Goal: Task Accomplishment & Management: Use online tool/utility

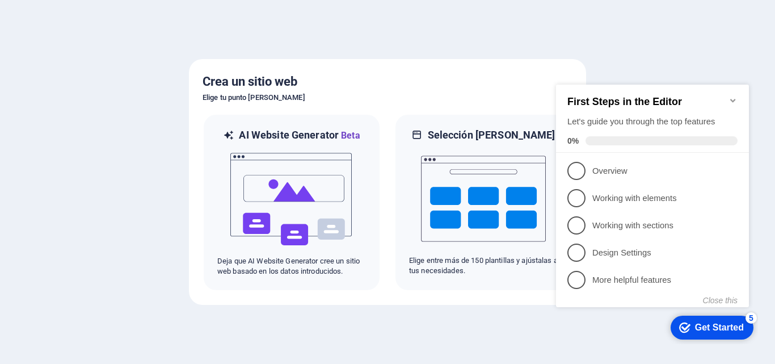
click at [479, 331] on div at bounding box center [387, 182] width 775 height 364
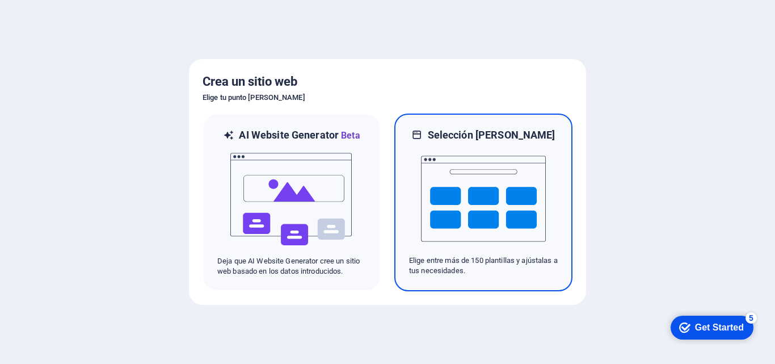
click at [447, 238] on img at bounding box center [483, 199] width 125 height 114
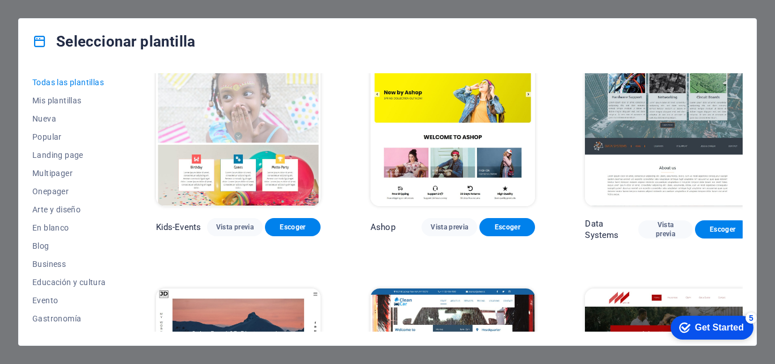
scroll to position [4541, 0]
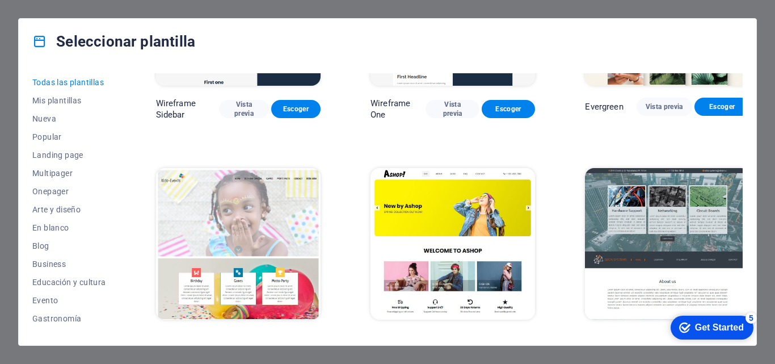
click at [240, 168] on img at bounding box center [238, 244] width 165 height 152
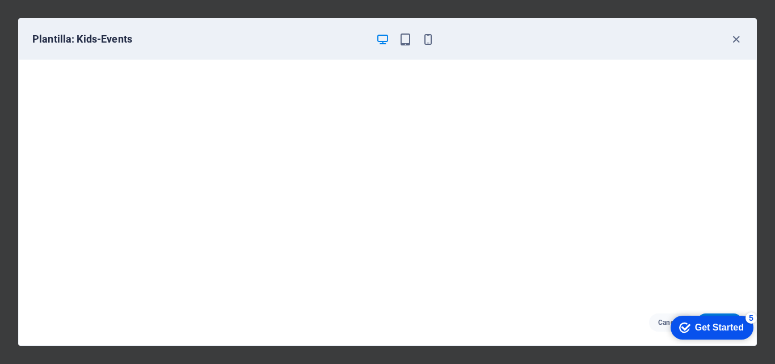
click at [714, 326] on div "Get Started" at bounding box center [719, 327] width 49 height 10
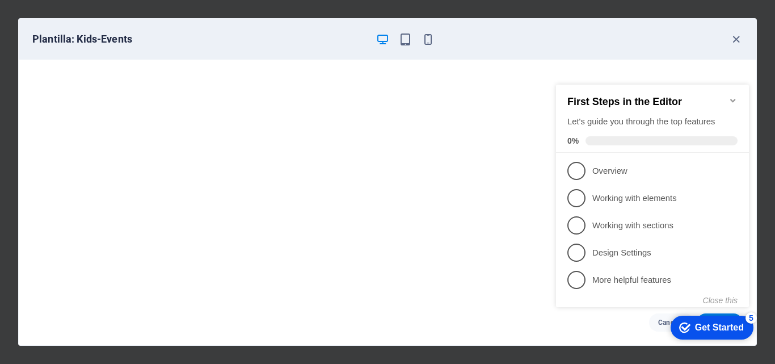
click div "checkmark Get Started 5 First Steps in the Editor Let's guide you through the t…"
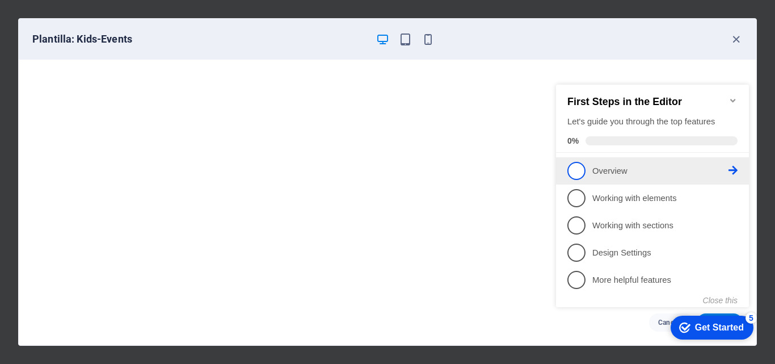
click at [570, 170] on span "1" at bounding box center [577, 171] width 18 height 18
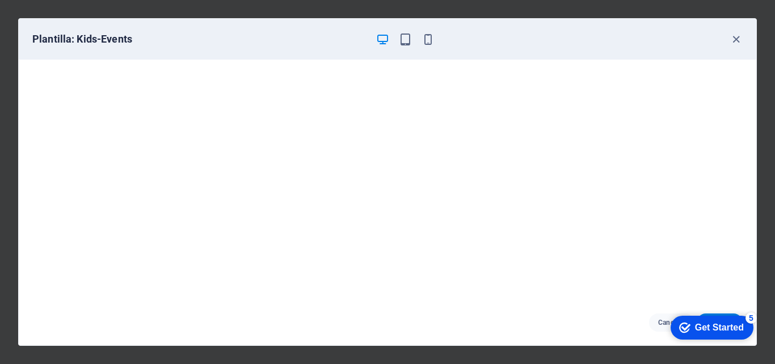
click at [746, 326] on div "checkmark Get Started 5" at bounding box center [712, 328] width 83 height 24
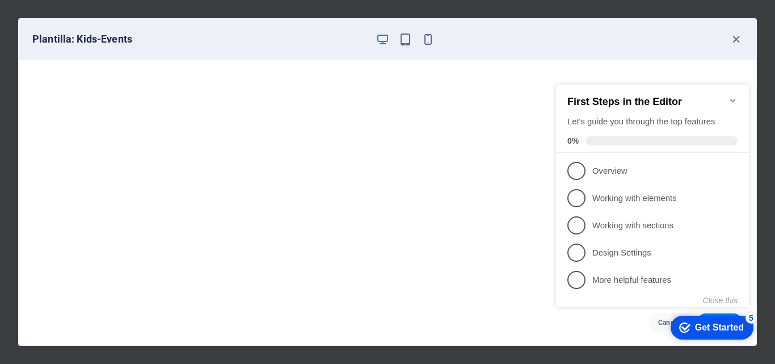
click at [696, 330] on div "Get Started" at bounding box center [719, 327] width 49 height 10
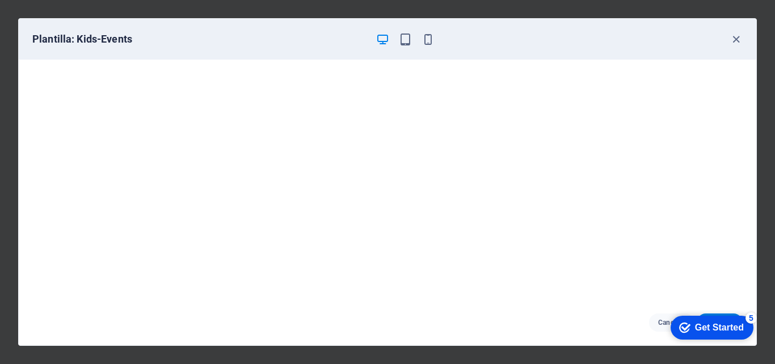
click at [716, 334] on div "checkmark Get Started 5" at bounding box center [712, 328] width 83 height 24
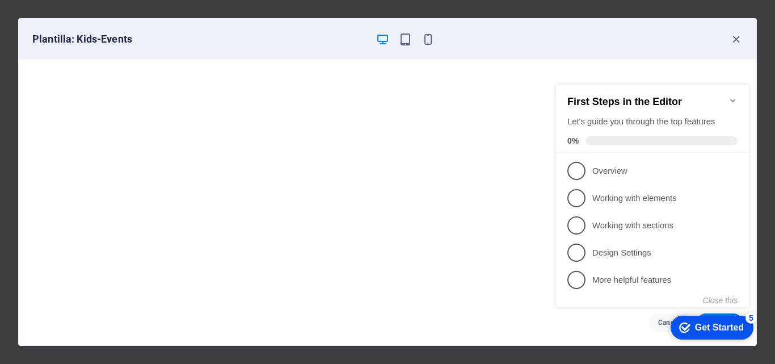
click div "checkmark Get Started 5 First Steps in the Editor Let's guide you through the t…"
click at [739, 322] on div "Get Started" at bounding box center [719, 327] width 49 height 10
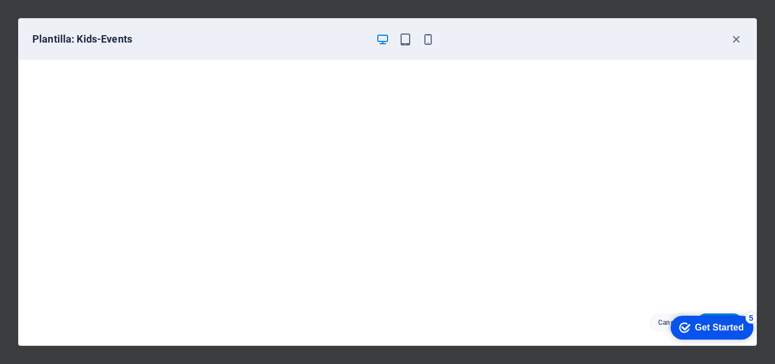
click div "checkmark Get Started 5 First Steps in the Editor Let's guide you through the t…"
click at [752, 313] on div "5" at bounding box center [751, 317] width 11 height 11
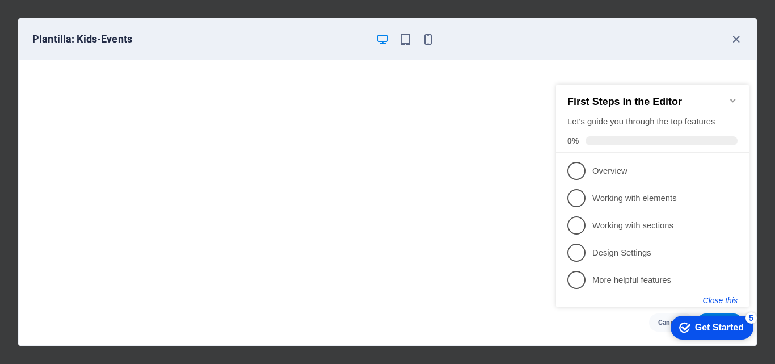
click at [732, 301] on button "Close this" at bounding box center [720, 300] width 35 height 9
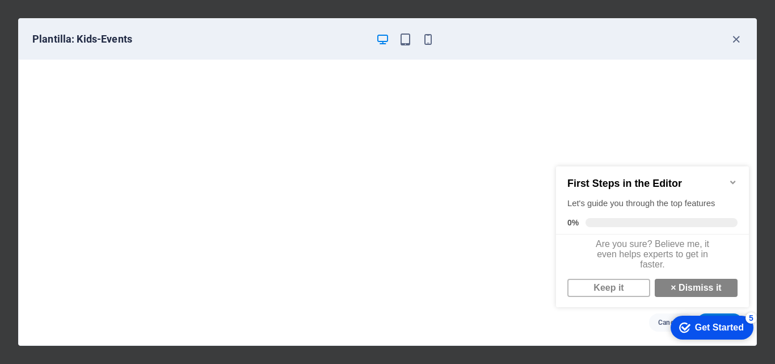
scroll to position [9, 0]
click at [683, 288] on link "× Dismiss it" at bounding box center [696, 288] width 83 height 18
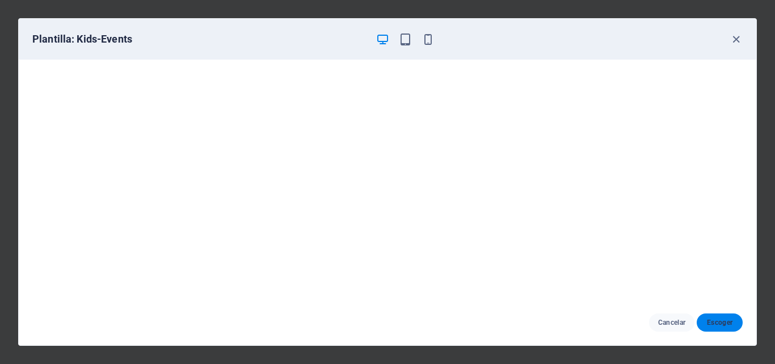
click at [721, 320] on span "Escoger" at bounding box center [720, 322] width 28 height 9
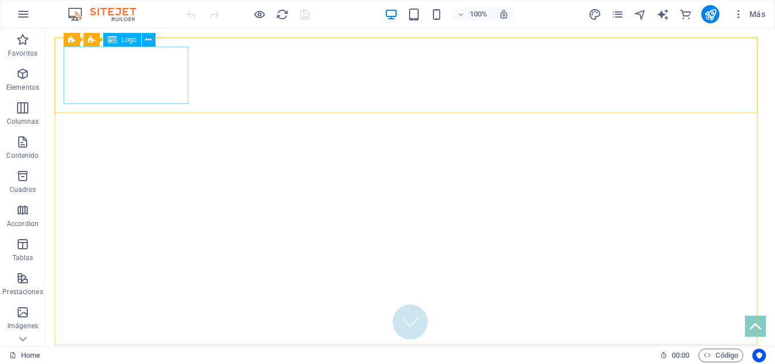
click at [128, 39] on span "Logo" at bounding box center [128, 39] width 15 height 7
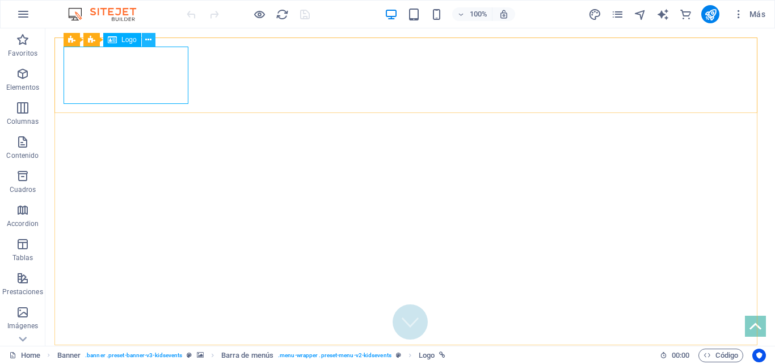
click at [149, 41] on icon at bounding box center [148, 40] width 6 height 12
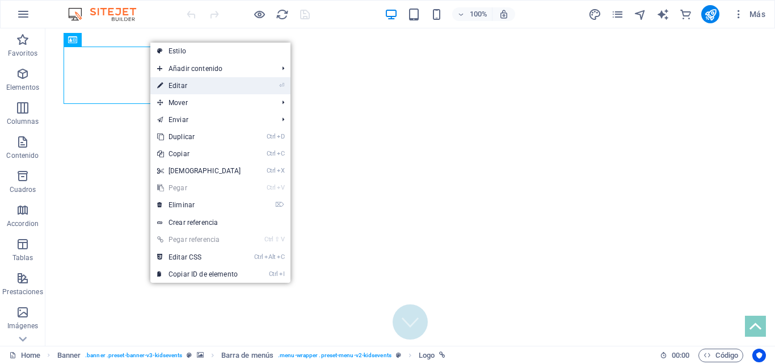
click at [204, 88] on link "⏎ Editar" at bounding box center [199, 85] width 98 height 17
select select "px"
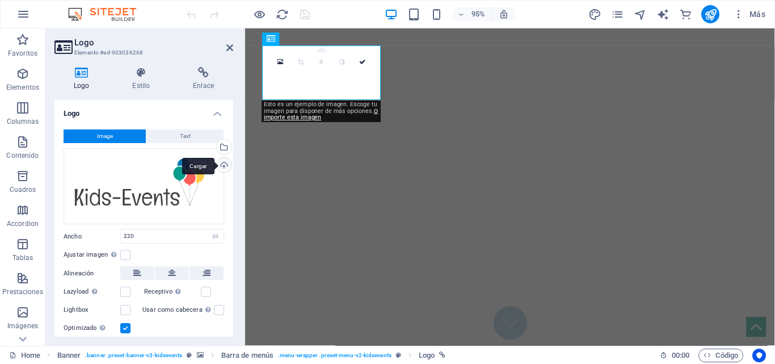
click at [221, 163] on div "Cargar" at bounding box center [223, 166] width 17 height 17
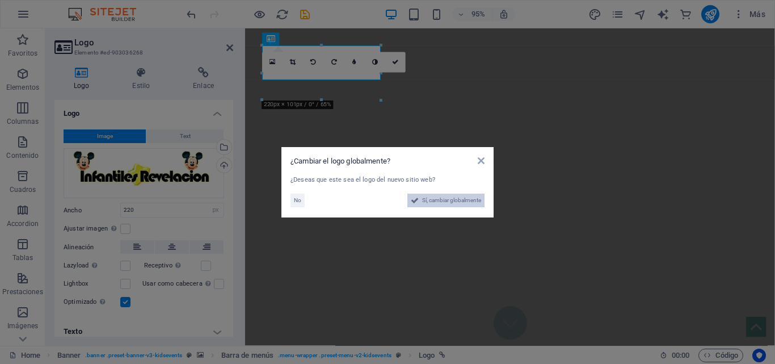
click at [429, 199] on span "Sí, cambiar globalmente" at bounding box center [451, 201] width 59 height 14
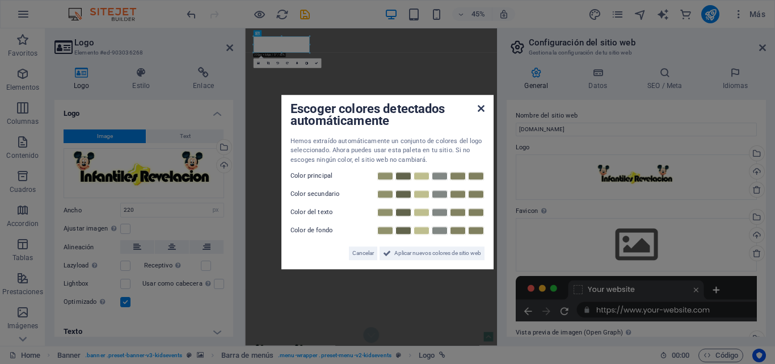
click at [481, 106] on icon at bounding box center [481, 108] width 7 height 9
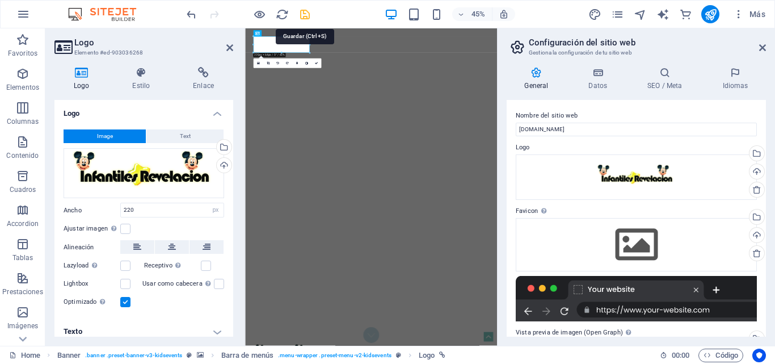
click at [305, 12] on icon "save" at bounding box center [305, 14] width 13 height 13
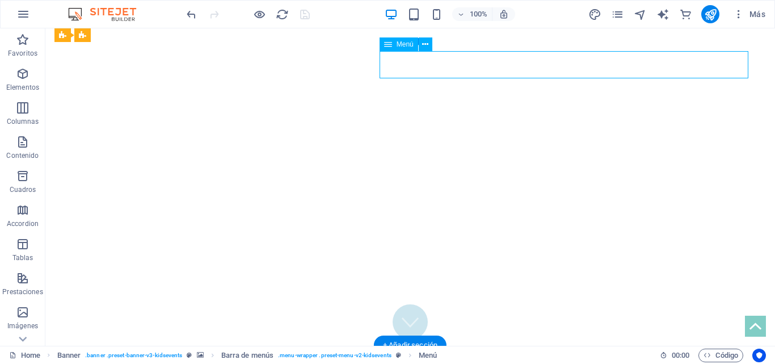
select select
select select "1"
select select
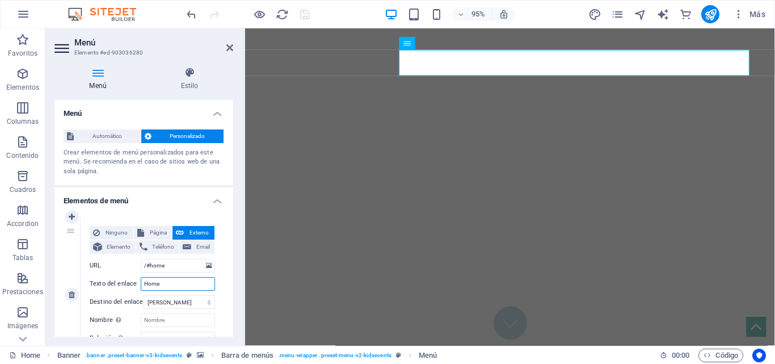
drag, startPoint x: 169, startPoint y: 287, endPoint x: 132, endPoint y: 279, distance: 37.2
click at [132, 279] on div "Texto del enlace Home" at bounding box center [152, 284] width 125 height 14
type input "INICIO"
select select
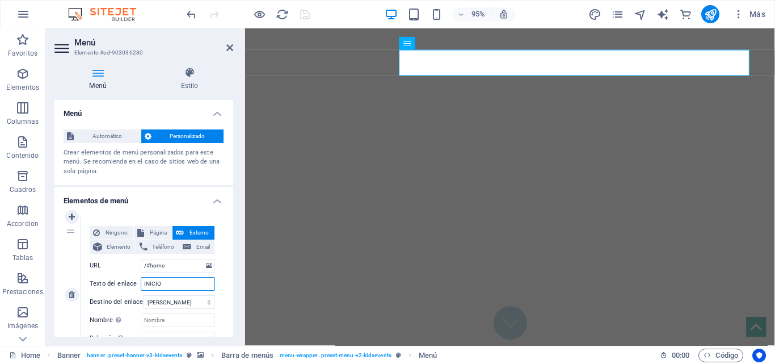
select select
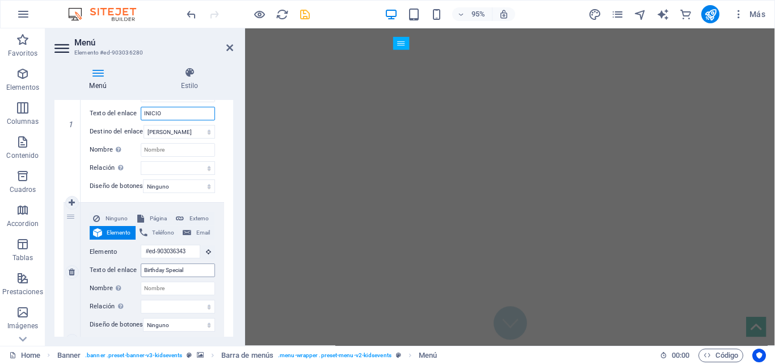
type input "INICIO"
click at [174, 269] on input "Birthday Special" at bounding box center [178, 270] width 74 height 14
type input "CARRITOS DE COMPLETOS"
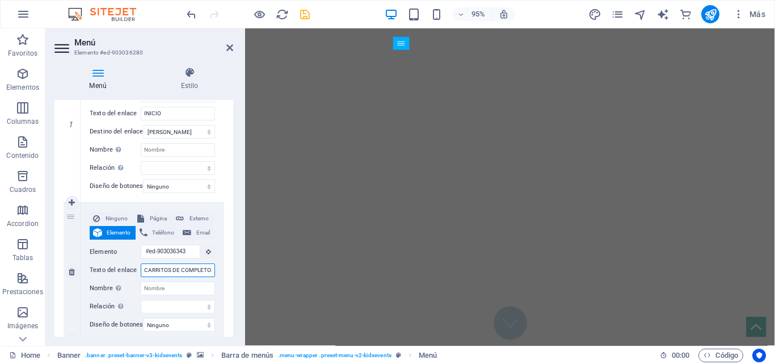
scroll to position [0, 4]
select select
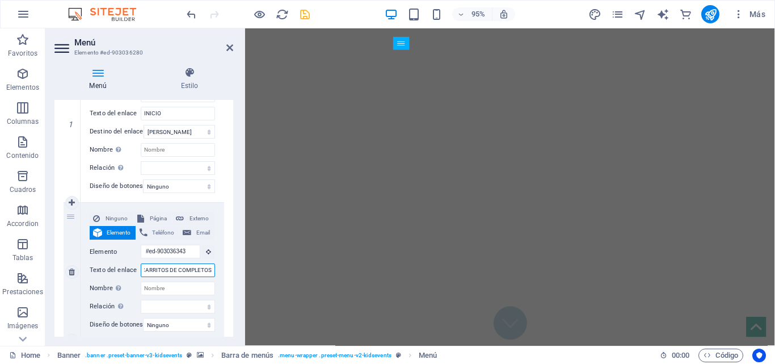
select select
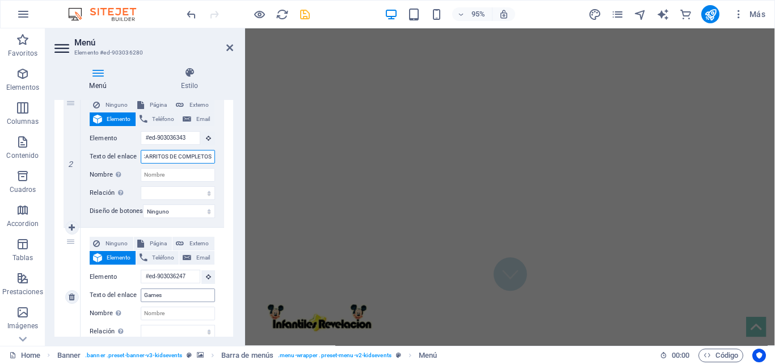
scroll to position [0, 0]
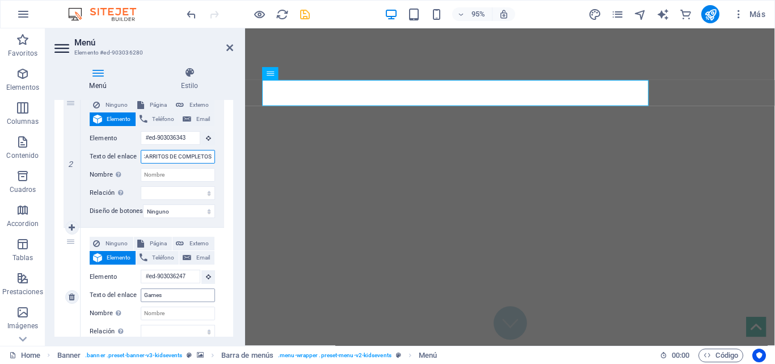
type input "CARRITOS DE COMPLETOS"
click at [162, 293] on input "Games" at bounding box center [178, 295] width 74 height 14
type input "CARRITOS DE"
select select
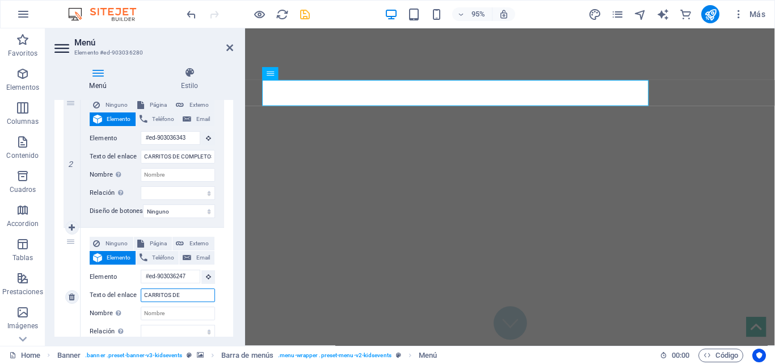
select select
type input "CARRITOS DE D"
select select
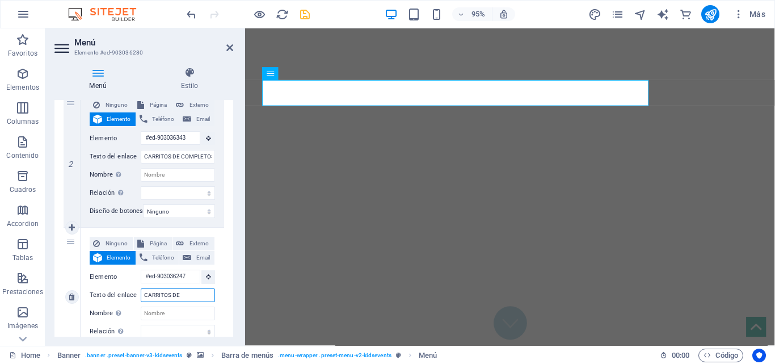
select select
type input "CARRITOS DE ALGODONES"
select select
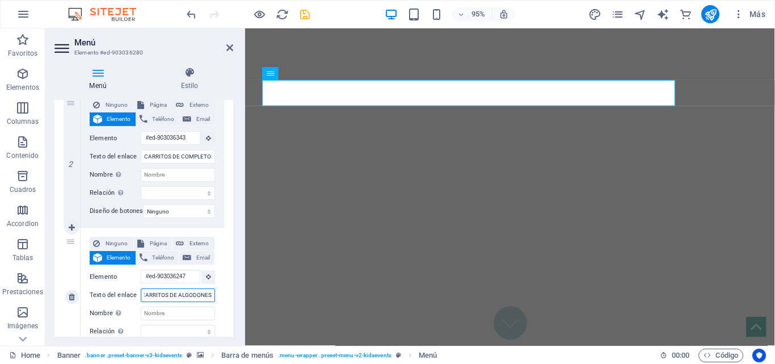
select select
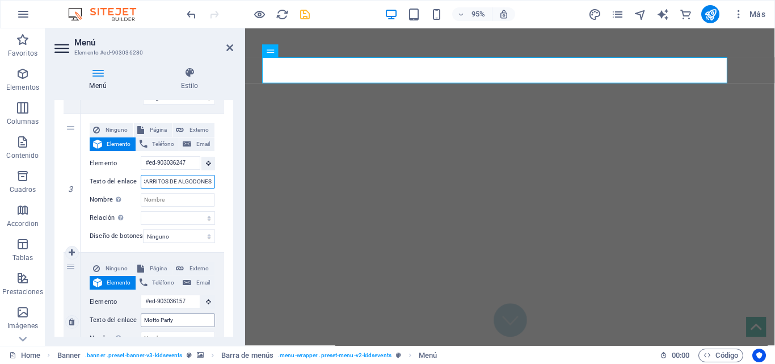
scroll to position [0, 0]
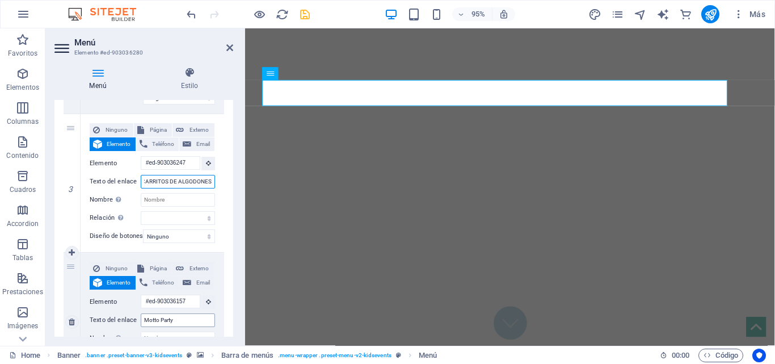
type input "CARRITOS DE ALGODONES"
drag, startPoint x: 181, startPoint y: 321, endPoint x: 78, endPoint y: 313, distance: 103.7
click at [78, 313] on div "4 Ninguno Página Externo Elemento Teléfono Email Página Home Book now Legal Not…" at bounding box center [144, 322] width 161 height 139
type input "FIESTAS DISCOPEQUES"
select select
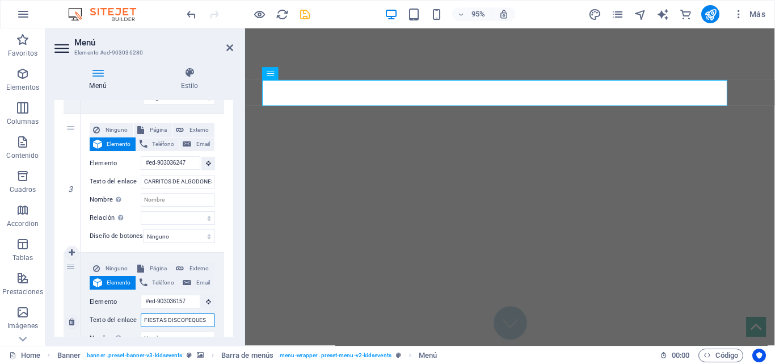
select select
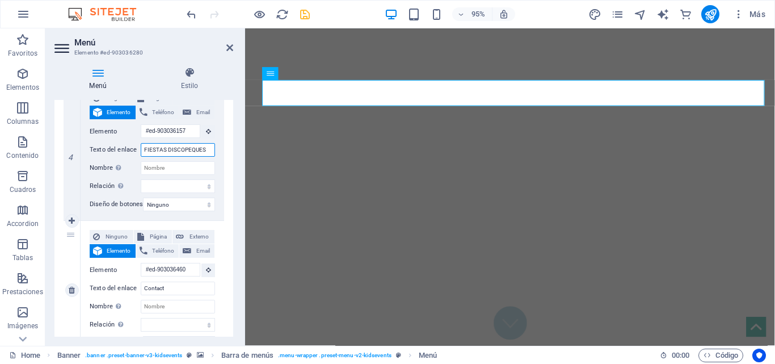
type input "FIESTAS DISCOPEQUES"
drag, startPoint x: 103, startPoint y: 292, endPoint x: 65, endPoint y: 290, distance: 38.7
click at [65, 290] on div "5 Ninguno Página Externo Elemento Teléfono Email Página Home Book now Legal Not…" at bounding box center [144, 290] width 161 height 139
type input "CONTACTO"
select select
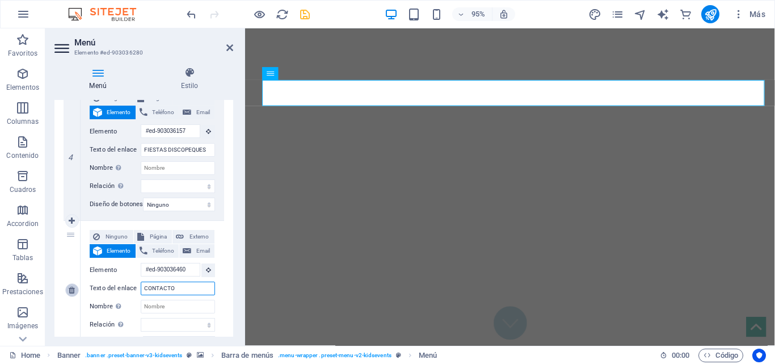
select select
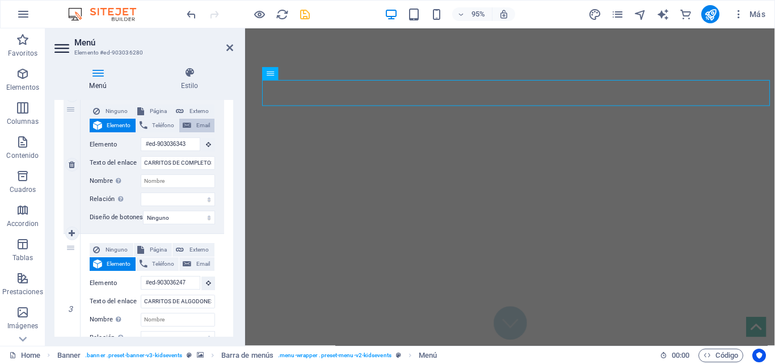
scroll to position [227, 0]
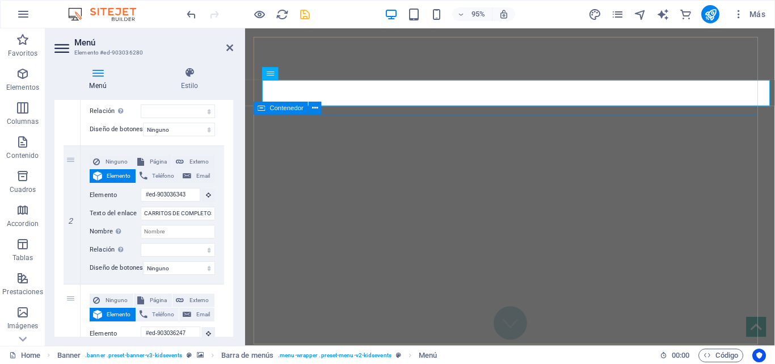
type input "CONTACTO"
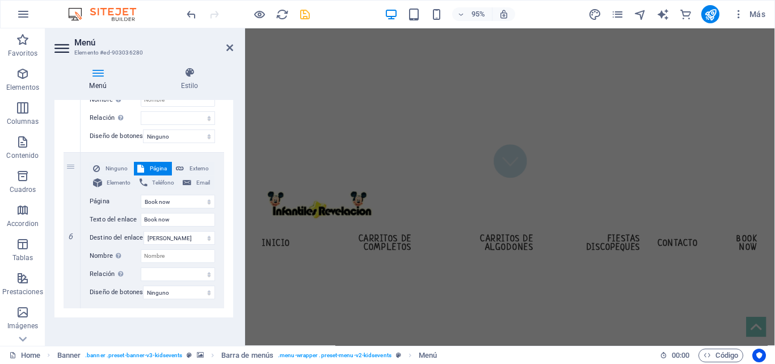
scroll to position [0, 0]
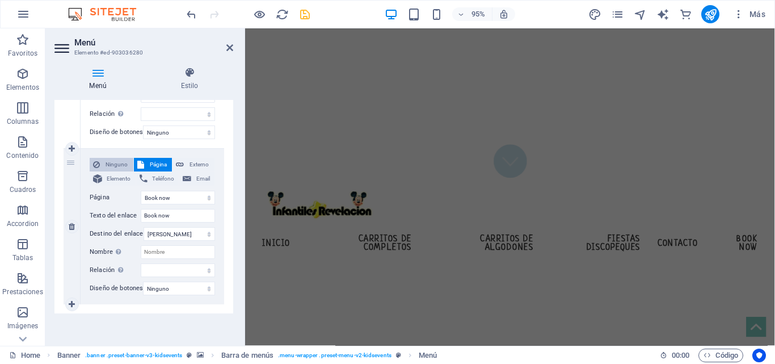
click at [114, 158] on span "Ninguno" at bounding box center [116, 165] width 27 height 14
select select
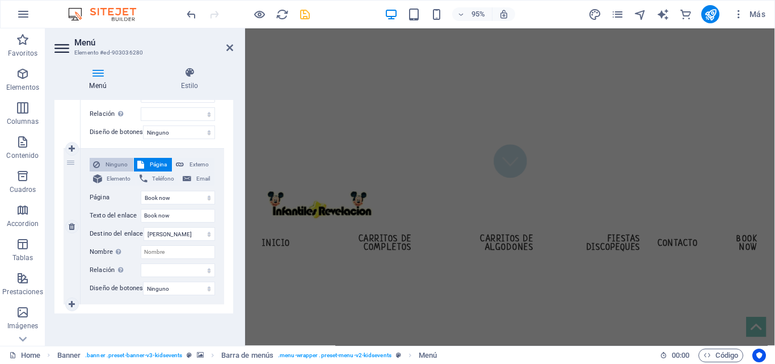
select select
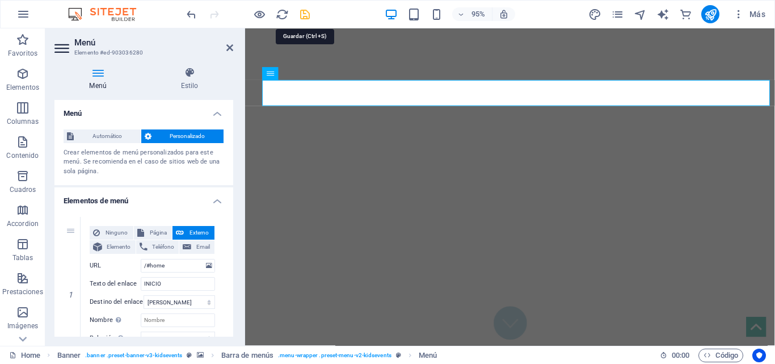
click at [300, 16] on icon "save" at bounding box center [305, 14] width 13 height 13
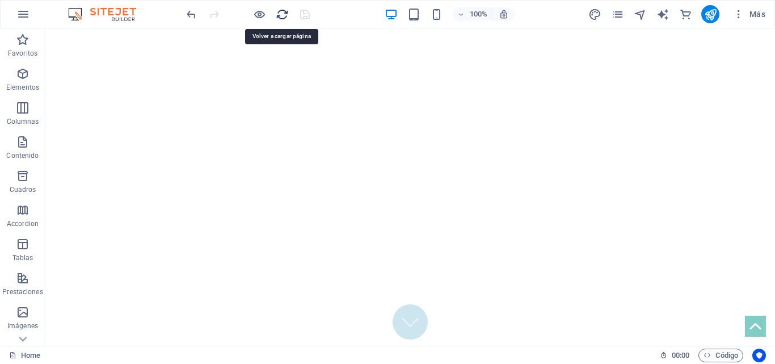
click at [284, 17] on icon "reload" at bounding box center [282, 14] width 13 height 13
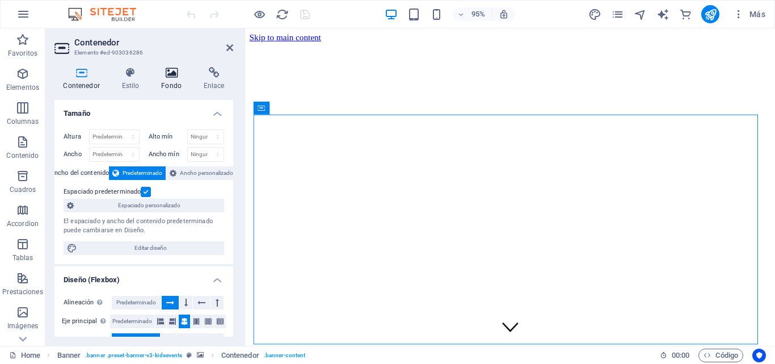
click at [165, 81] on h4 "Fondo" at bounding box center [174, 79] width 43 height 24
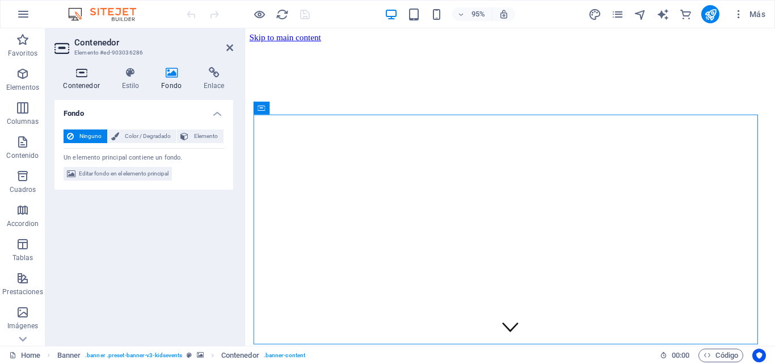
click at [91, 77] on icon at bounding box center [81, 72] width 54 height 11
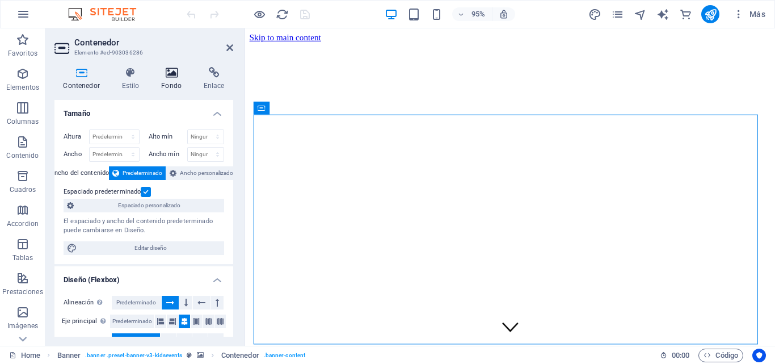
click at [170, 85] on h4 "Fondo" at bounding box center [174, 79] width 43 height 24
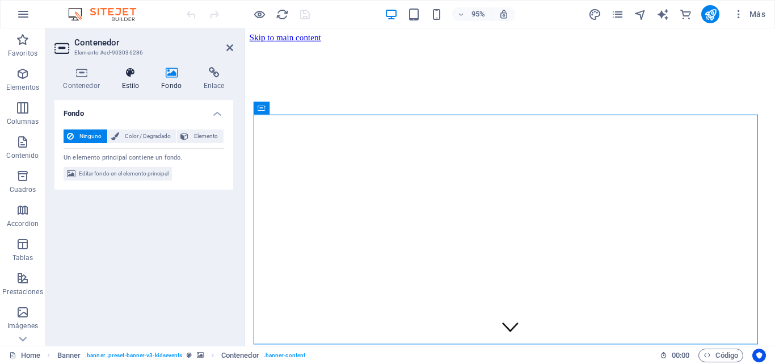
click at [129, 85] on h4 "Estilo" at bounding box center [133, 79] width 40 height 24
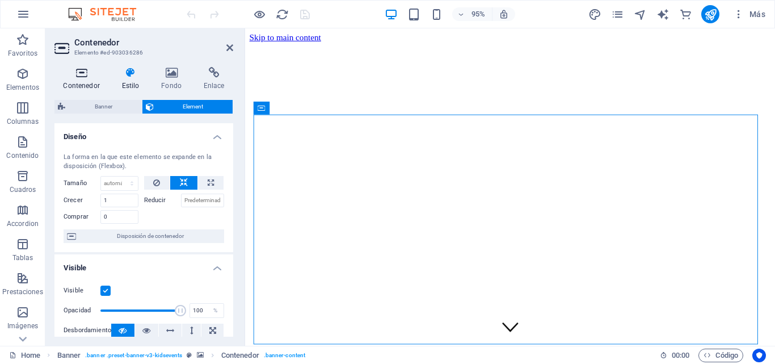
click at [86, 78] on icon at bounding box center [81, 72] width 54 height 11
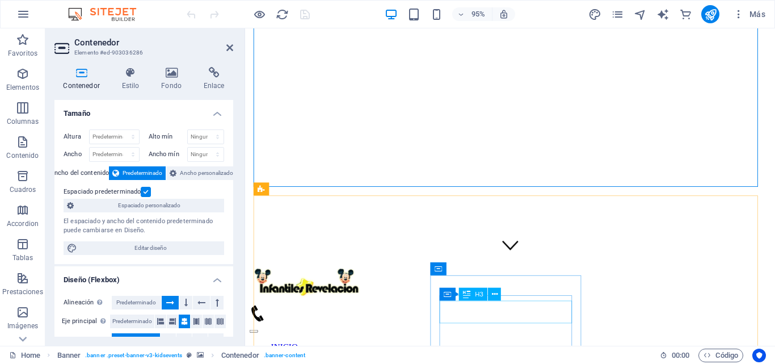
scroll to position [170, 0]
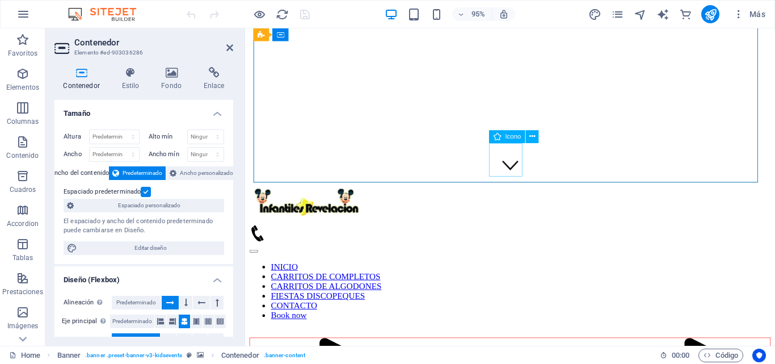
click at [516, 165] on figure at bounding box center [524, 172] width 17 height 19
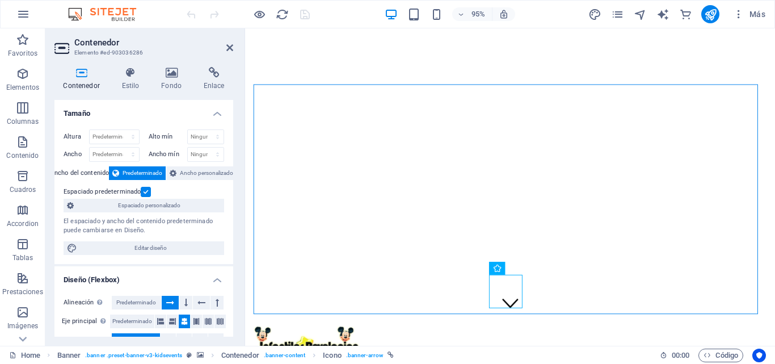
scroll to position [0, 0]
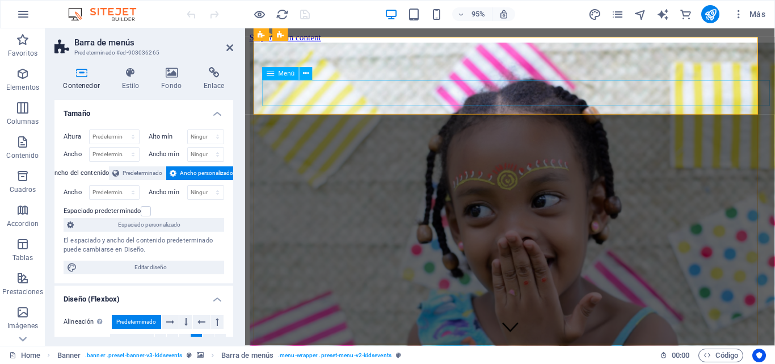
select select
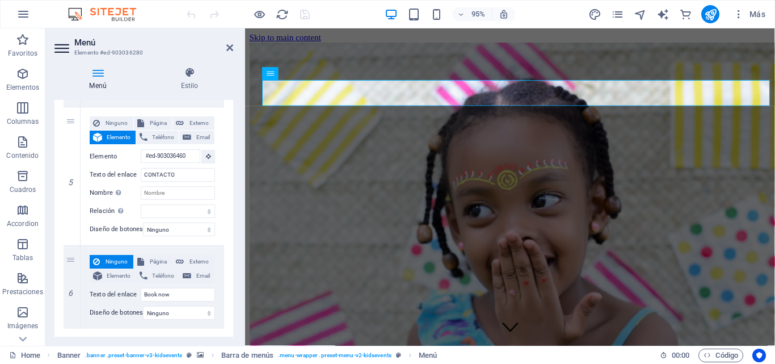
scroll to position [682, 0]
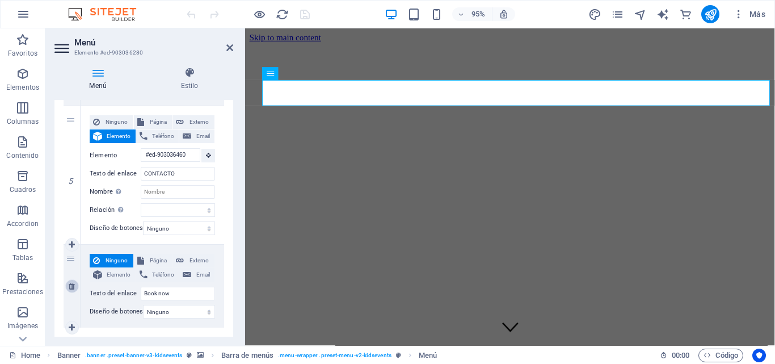
click at [72, 288] on icon at bounding box center [72, 286] width 6 height 8
select select
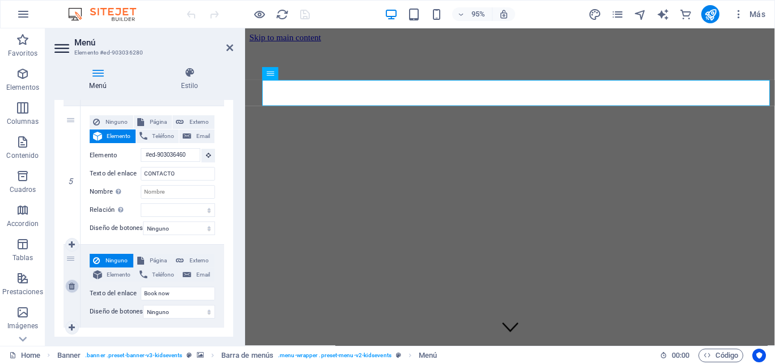
select select
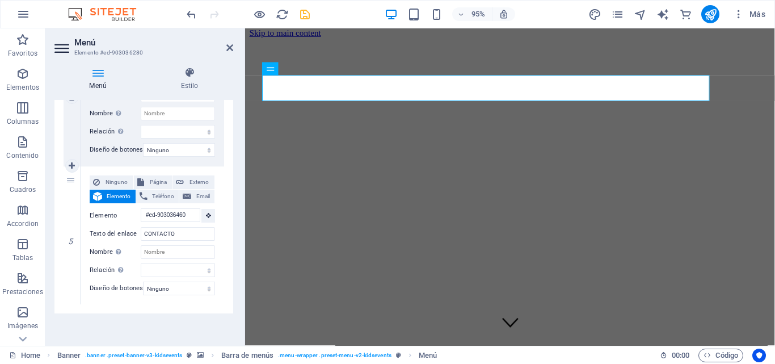
scroll to position [4, 0]
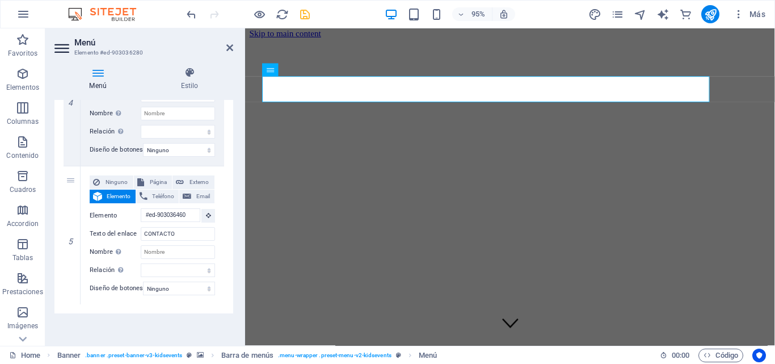
click at [66, 47] on icon at bounding box center [62, 48] width 17 height 18
click at [66, 48] on icon at bounding box center [62, 48] width 17 height 18
click at [226, 53] on header "Menú Elemento #ed-903036280" at bounding box center [143, 43] width 179 height 30
click at [232, 49] on icon at bounding box center [229, 47] width 7 height 9
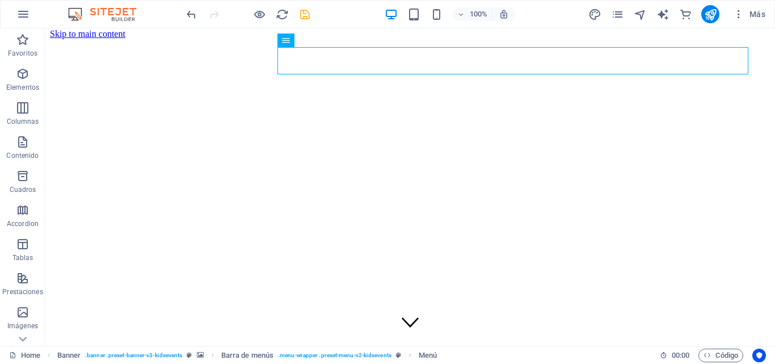
click at [310, 16] on icon "save" at bounding box center [305, 14] width 13 height 13
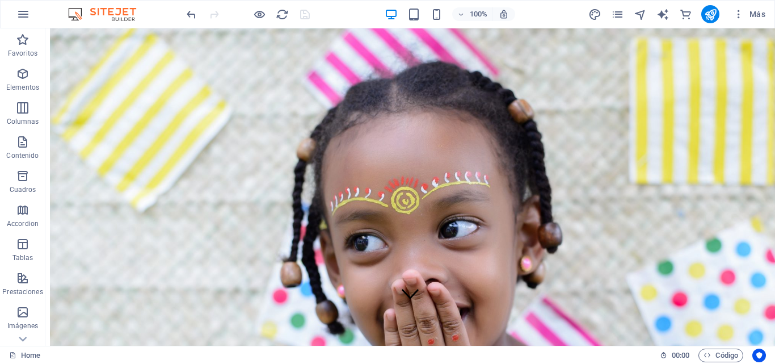
scroll to position [0, 0]
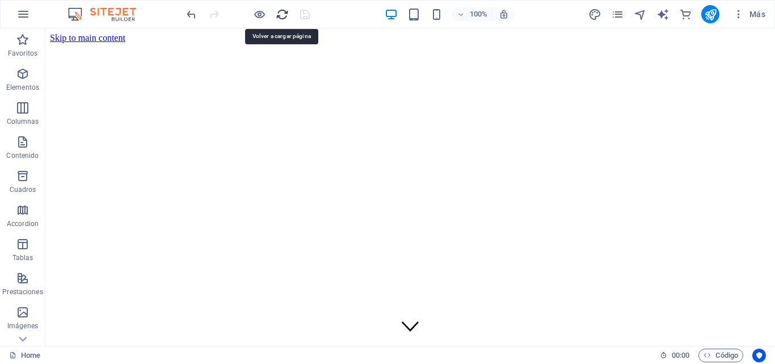
click at [284, 15] on icon "reload" at bounding box center [282, 14] width 13 height 13
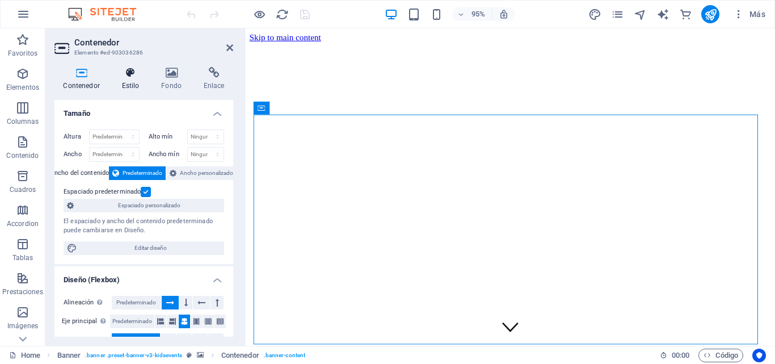
click at [140, 78] on icon at bounding box center [130, 72] width 35 height 11
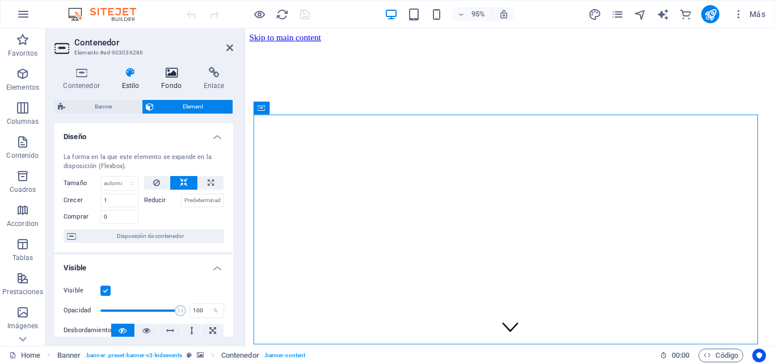
click at [184, 81] on h4 "Fondo" at bounding box center [174, 79] width 43 height 24
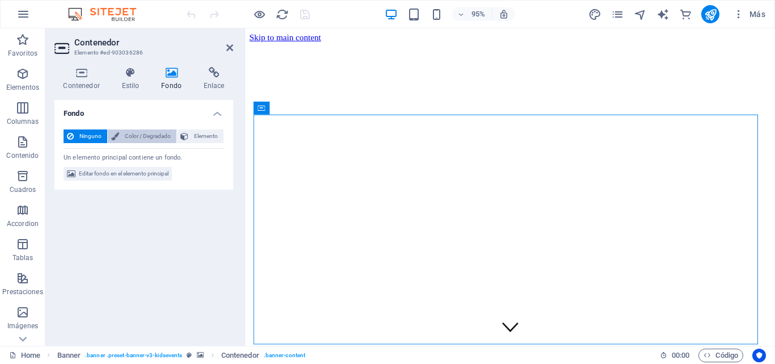
click at [142, 141] on span "Color / Degradado" at bounding box center [148, 136] width 51 height 14
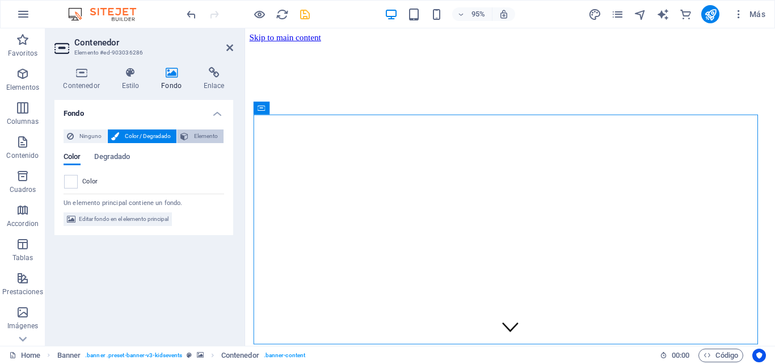
click at [195, 135] on span "Elemento" at bounding box center [206, 136] width 28 height 14
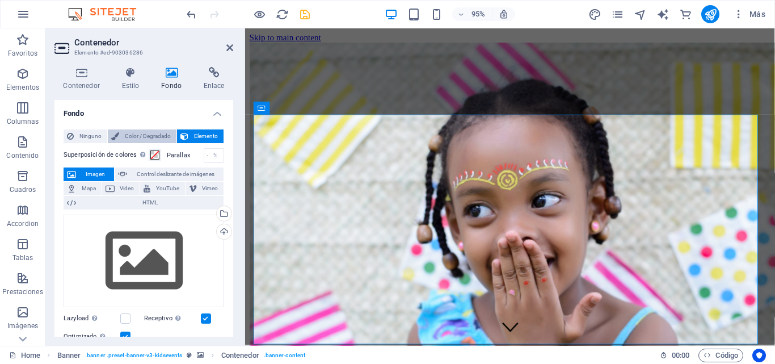
click at [133, 139] on span "Color / Degradado" at bounding box center [148, 136] width 51 height 14
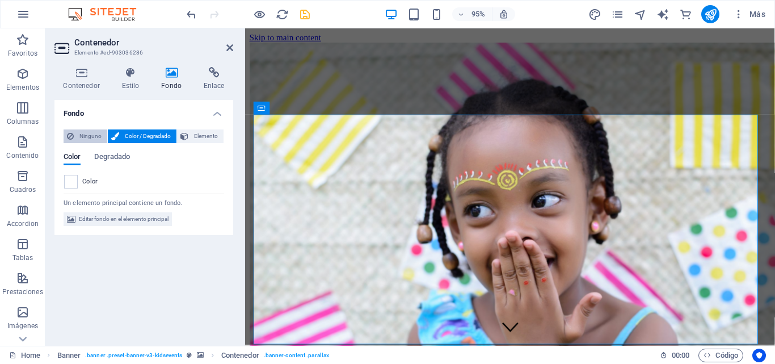
click at [90, 135] on span "Ninguno" at bounding box center [90, 136] width 27 height 14
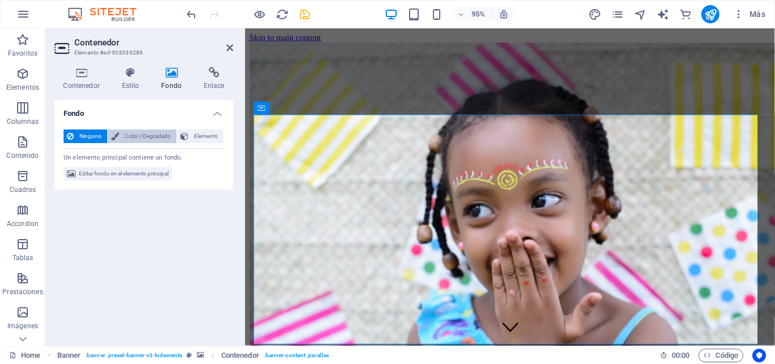
click at [144, 138] on span "Color / Degradado" at bounding box center [148, 136] width 51 height 14
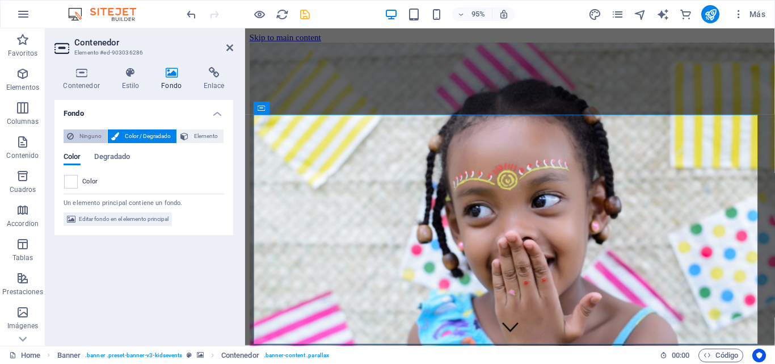
click at [92, 135] on span "Ninguno" at bounding box center [90, 136] width 27 height 14
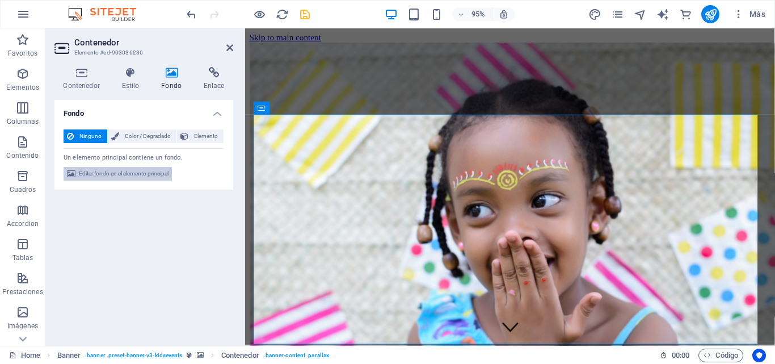
click at [136, 169] on span "Editar fondo en el elemento principal" at bounding box center [124, 174] width 90 height 14
select select "fade"
select select "ms"
select select "s"
select select "progressive"
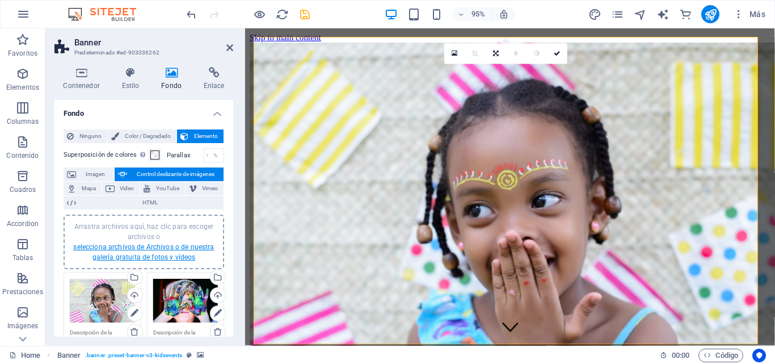
click at [138, 253] on link "selecciona archivos de Archivos o de nuestra galería gratuita de fotos y vídeos" at bounding box center [143, 252] width 141 height 18
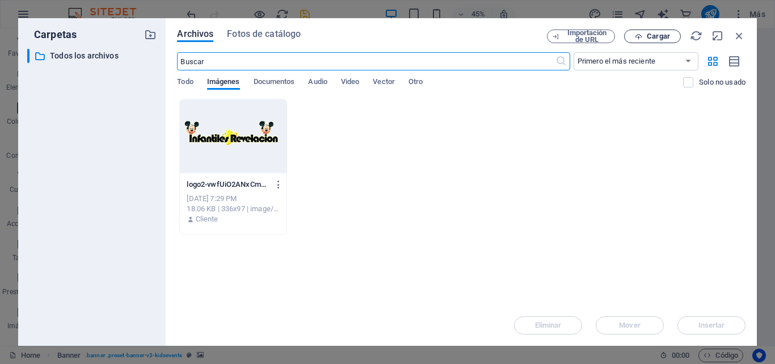
click at [663, 39] on span "Cargar" at bounding box center [658, 36] width 23 height 7
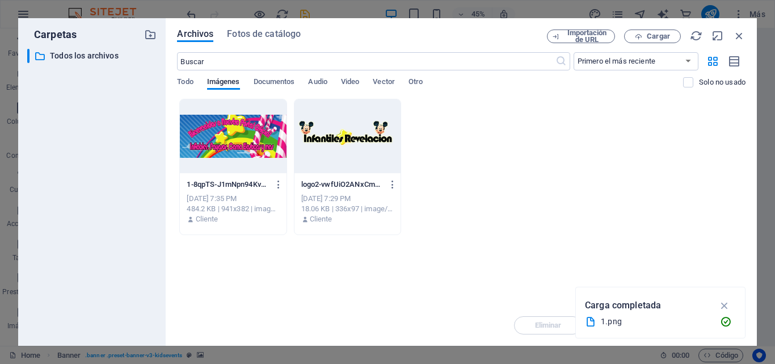
click at [232, 134] on div at bounding box center [233, 136] width 106 height 74
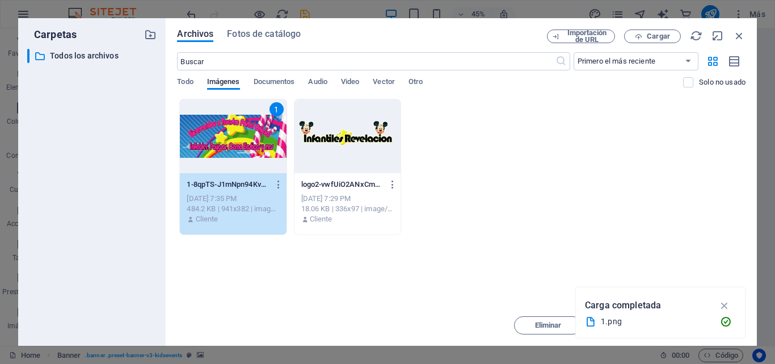
click at [582, 276] on div "Arrastra archivos aquí para cargarlos de inmediato 1 1-8qpTS-J1mNpn94KvprbR9Q.p…" at bounding box center [461, 202] width 569 height 206
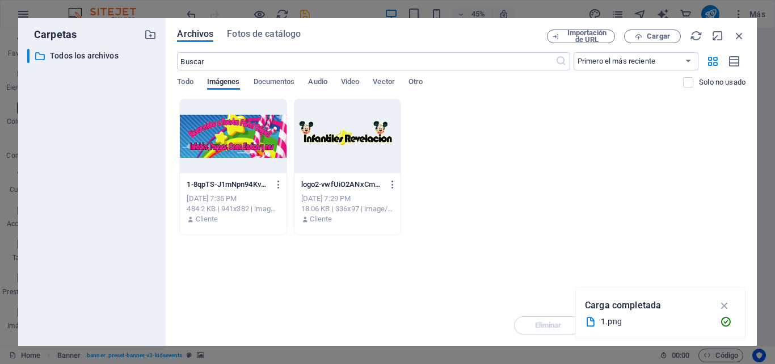
click at [725, 305] on icon "button" at bounding box center [725, 305] width 13 height 12
click at [249, 148] on div at bounding box center [233, 136] width 106 height 74
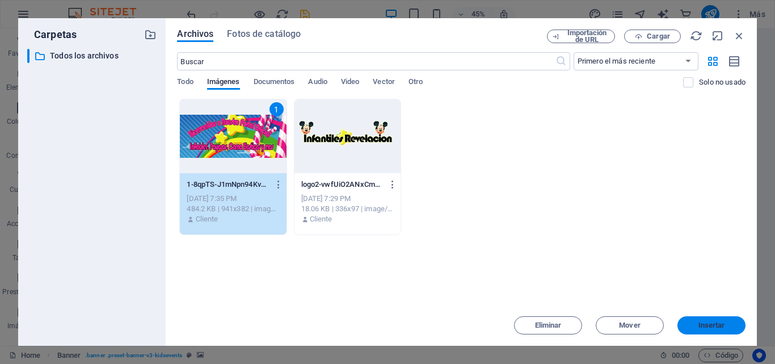
click at [710, 326] on span "Insertar" at bounding box center [712, 325] width 27 height 7
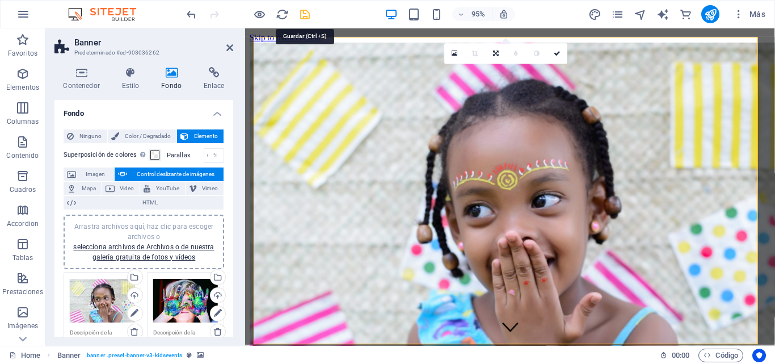
click at [311, 16] on icon "save" at bounding box center [305, 14] width 13 height 13
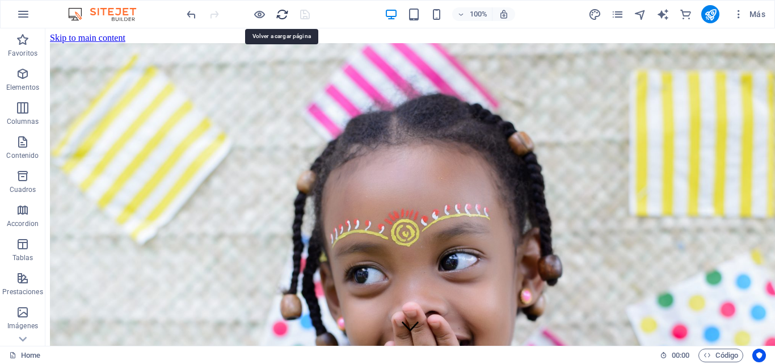
click at [282, 15] on icon "reload" at bounding box center [282, 14] width 13 height 13
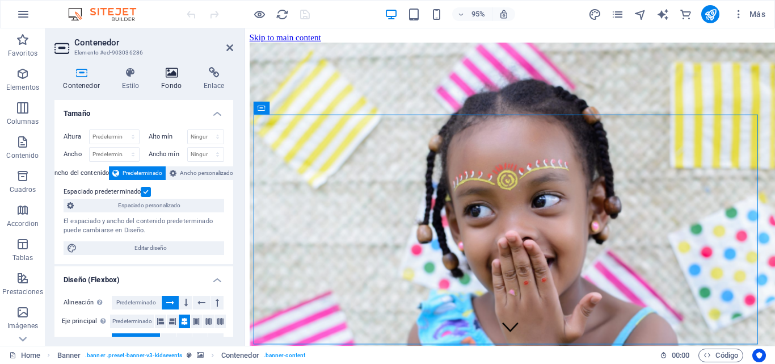
click at [170, 75] on icon at bounding box center [172, 72] width 38 height 11
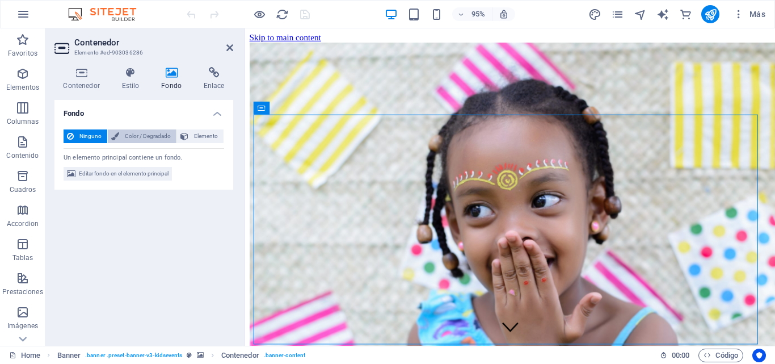
click at [142, 139] on span "Color / Degradado" at bounding box center [148, 136] width 51 height 14
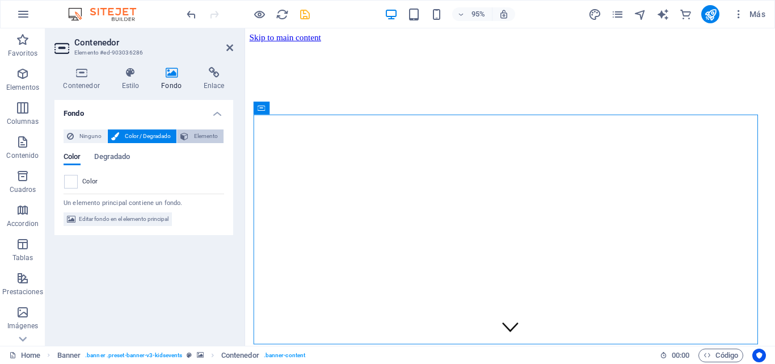
click at [203, 136] on span "Elemento" at bounding box center [206, 136] width 28 height 14
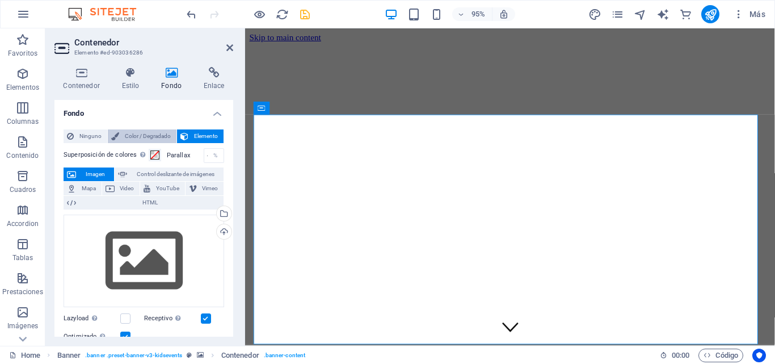
click at [151, 135] on span "Color / Degradado" at bounding box center [148, 136] width 51 height 14
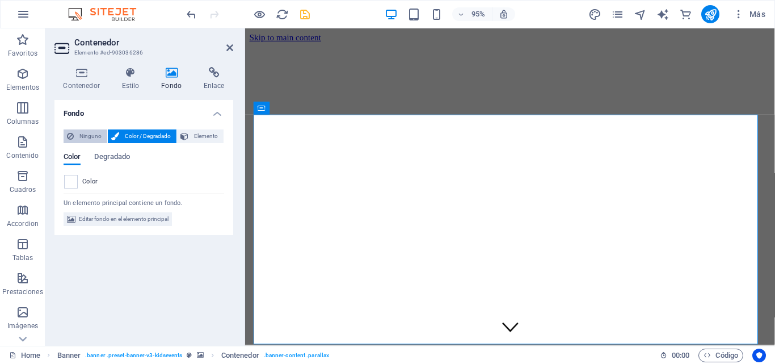
click at [94, 135] on span "Ninguno" at bounding box center [90, 136] width 27 height 14
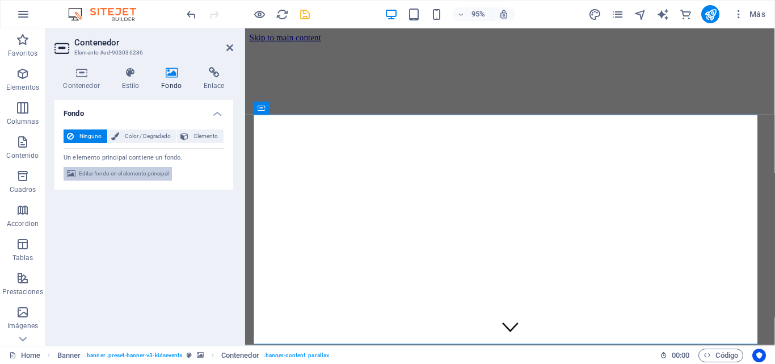
click at [120, 172] on span "Editar fondo en el elemento principal" at bounding box center [124, 174] width 90 height 14
select select "fade"
select select "ms"
select select "s"
select select "progressive"
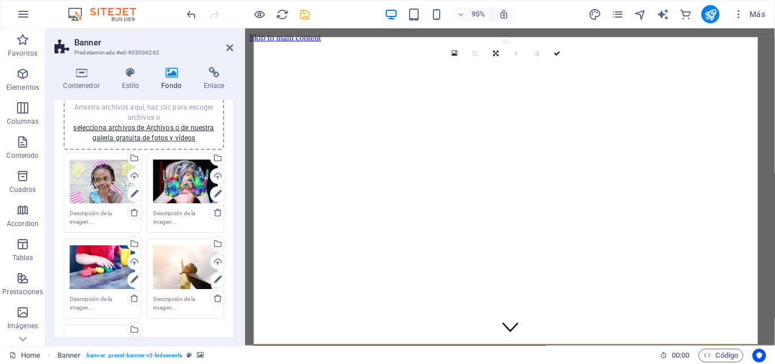
scroll to position [170, 0]
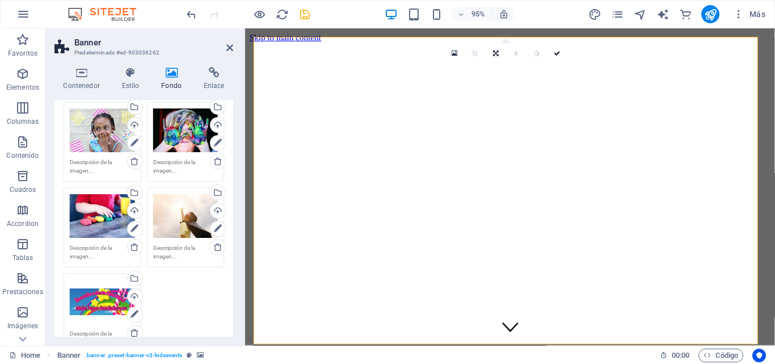
click at [99, 295] on div "Arrastra archivos aquí, haz clic para escoger archivos o selecciona archivos de…" at bounding box center [102, 301] width 65 height 45
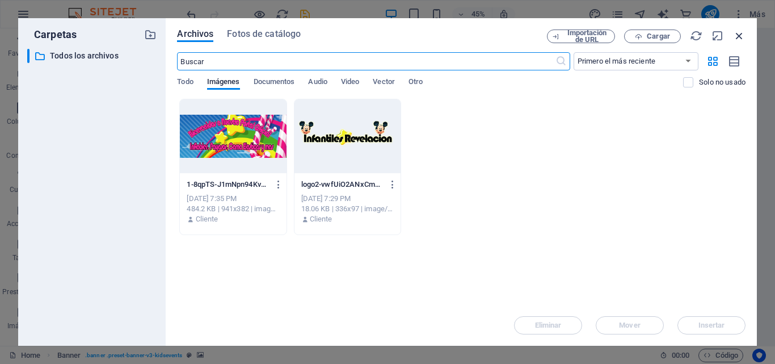
click at [744, 38] on icon "button" at bounding box center [739, 36] width 12 height 12
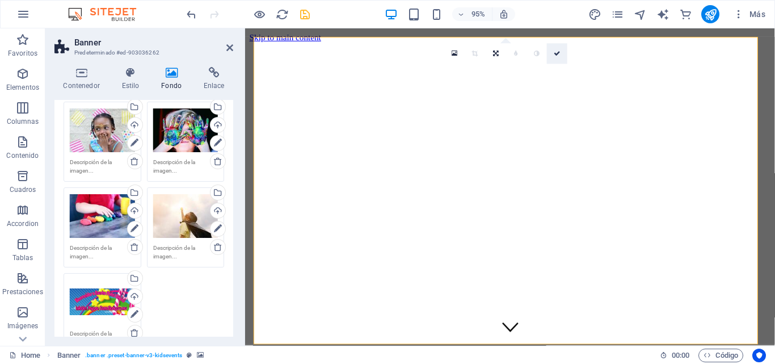
click at [557, 56] on icon at bounding box center [557, 54] width 7 height 6
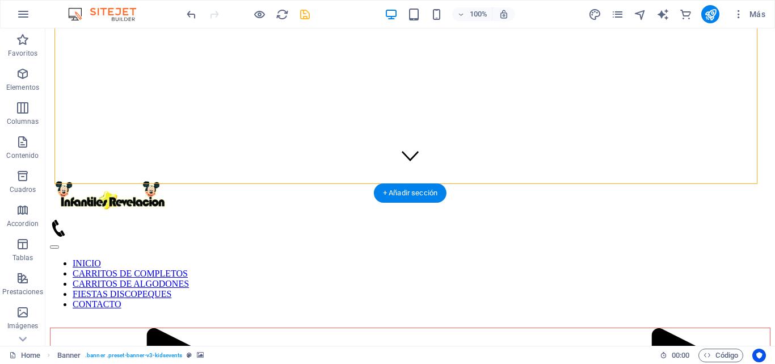
scroll to position [0, 0]
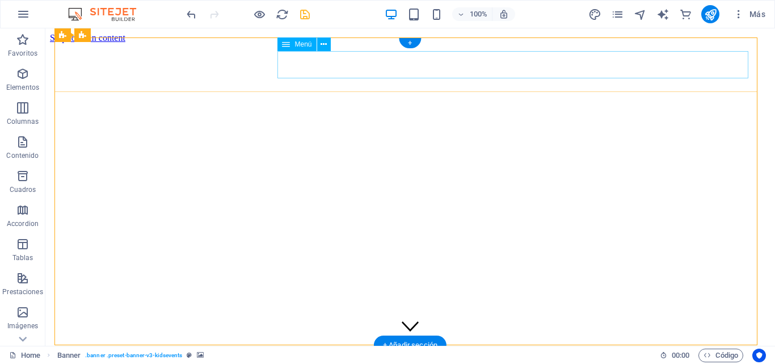
select select
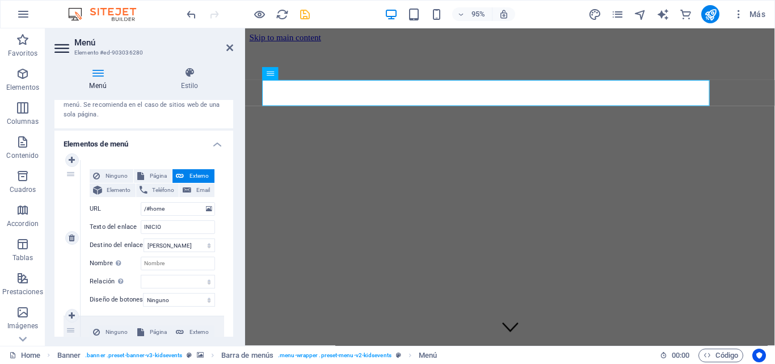
scroll to position [114, 0]
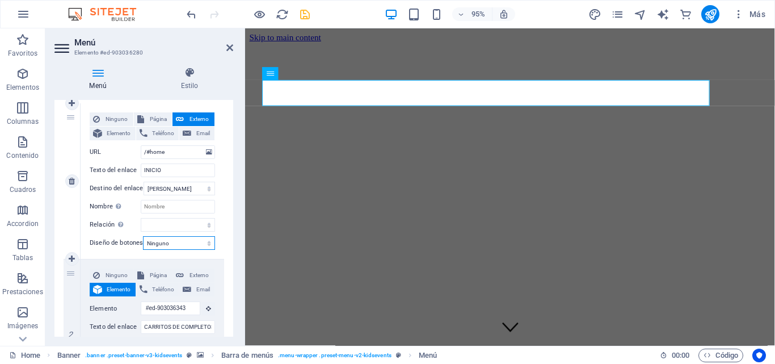
click at [212, 243] on select "Ninguno Predeterminado Principal Secundario" at bounding box center [179, 243] width 72 height 14
select select "default"
click at [143, 236] on select "Ninguno Predeterminado Principal Secundario" at bounding box center [179, 243] width 72 height 14
select select
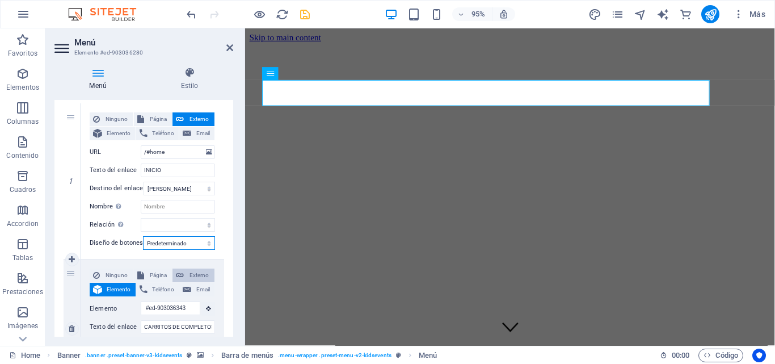
select select
click at [202, 244] on select "Ninguno Predeterminado Principal Secundario" at bounding box center [179, 243] width 72 height 14
select select "primary"
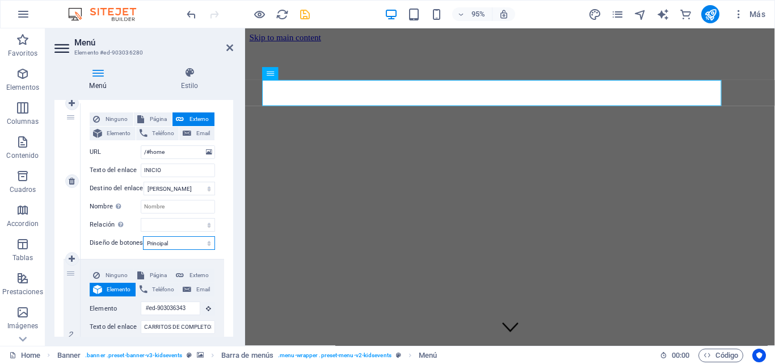
click at [143, 236] on select "Ninguno Predeterminado Principal Secundario" at bounding box center [179, 243] width 72 height 14
select select
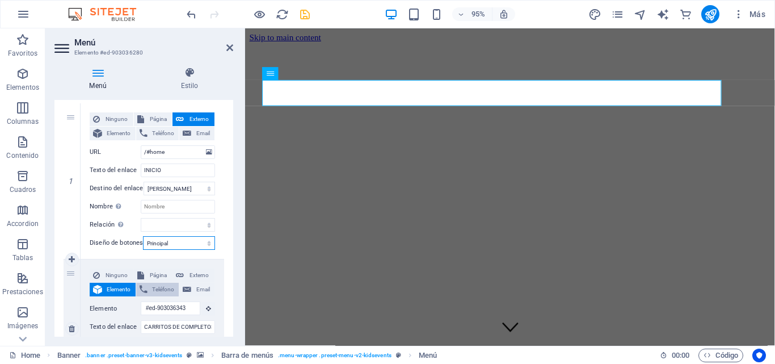
select select
drag, startPoint x: 204, startPoint y: 242, endPoint x: 199, endPoint y: 247, distance: 7.2
click at [204, 242] on select "Ninguno Predeterminado Principal Secundario" at bounding box center [179, 243] width 72 height 14
select select "default"
click at [143, 236] on select "Ninguno Predeterminado Principal Secundario" at bounding box center [179, 243] width 72 height 14
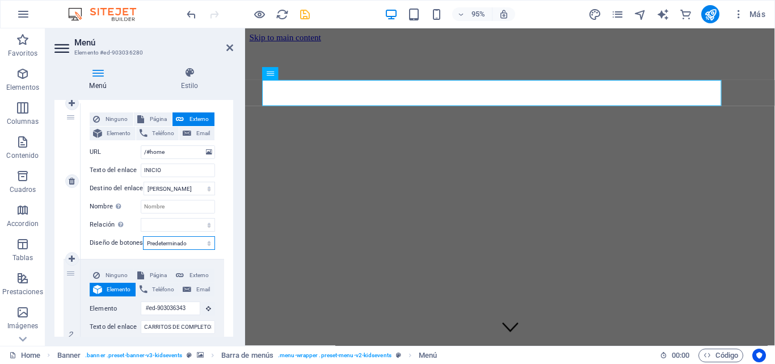
select select
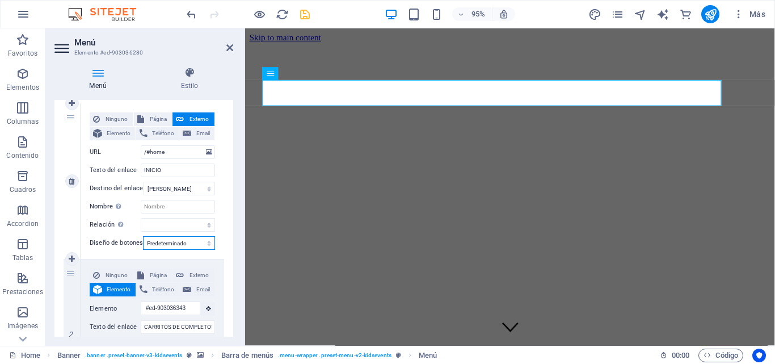
click at [207, 241] on select "Ninguno Predeterminado Principal Secundario" at bounding box center [179, 243] width 72 height 14
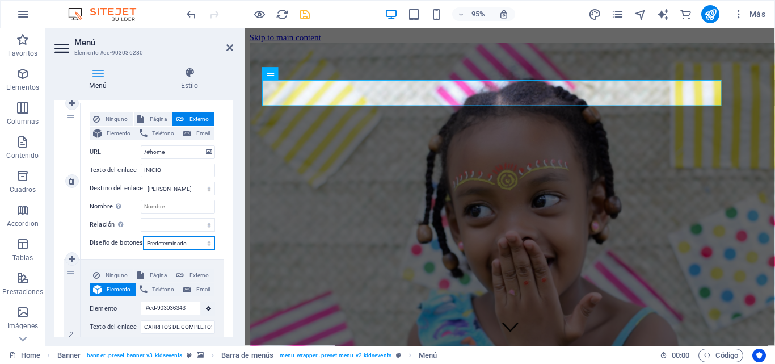
select select "secondary"
click at [143, 236] on select "Ninguno Predeterminado Principal Secundario" at bounding box center [179, 243] width 72 height 14
select select
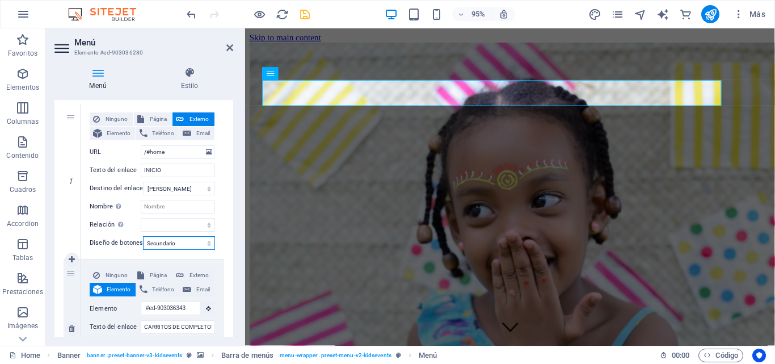
select select
click at [197, 237] on select "Ninguno Predeterminado Principal Secundario" at bounding box center [179, 243] width 72 height 14
select select "primary"
click at [143, 236] on select "Ninguno Predeterminado Principal Secundario" at bounding box center [179, 243] width 72 height 14
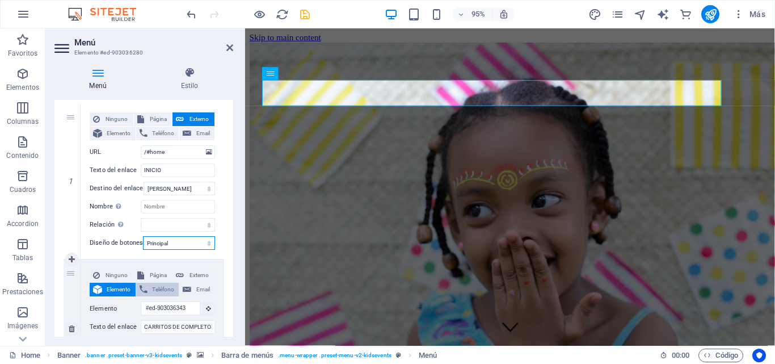
select select
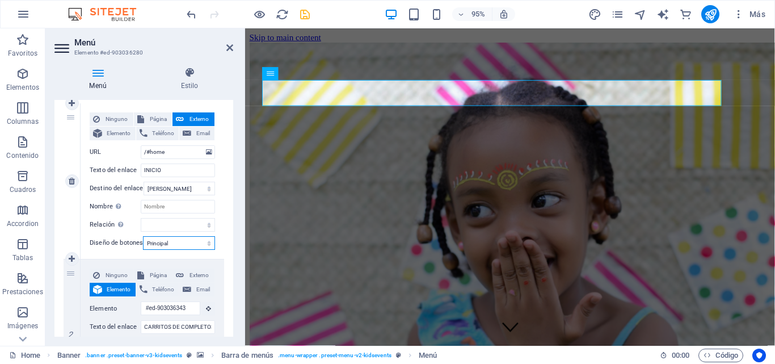
click at [172, 246] on select "Ninguno Predeterminado Principal Secundario" at bounding box center [179, 243] width 72 height 14
select select
click at [143, 236] on select "Ninguno Predeterminado Principal Secundario" at bounding box center [179, 243] width 72 height 14
select select
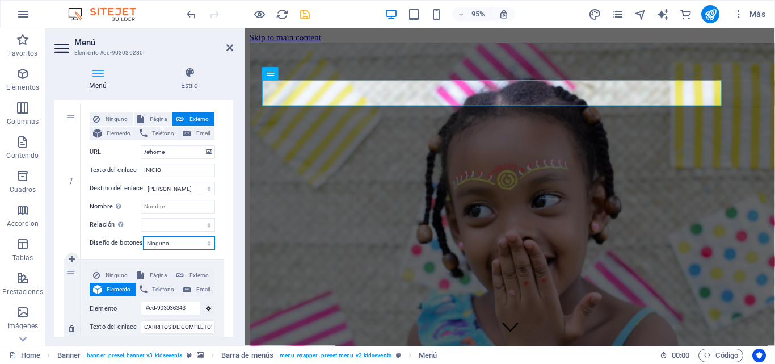
select select
click at [177, 242] on select "Ninguno Predeterminado Principal Secundario" at bounding box center [179, 243] width 72 height 14
select select "primary"
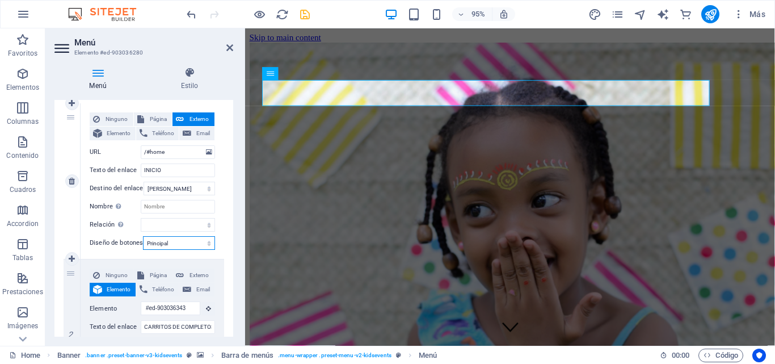
click at [143, 236] on select "Ninguno Predeterminado Principal Secundario" at bounding box center [179, 243] width 72 height 14
select select
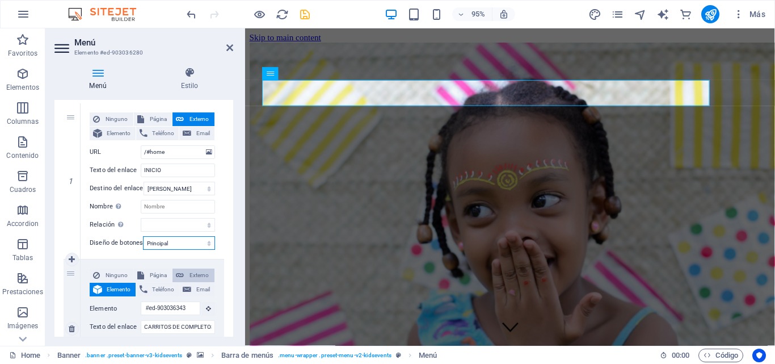
select select
click at [197, 244] on select "Ninguno Predeterminado Principal Secundario" at bounding box center [179, 243] width 72 height 14
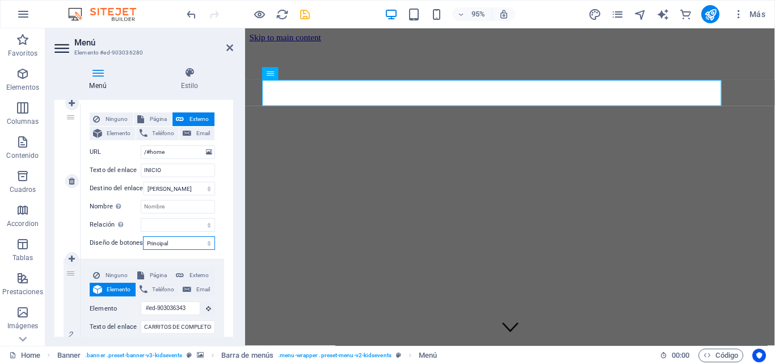
select select "secondary"
click at [143, 236] on select "Ninguno Predeterminado Principal Secundario" at bounding box center [179, 243] width 72 height 14
select select
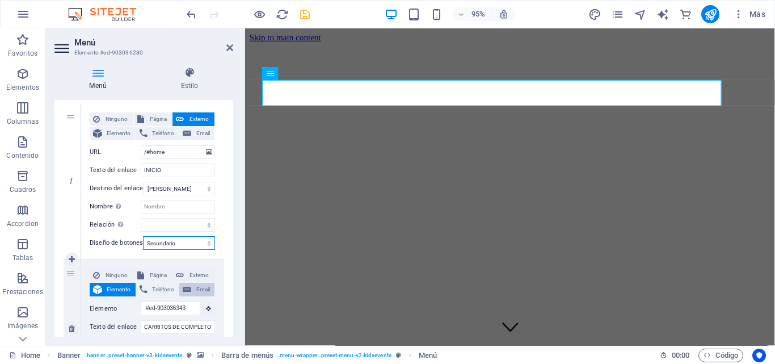
select select
click at [190, 241] on select "Ninguno Predeterminado Principal Secundario" at bounding box center [179, 243] width 72 height 14
select select
click at [143, 236] on select "Ninguno Predeterminado Principal Secundario" at bounding box center [179, 243] width 72 height 14
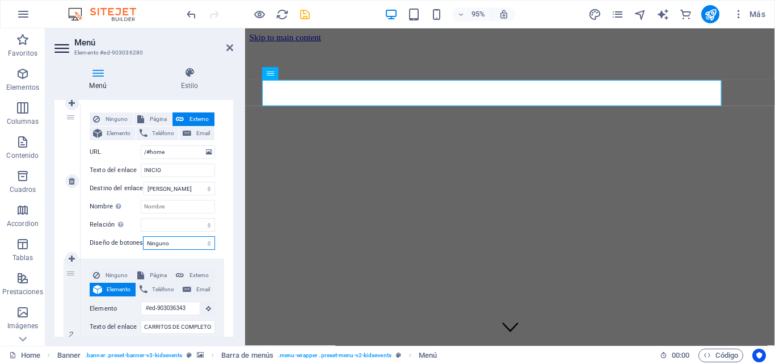
select select
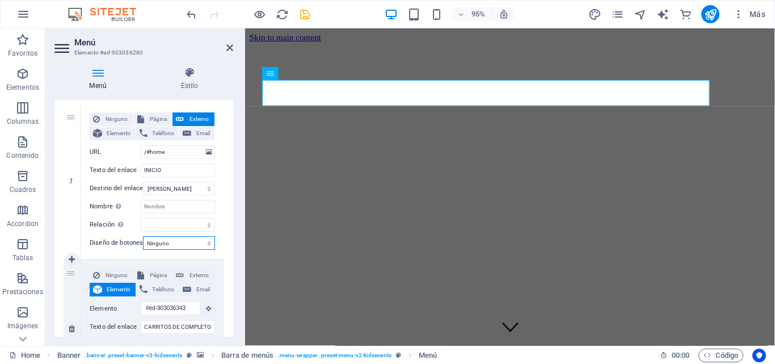
scroll to position [170, 0]
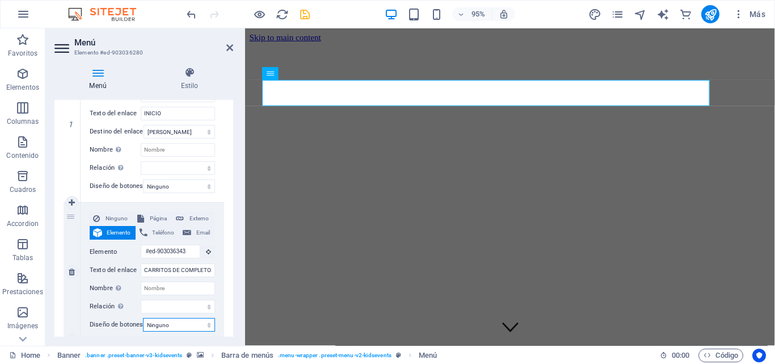
click at [172, 322] on select "Ninguno Predeterminado Principal Secundario" at bounding box center [179, 325] width 72 height 14
select select "primary"
click at [143, 318] on select "Ninguno Predeterminado Principal Secundario" at bounding box center [179, 325] width 72 height 14
select select
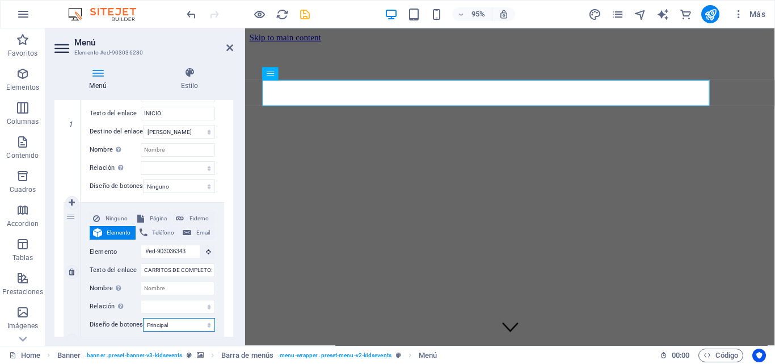
select select
click at [199, 320] on select "Ninguno Predeterminado Principal Secundario" at bounding box center [179, 325] width 72 height 14
select select "secondary"
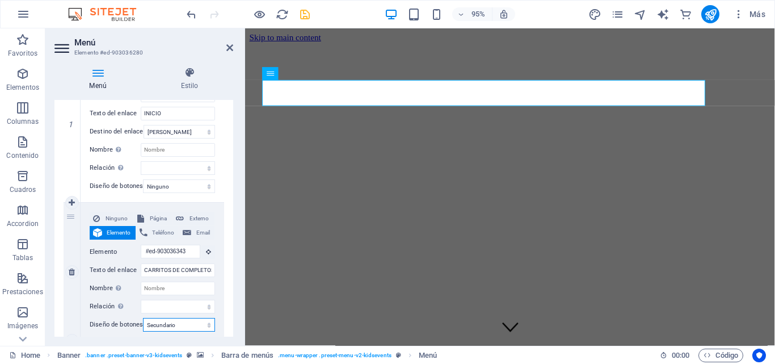
click at [143, 318] on select "Ninguno Predeterminado Principal Secundario" at bounding box center [179, 325] width 72 height 14
select select
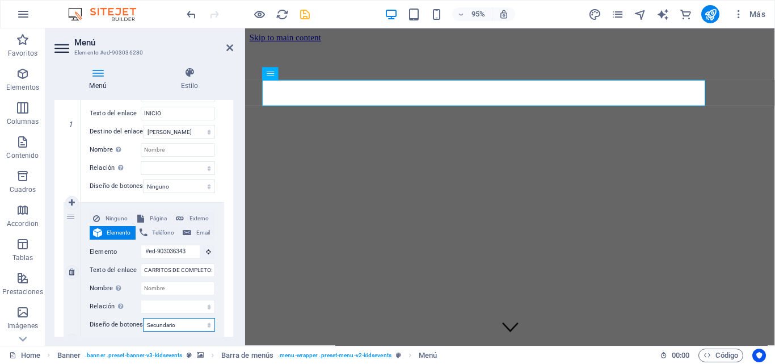
select select
click at [207, 186] on select "Ninguno Predeterminado Principal Secundario" at bounding box center [179, 186] width 72 height 14
select select "secondary"
click at [143, 179] on select "Ninguno Predeterminado Principal Secundario" at bounding box center [179, 186] width 72 height 14
select select
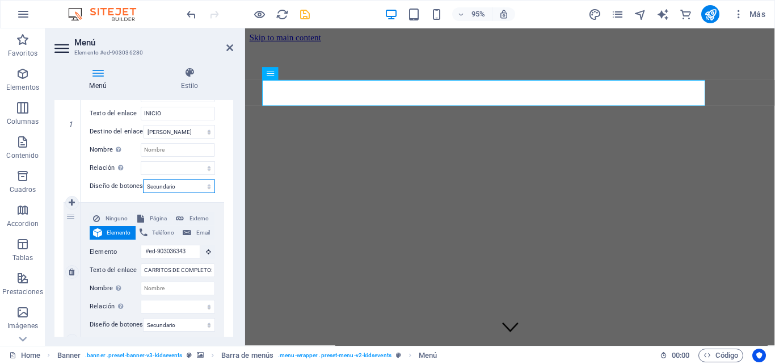
select select
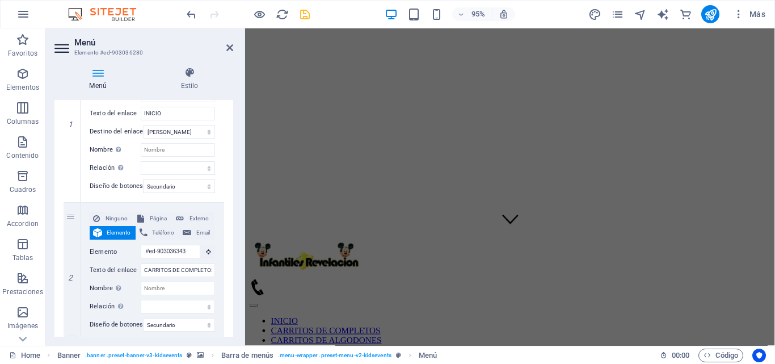
scroll to position [341, 0]
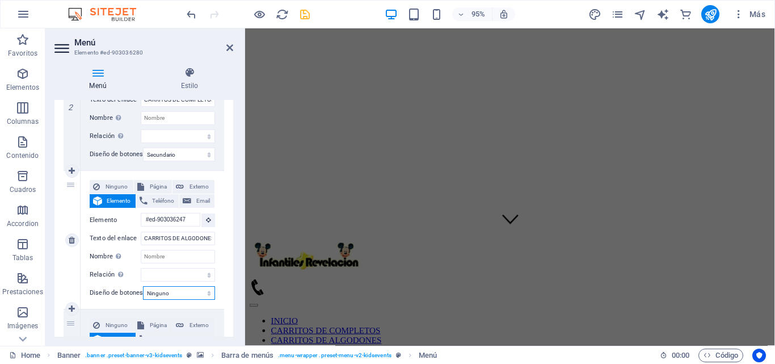
click at [181, 291] on select "Ninguno Predeterminado Principal Secundario" at bounding box center [179, 293] width 72 height 14
select select "secondary"
click at [143, 286] on select "Ninguno Predeterminado Principal Secundario" at bounding box center [179, 293] width 72 height 14
select select
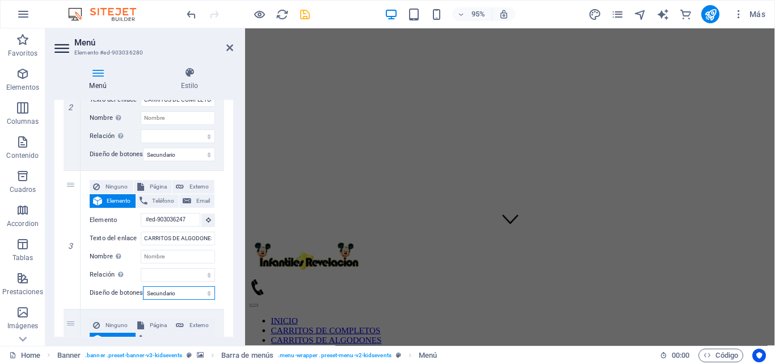
select select
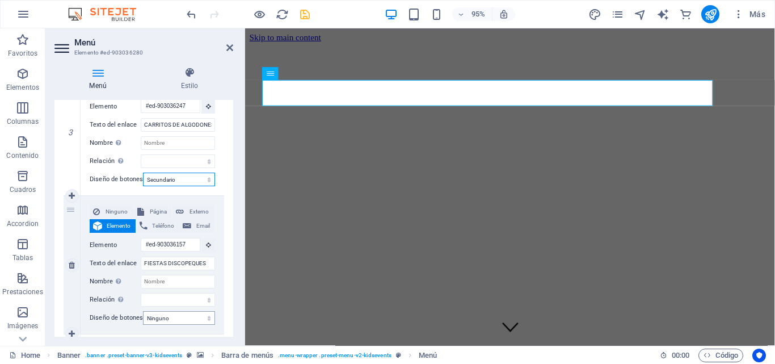
scroll to position [511, 0]
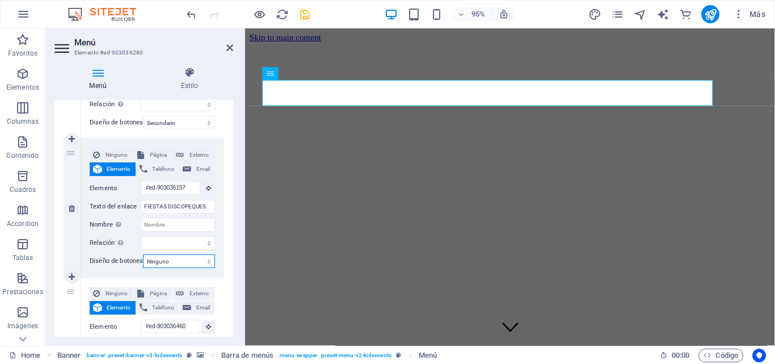
drag, startPoint x: 188, startPoint y: 258, endPoint x: 190, endPoint y: 265, distance: 7.6
click at [188, 258] on select "Ninguno Predeterminado Principal Secundario" at bounding box center [179, 261] width 72 height 14
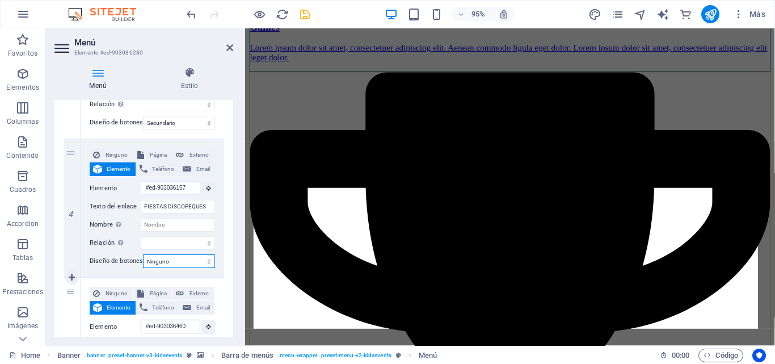
select select "secondary"
click at [143, 254] on select "Ninguno Predeterminado Principal Secundario" at bounding box center [179, 261] width 72 height 14
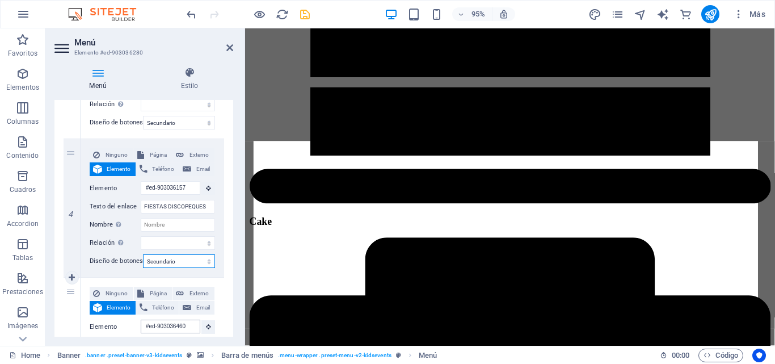
select select
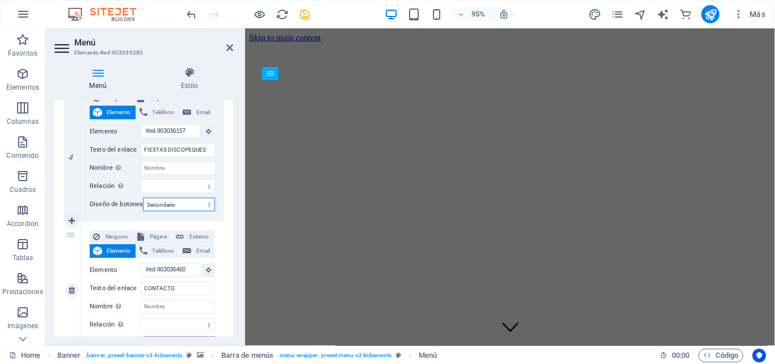
scroll to position [624, 0]
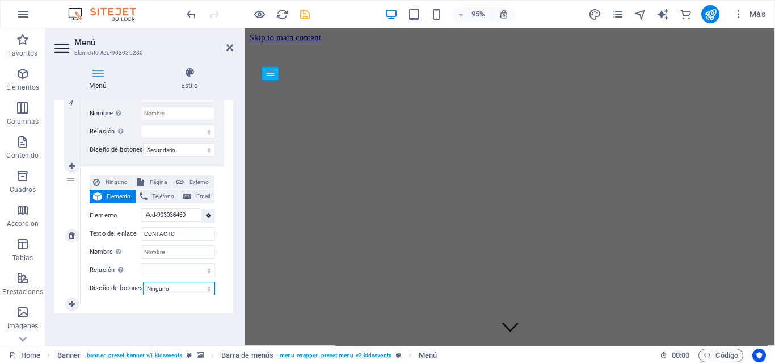
click at [188, 282] on select "Ninguno Predeterminado Principal Secundario" at bounding box center [179, 289] width 72 height 14
select select "secondary"
click at [143, 282] on select "Ninguno Predeterminado Principal Secundario" at bounding box center [179, 289] width 72 height 14
select select
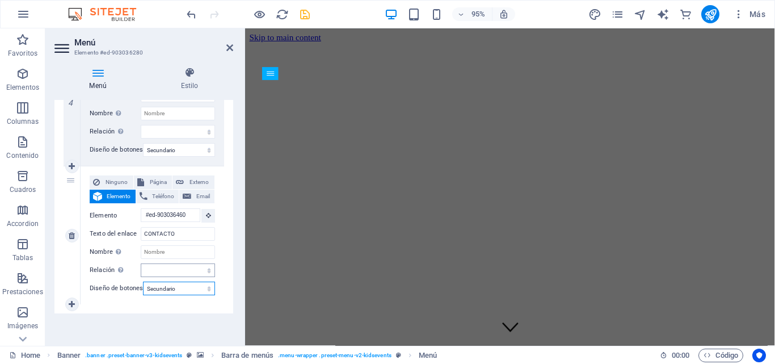
select select
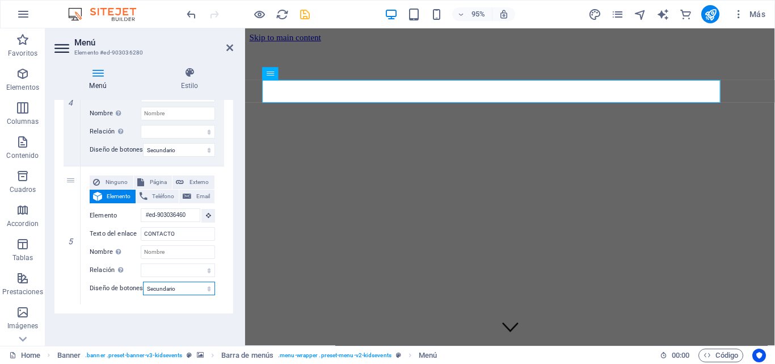
scroll to position [511, 0]
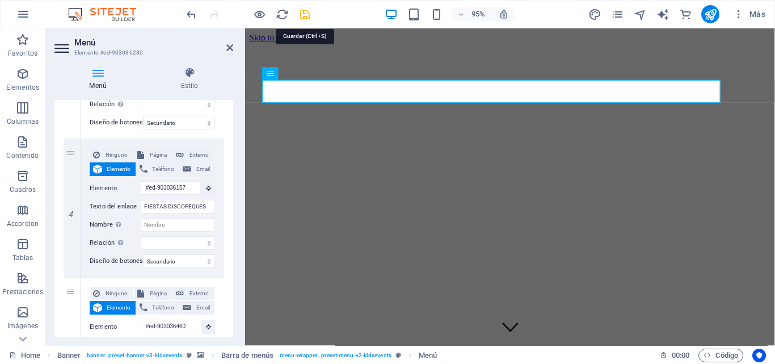
click at [308, 12] on icon "save" at bounding box center [305, 14] width 13 height 13
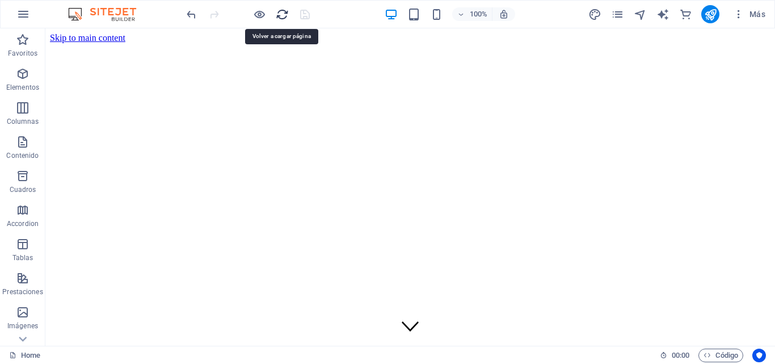
click at [280, 18] on icon "reload" at bounding box center [282, 14] width 13 height 13
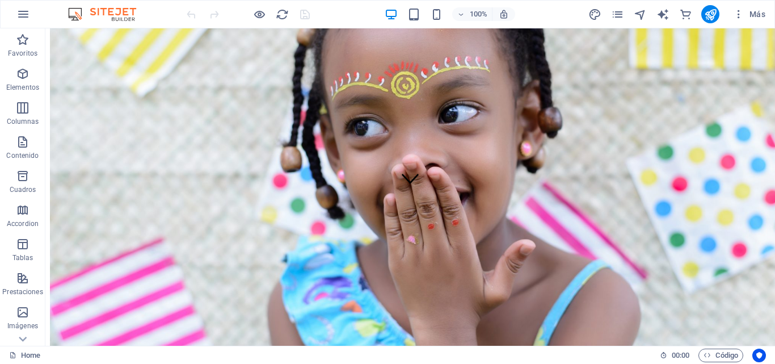
scroll to position [0, 0]
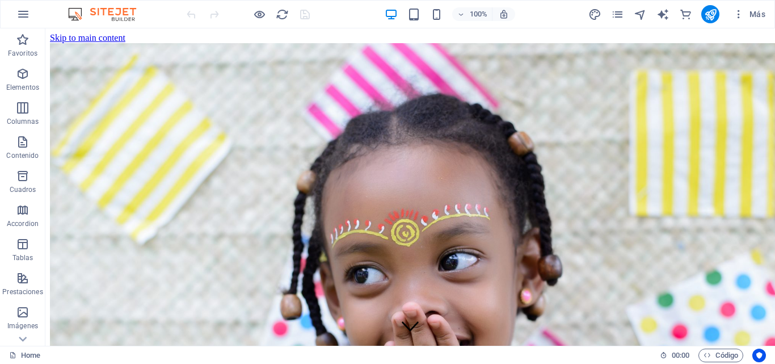
drag, startPoint x: 775, startPoint y: 61, endPoint x: 820, endPoint y: 56, distance: 45.7
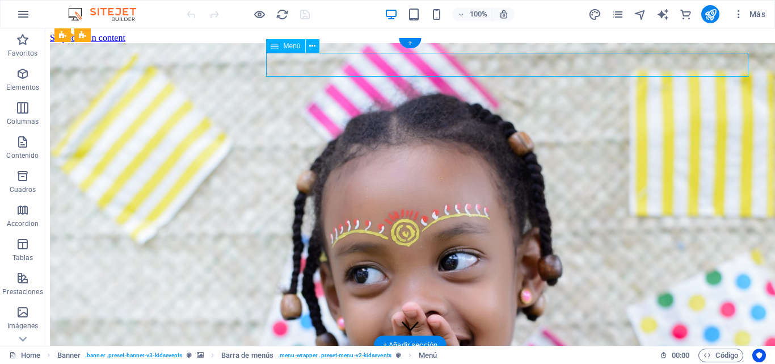
select select
select select "secondary"
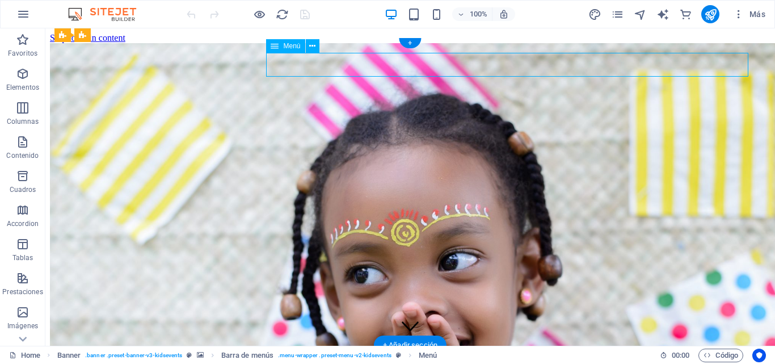
select select "secondary"
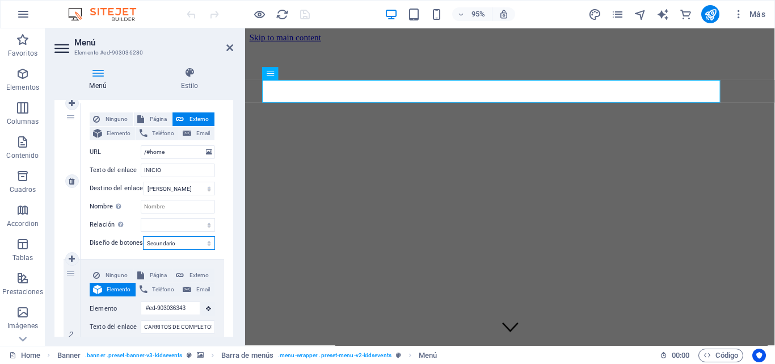
click at [182, 244] on select "Ninguno Predeterminado Principal Secundario" at bounding box center [179, 243] width 72 height 14
select select
click at [143, 236] on select "Ninguno Predeterminado Principal Secundario" at bounding box center [179, 243] width 72 height 14
select select
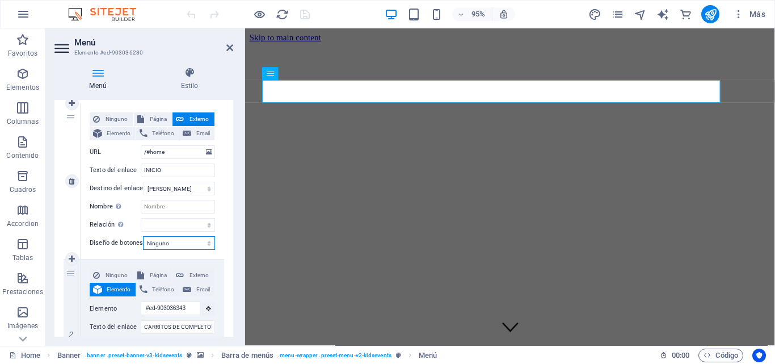
select select
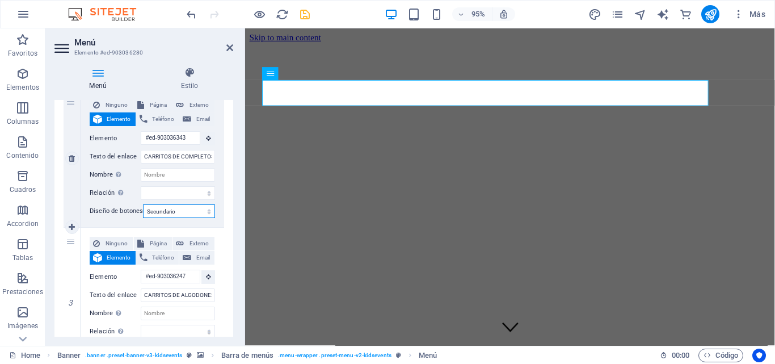
click at [178, 211] on select "Ninguno Predeterminado Principal Secundario" at bounding box center [179, 211] width 72 height 14
select select
click at [143, 204] on select "Ninguno Predeterminado Principal Secundario" at bounding box center [179, 211] width 72 height 14
select select
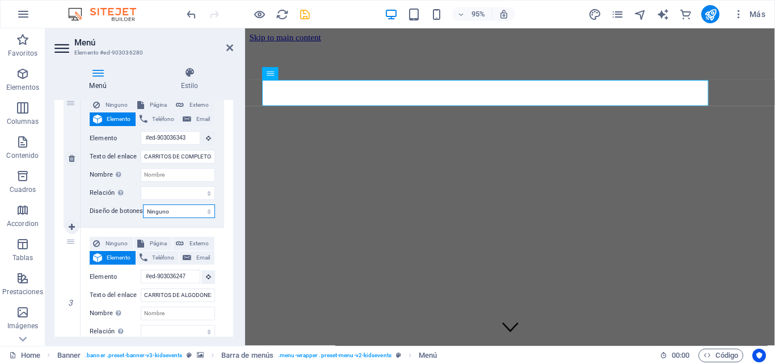
select select
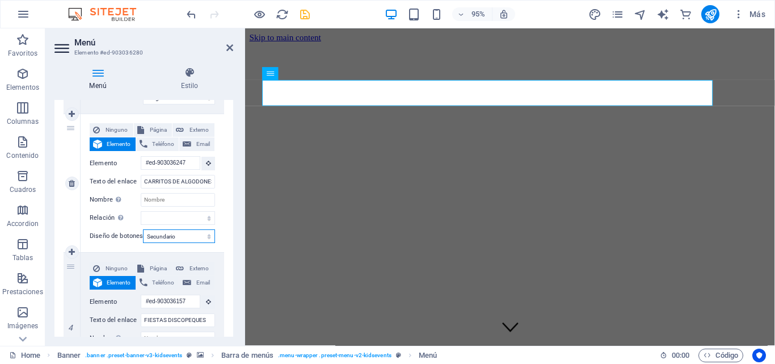
click at [170, 236] on select "Ninguno Predeterminado Principal Secundario" at bounding box center [179, 236] width 72 height 14
select select
click at [143, 229] on select "Ninguno Predeterminado Principal Secundario" at bounding box center [179, 236] width 72 height 14
select select
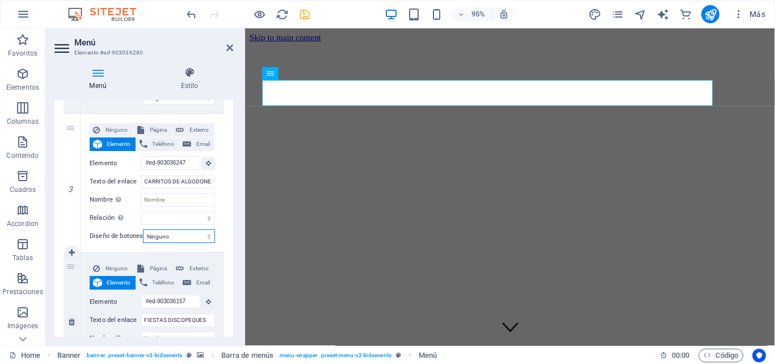
select select
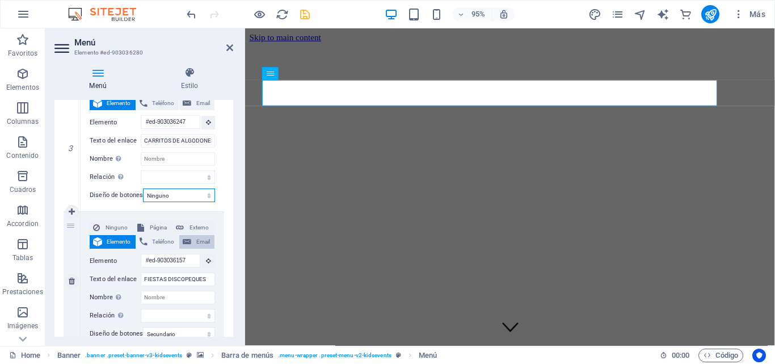
scroll to position [454, 0]
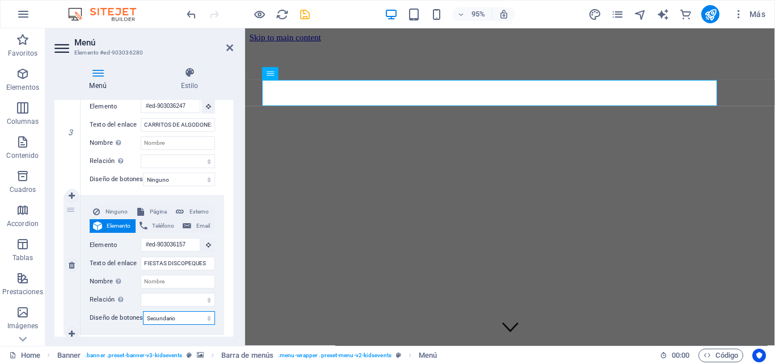
click at [165, 320] on select "Ninguno Predeterminado Principal Secundario" at bounding box center [179, 318] width 72 height 14
select select
click at [143, 311] on select "Ninguno Predeterminado Principal Secundario" at bounding box center [179, 318] width 72 height 14
select select
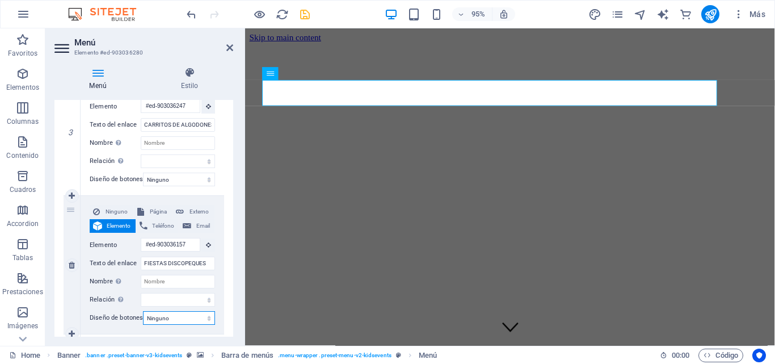
select select
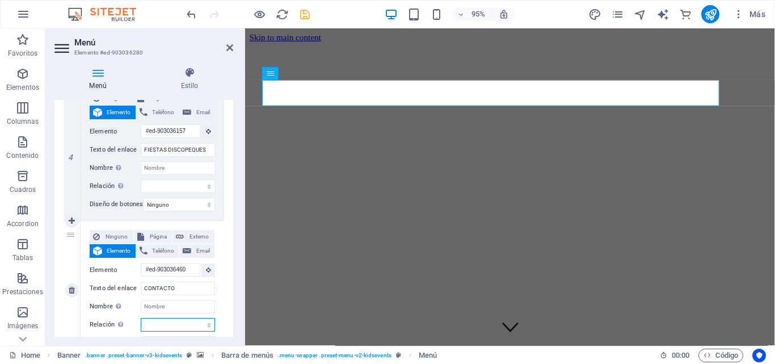
click at [161, 325] on select "alternativo autor marcador externo ayuda licencia siguiente nofollow noreferrer…" at bounding box center [178, 325] width 74 height 14
click at [95, 322] on label "Relación Define la relación de este enlace con el destino del enlace . Por ejem…" at bounding box center [115, 325] width 51 height 14
click at [141, 322] on select "alternativo autor marcador externo ayuda licencia siguiente nofollow noreferrer…" at bounding box center [178, 325] width 74 height 14
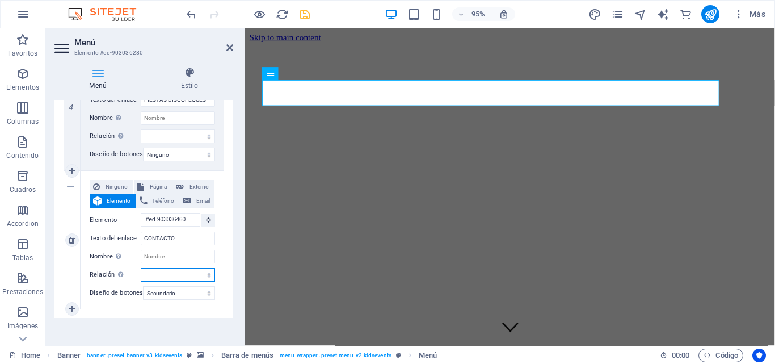
scroll to position [624, 0]
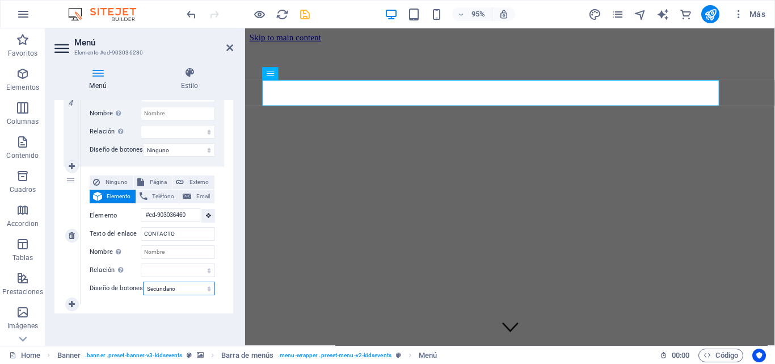
click at [154, 283] on select "Ninguno Predeterminado Principal Secundario" at bounding box center [179, 289] width 72 height 14
select select
click at [143, 282] on select "Ninguno Predeterminado Principal Secundario" at bounding box center [179, 289] width 72 height 14
select select
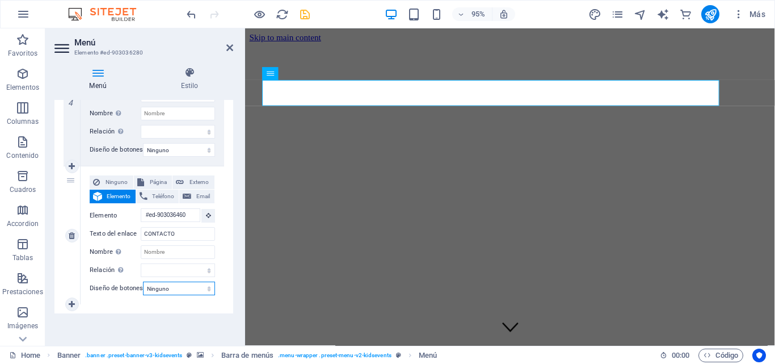
select select
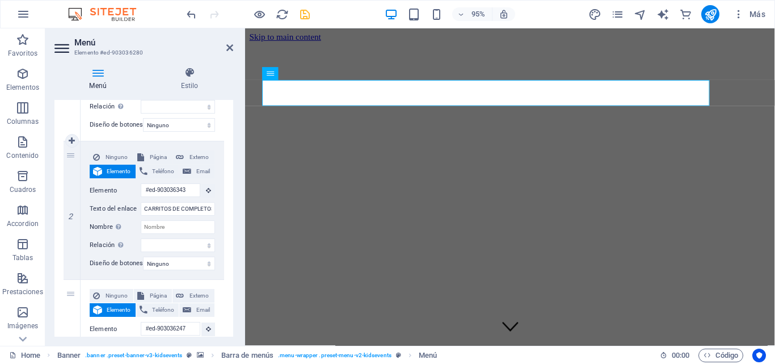
scroll to position [0, 0]
click at [305, 11] on icon "save" at bounding box center [305, 14] width 13 height 13
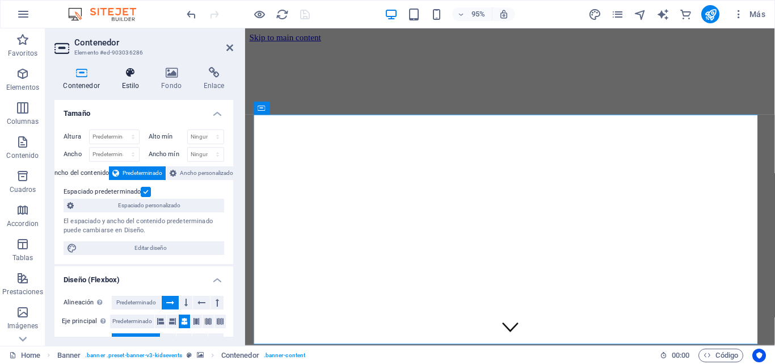
click at [152, 79] on h4 "Estilo" at bounding box center [133, 79] width 40 height 24
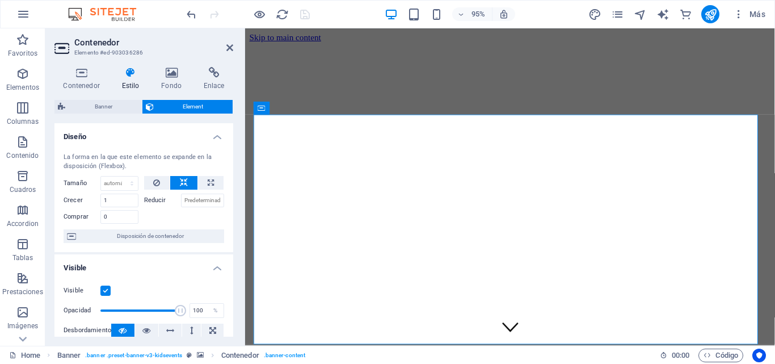
click at [124, 84] on h4 "Estilo" at bounding box center [133, 79] width 40 height 24
click at [169, 79] on h4 "Fondo" at bounding box center [174, 79] width 43 height 24
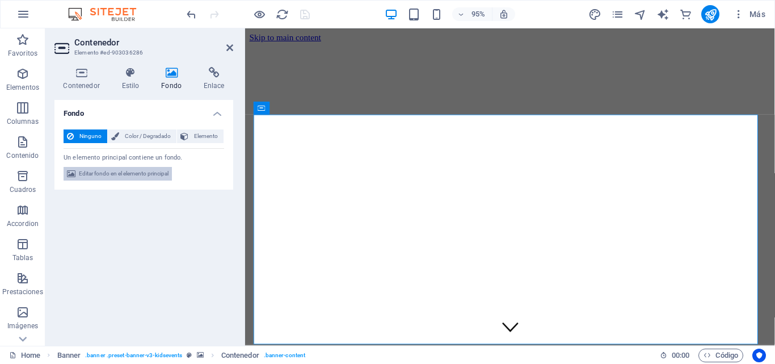
click at [118, 175] on span "Editar fondo en el elemento principal" at bounding box center [124, 174] width 90 height 14
select select "fade"
select select "ms"
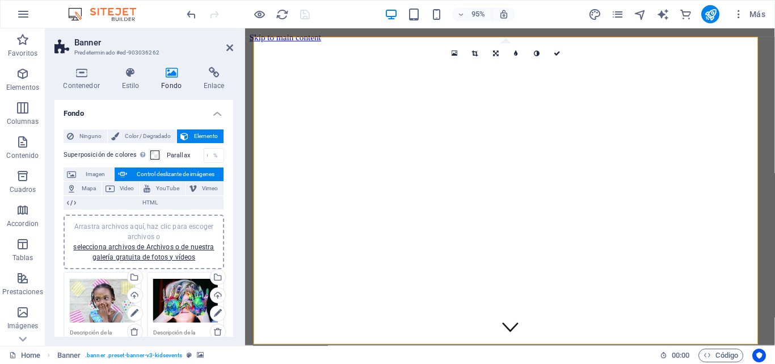
scroll to position [170, 0]
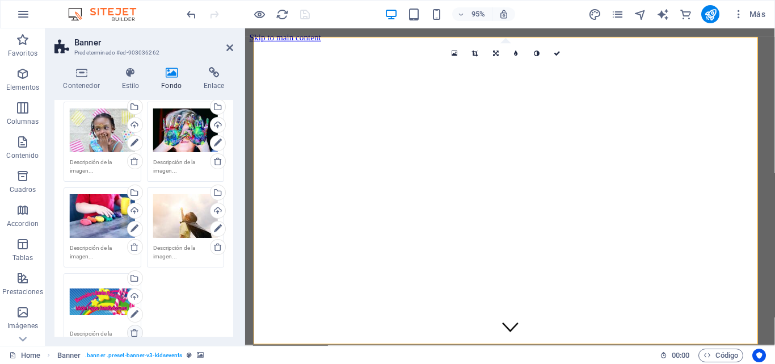
click at [134, 333] on icon at bounding box center [134, 332] width 9 height 9
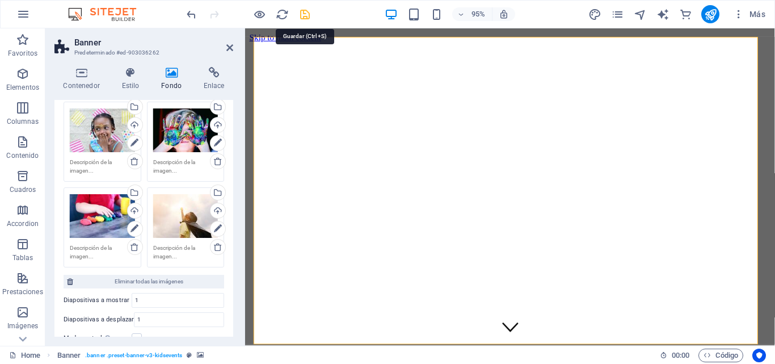
click at [301, 18] on icon "save" at bounding box center [305, 14] width 13 height 13
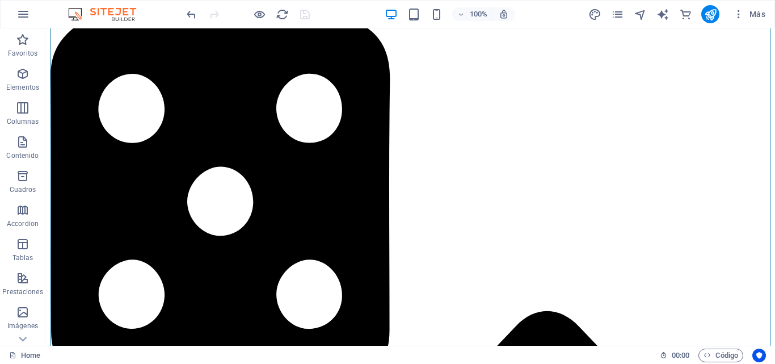
scroll to position [1187, 0]
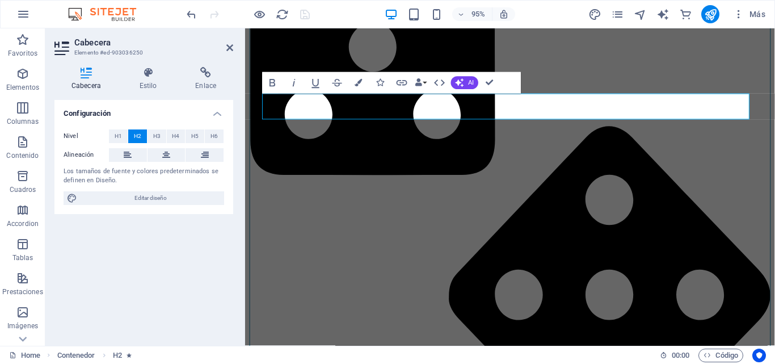
scroll to position [1271, 0]
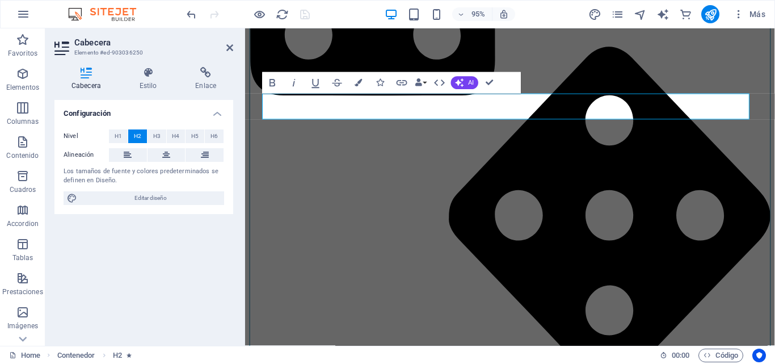
drag, startPoint x: 353, startPoint y: 114, endPoint x: 228, endPoint y: 103, distance: 125.3
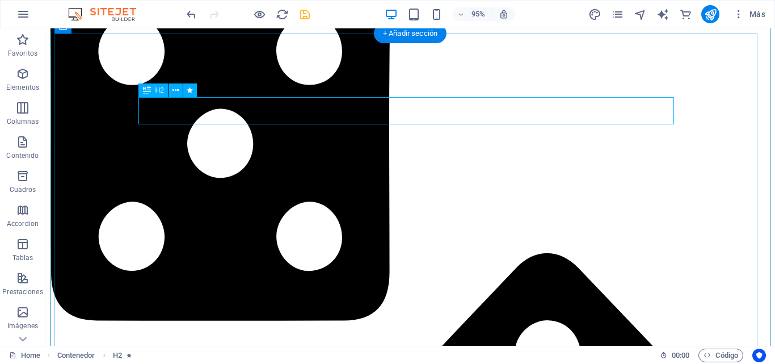
scroll to position [1187, 0]
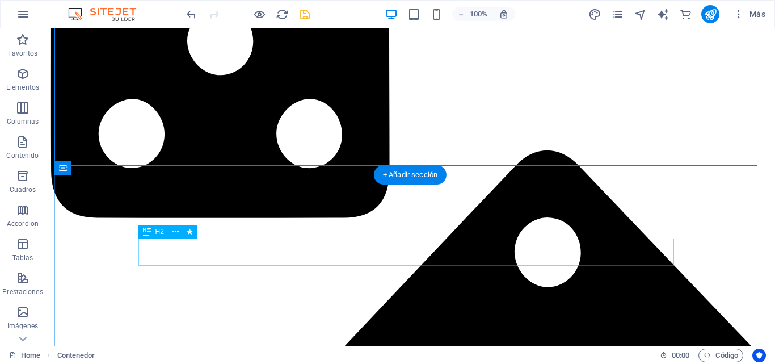
scroll to position [1374, 0]
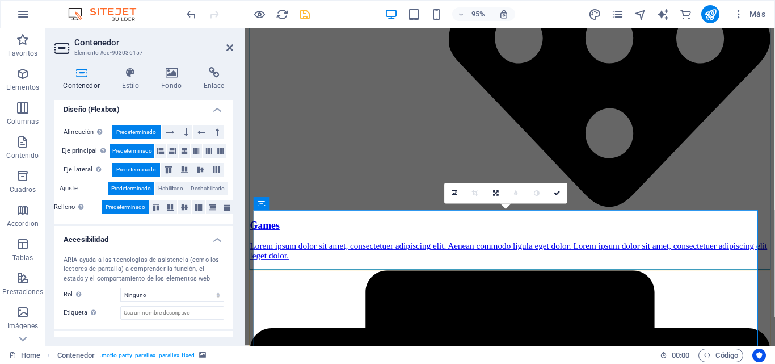
scroll to position [217, 0]
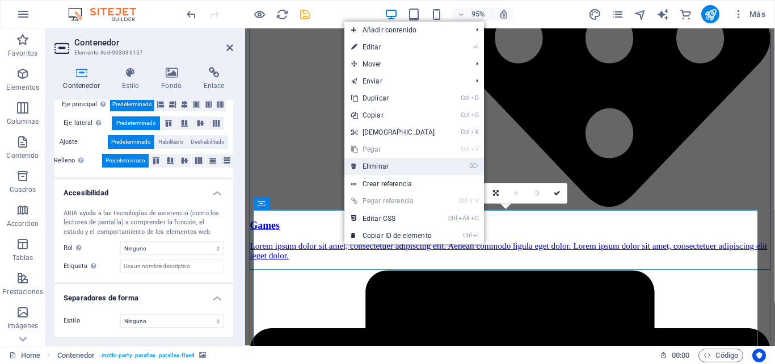
click at [393, 169] on link "⌦ Eliminar" at bounding box center [394, 166] width 98 height 17
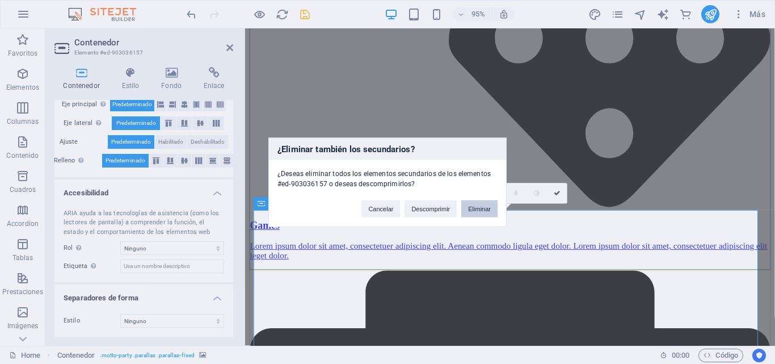
click at [468, 211] on button "Eliminar" at bounding box center [479, 208] width 36 height 17
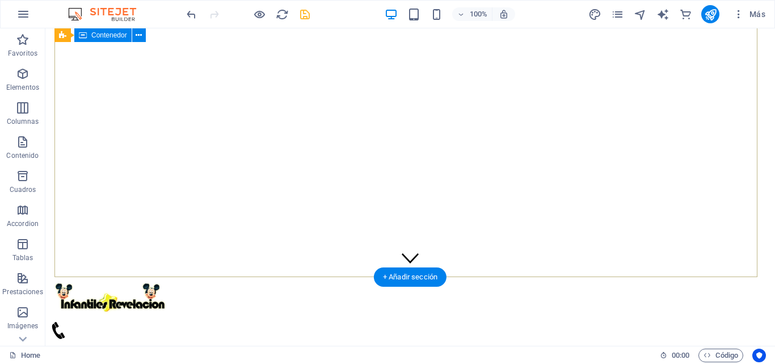
scroll to position [0, 0]
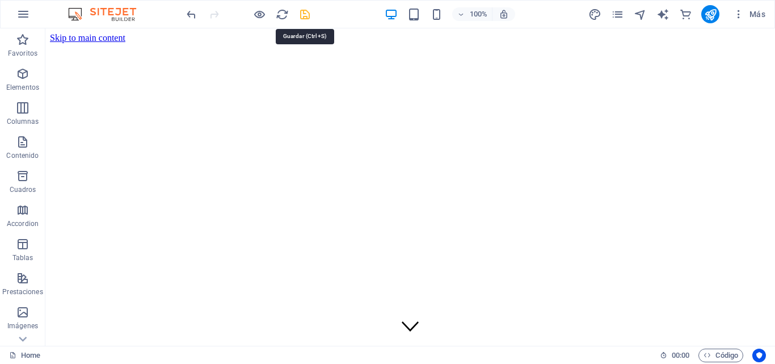
click at [309, 12] on icon "save" at bounding box center [305, 14] width 13 height 13
click at [286, 14] on icon "reload" at bounding box center [282, 14] width 13 height 13
click at [284, 15] on icon "reload" at bounding box center [282, 14] width 13 height 13
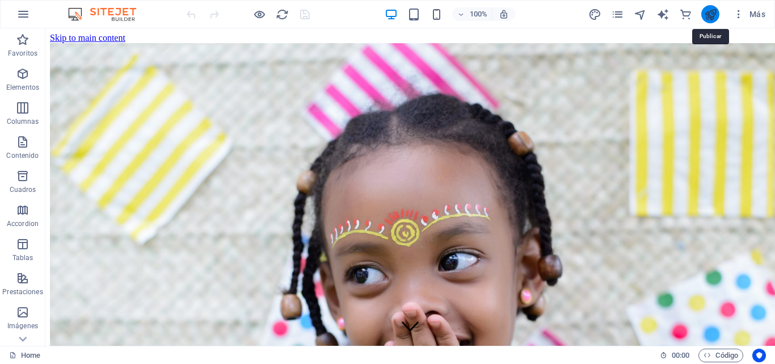
click at [715, 10] on icon "publish" at bounding box center [710, 14] width 13 height 13
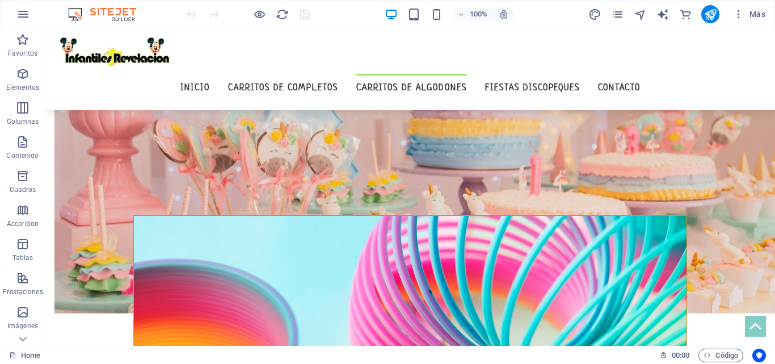
scroll to position [1161, 0]
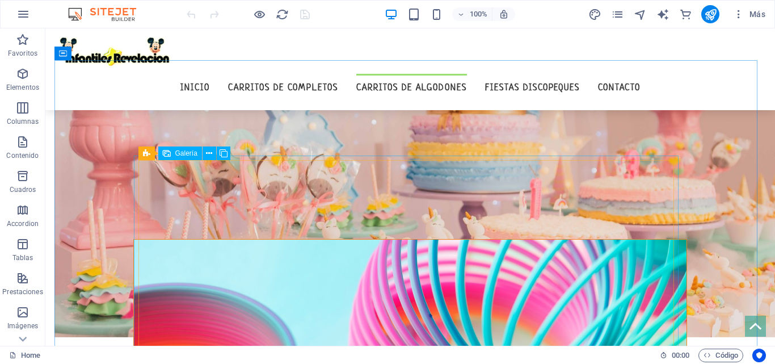
click at [191, 158] on div "Galería" at bounding box center [180, 153] width 44 height 14
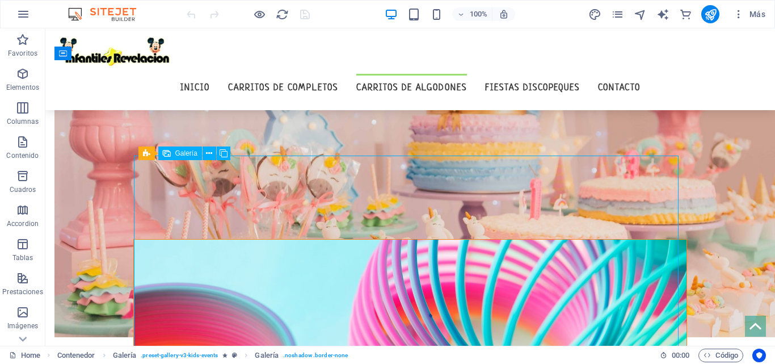
click at [191, 152] on span "Galería" at bounding box center [186, 153] width 22 height 7
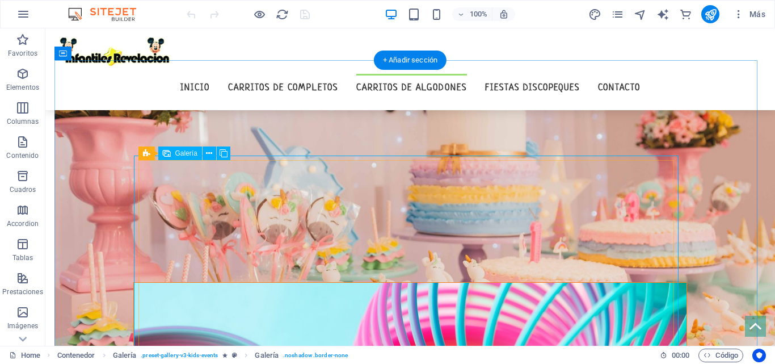
select select "4"
select select "px"
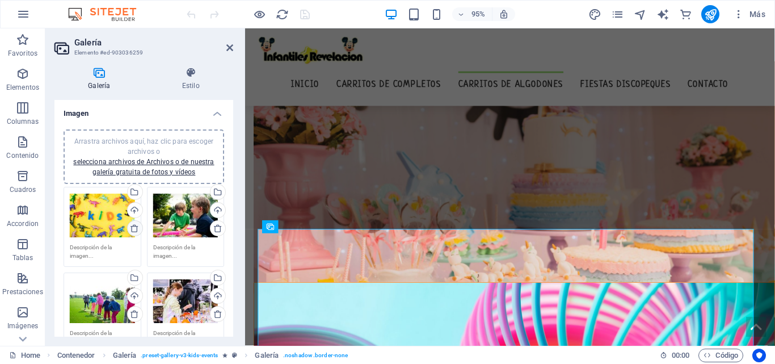
click at [135, 230] on icon at bounding box center [134, 228] width 9 height 9
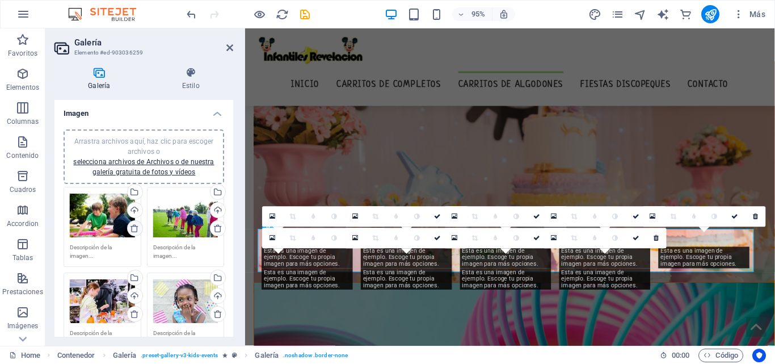
click at [135, 230] on icon at bounding box center [134, 228] width 9 height 9
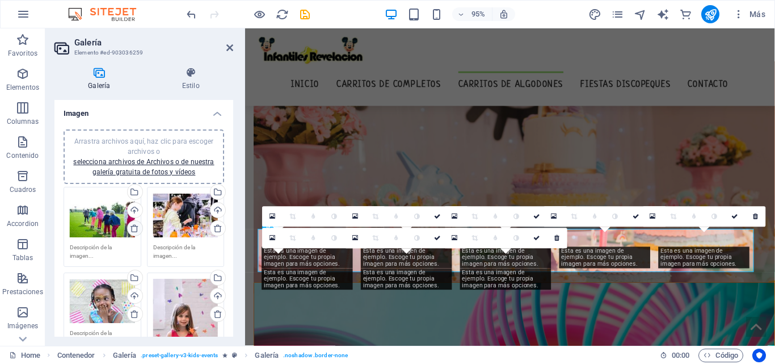
click at [135, 230] on icon at bounding box center [134, 228] width 9 height 9
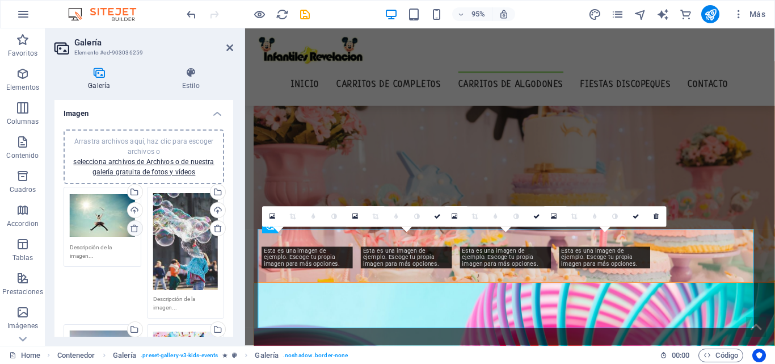
click at [135, 230] on icon at bounding box center [134, 228] width 9 height 9
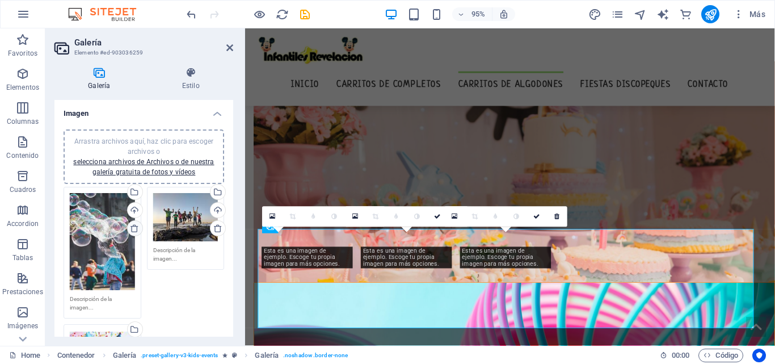
click at [135, 230] on icon at bounding box center [134, 228] width 9 height 9
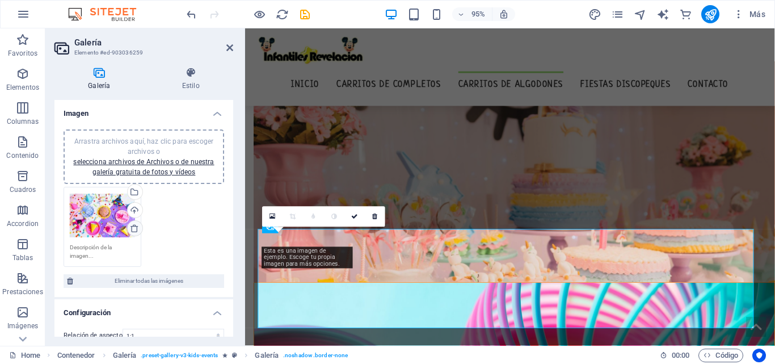
click at [135, 230] on icon at bounding box center [134, 228] width 9 height 9
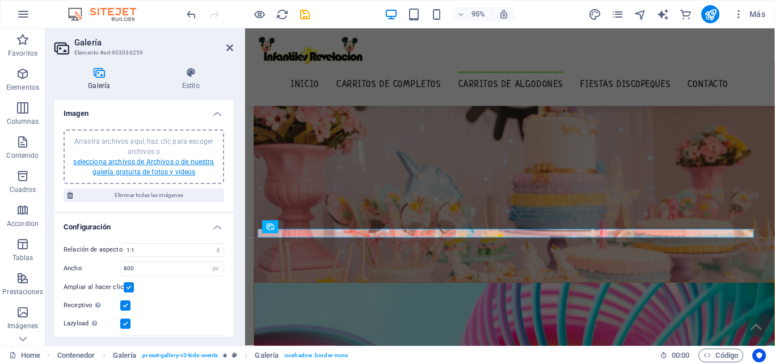
click at [149, 164] on link "selecciona archivos de Archivos o de nuestra galería gratuita de fotos y vídeos" at bounding box center [143, 167] width 141 height 18
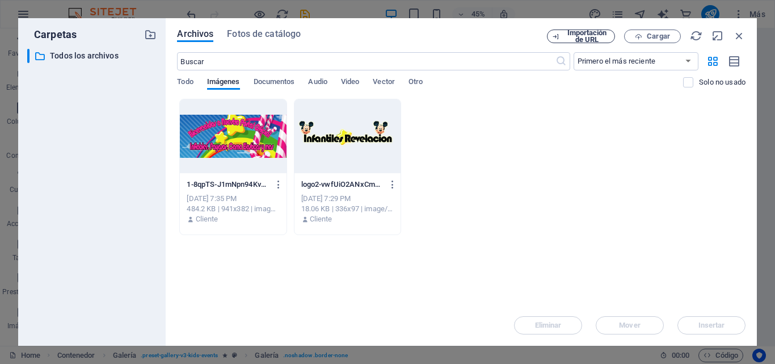
click at [579, 33] on span "Importación de URL" at bounding box center [587, 37] width 46 height 14
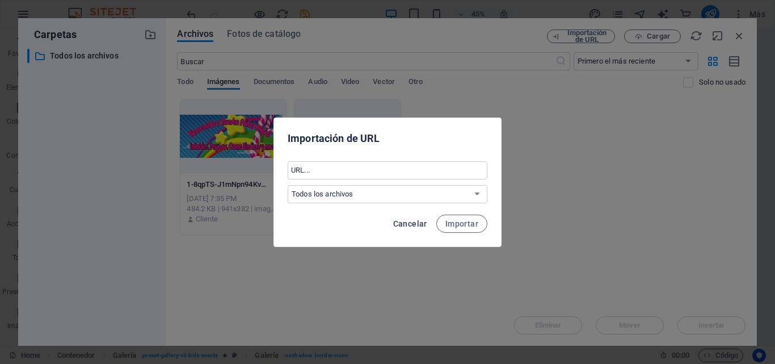
click at [417, 220] on span "Cancelar" at bounding box center [410, 223] width 34 height 9
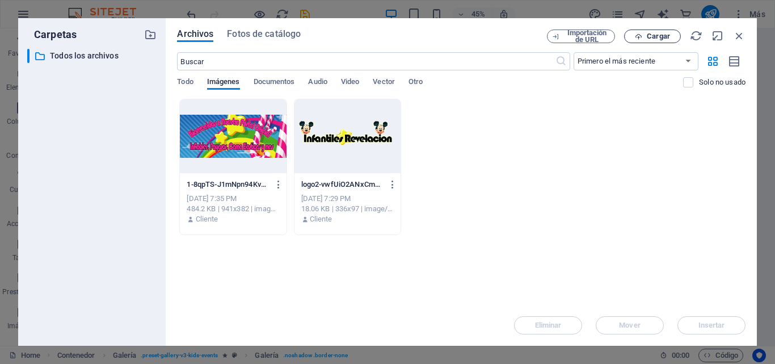
click at [648, 33] on span "Cargar" at bounding box center [658, 36] width 23 height 7
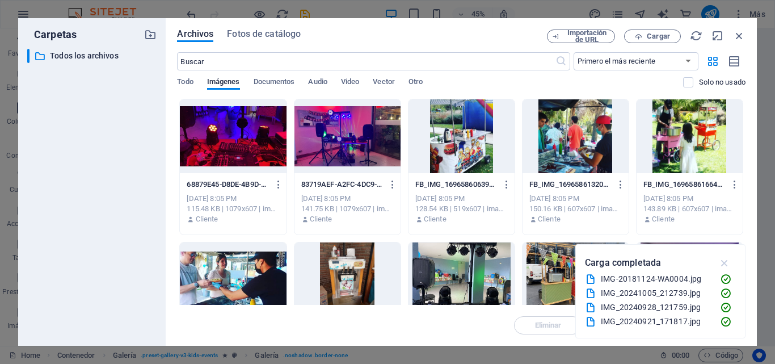
click at [729, 261] on icon "button" at bounding box center [725, 263] width 13 height 12
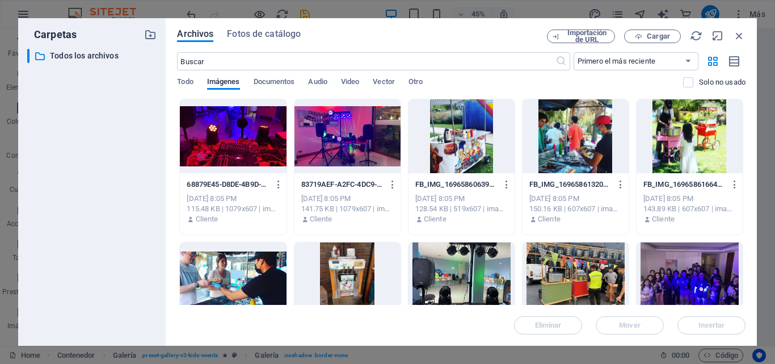
click at [245, 263] on div at bounding box center [233, 279] width 106 height 74
click at [699, 323] on span "Insertar" at bounding box center [712, 325] width 27 height 7
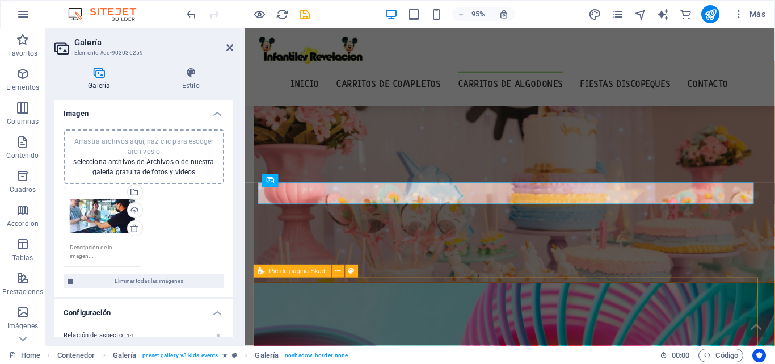
scroll to position [1210, 0]
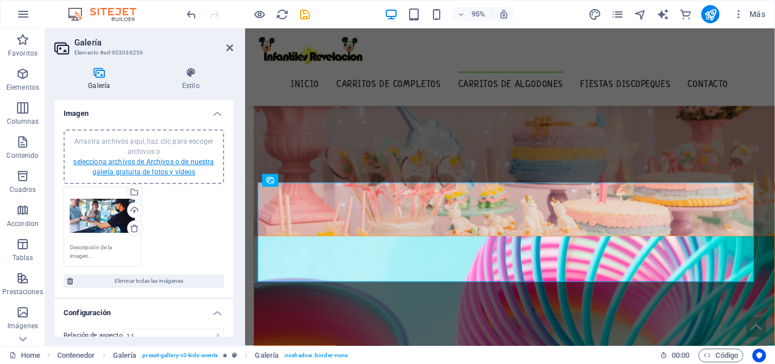
click at [164, 165] on link "selecciona archivos de Archivos o de nuestra galería gratuita de fotos y vídeos" at bounding box center [143, 167] width 141 height 18
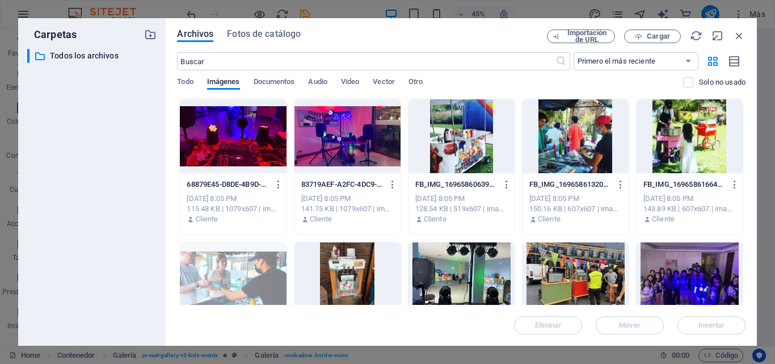
click at [335, 140] on div at bounding box center [348, 136] width 106 height 74
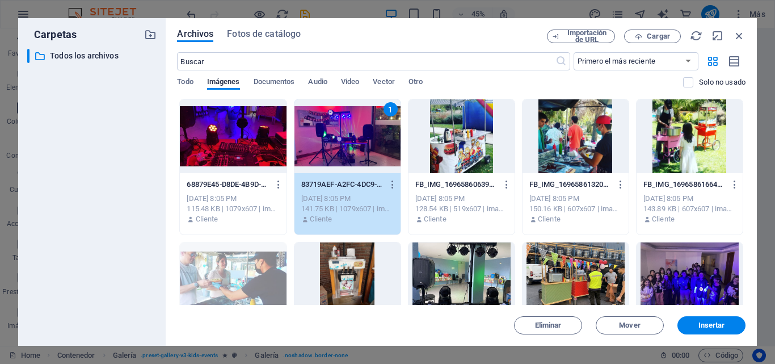
click at [253, 133] on div at bounding box center [233, 136] width 106 height 74
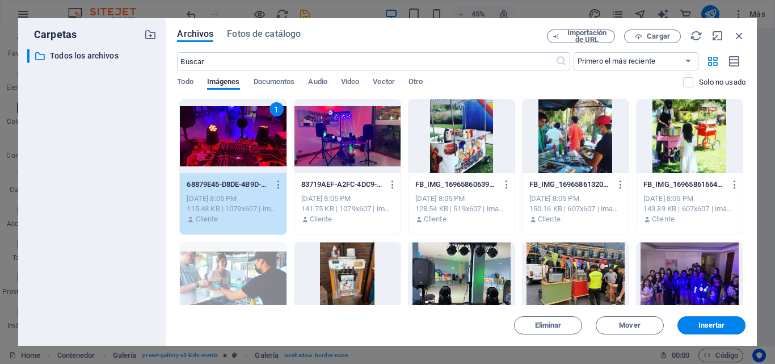
click at [354, 147] on div at bounding box center [348, 136] width 106 height 74
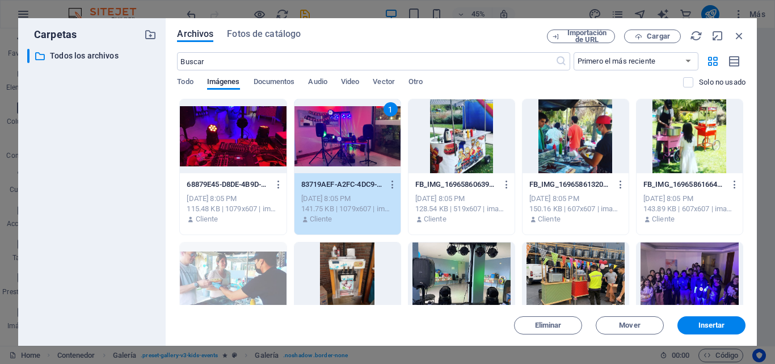
click at [448, 142] on div at bounding box center [462, 136] width 106 height 74
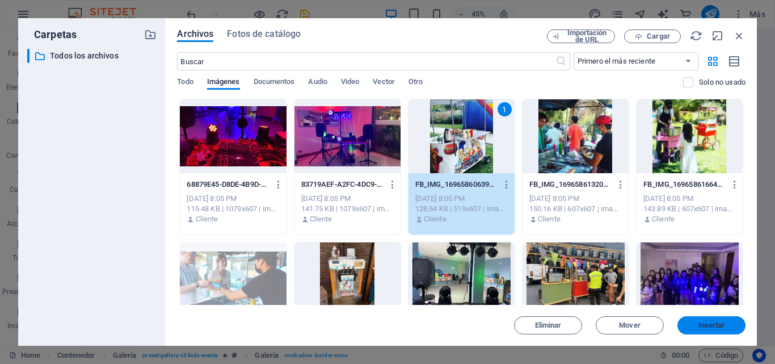
click at [717, 322] on span "Insertar" at bounding box center [712, 325] width 27 height 7
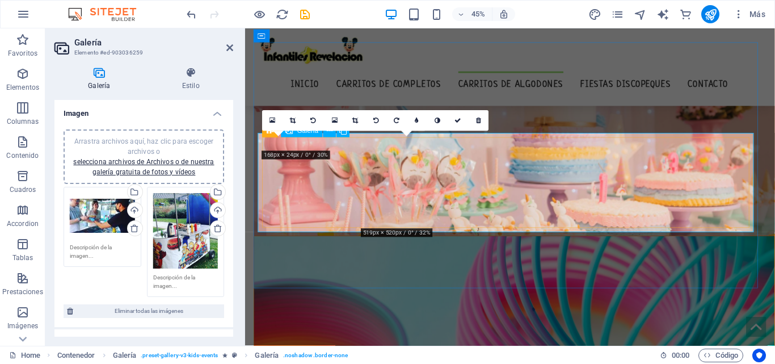
scroll to position [1262, 0]
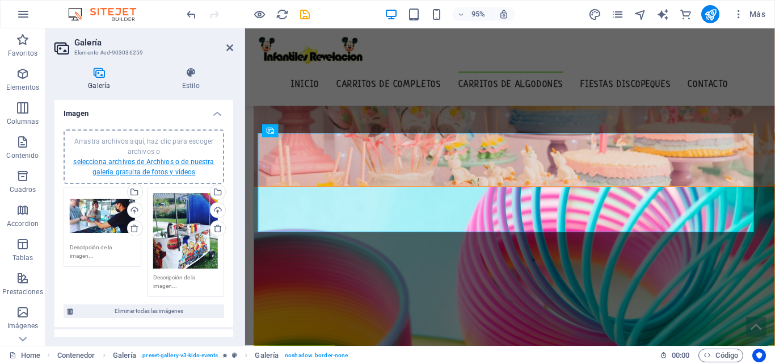
click at [144, 160] on link "selecciona archivos de Archivos o de nuestra galería gratuita de fotos y vídeos" at bounding box center [143, 167] width 141 height 18
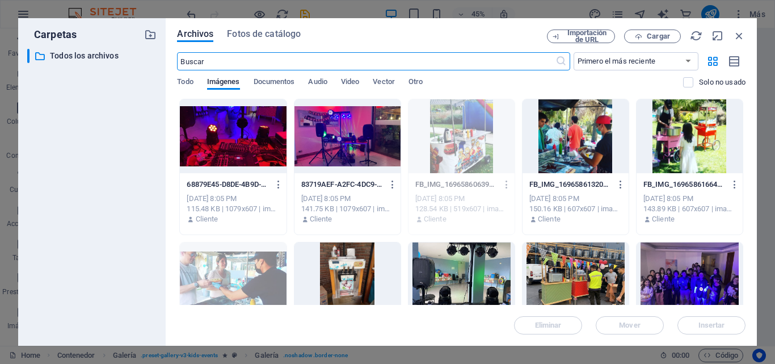
click at [695, 139] on div at bounding box center [690, 136] width 106 height 74
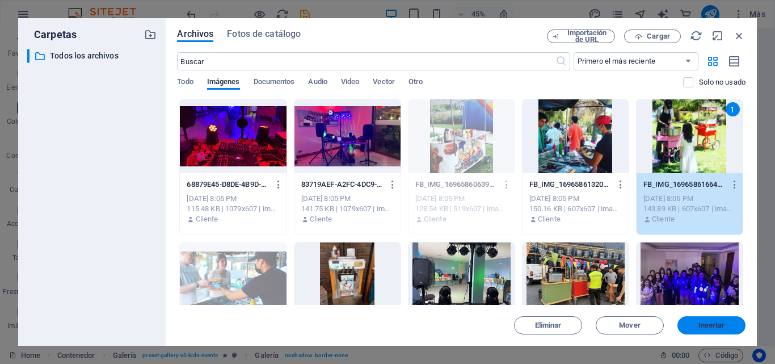
click at [706, 319] on button "Insertar" at bounding box center [712, 325] width 68 height 18
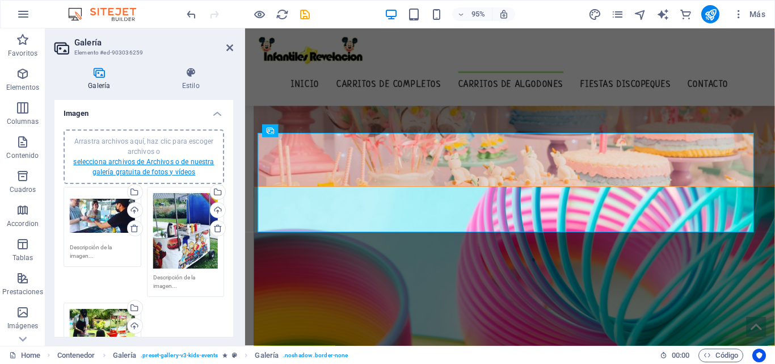
click at [132, 165] on link "selecciona archivos de Archivos o de nuestra galería gratuita de fotos y vídeos" at bounding box center [143, 167] width 141 height 18
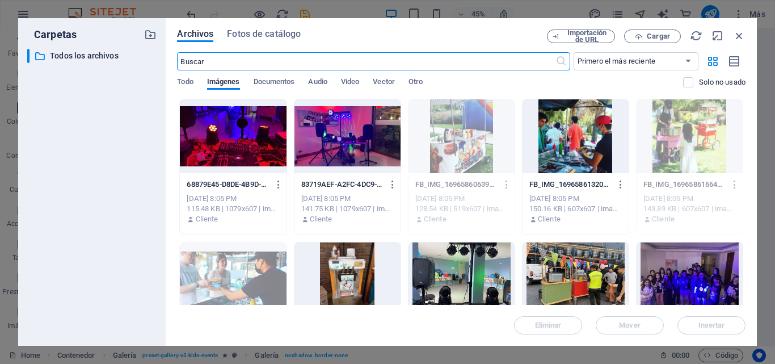
click at [568, 277] on div at bounding box center [576, 279] width 106 height 74
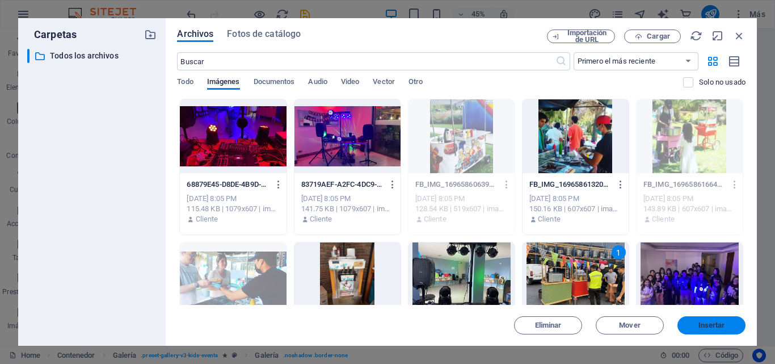
drag, startPoint x: 721, startPoint y: 324, endPoint x: 275, endPoint y: 252, distance: 451.9
click at [721, 324] on span "Insertar" at bounding box center [712, 325] width 27 height 7
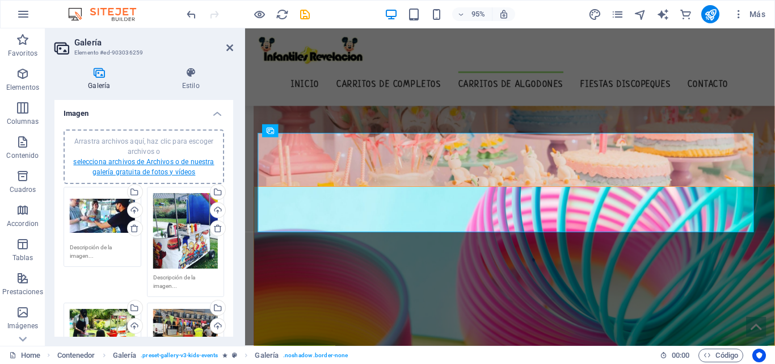
click at [161, 171] on link "selecciona archivos de Archivos o de nuestra galería gratuita de fotos y vídeos" at bounding box center [143, 167] width 141 height 18
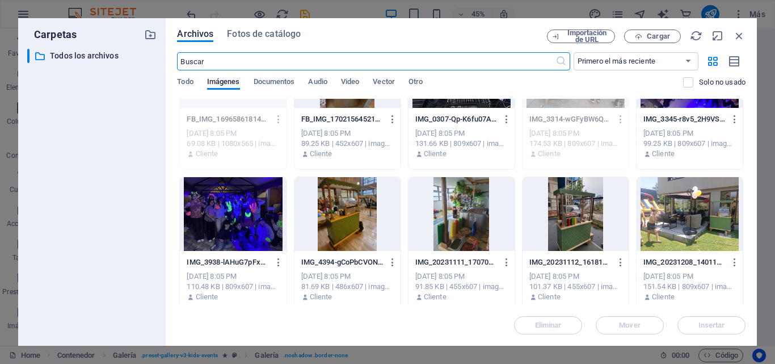
scroll to position [227, 0]
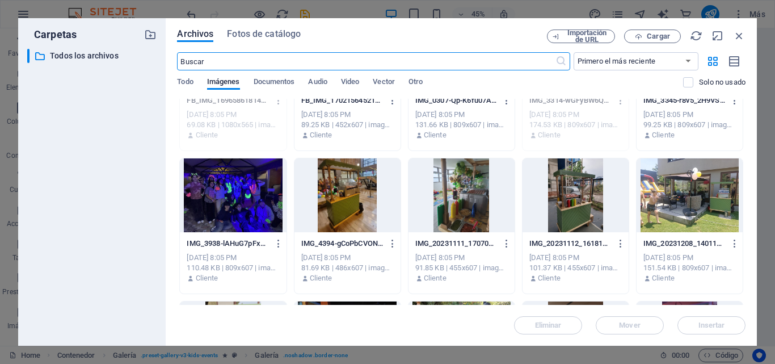
click at [368, 203] on div at bounding box center [348, 195] width 106 height 74
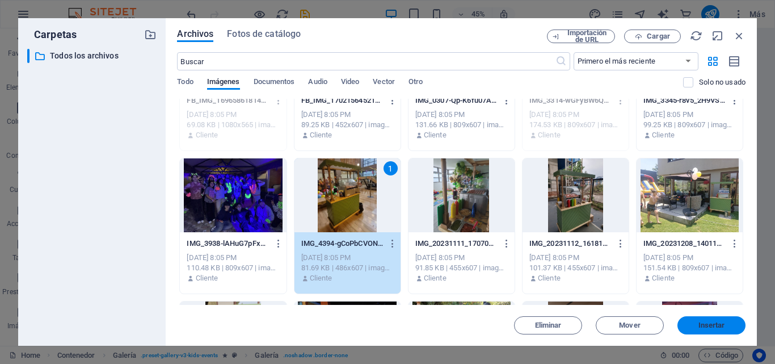
drag, startPoint x: 701, startPoint y: 329, endPoint x: 191, endPoint y: 274, distance: 512.6
click at [701, 329] on span "Insertar" at bounding box center [712, 325] width 27 height 7
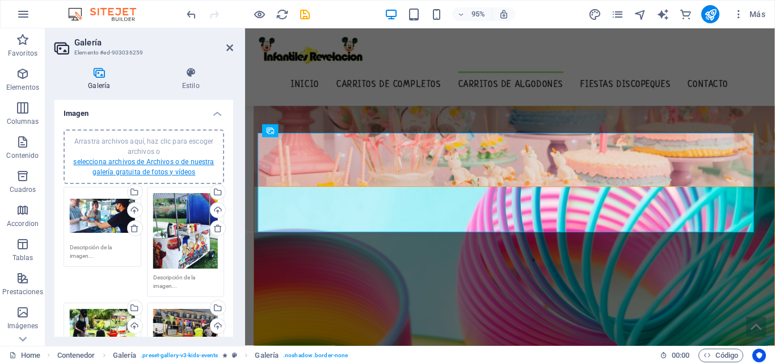
click at [159, 161] on link "selecciona archivos de Archivos o de nuestra galería gratuita de fotos y vídeos" at bounding box center [143, 167] width 141 height 18
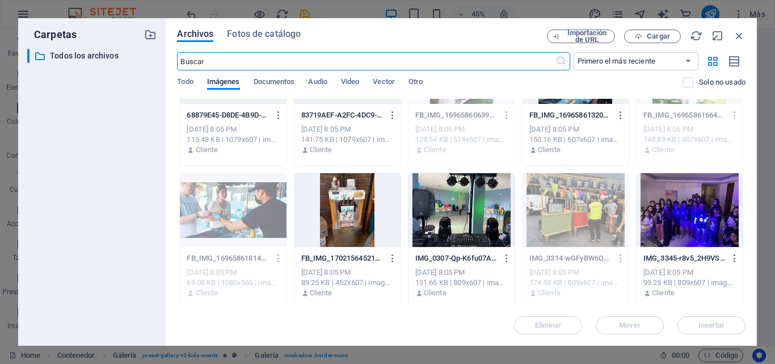
scroll to position [114, 0]
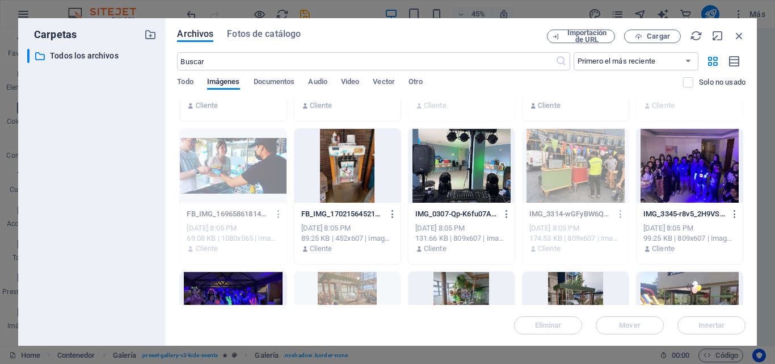
click at [702, 190] on div at bounding box center [690, 166] width 106 height 74
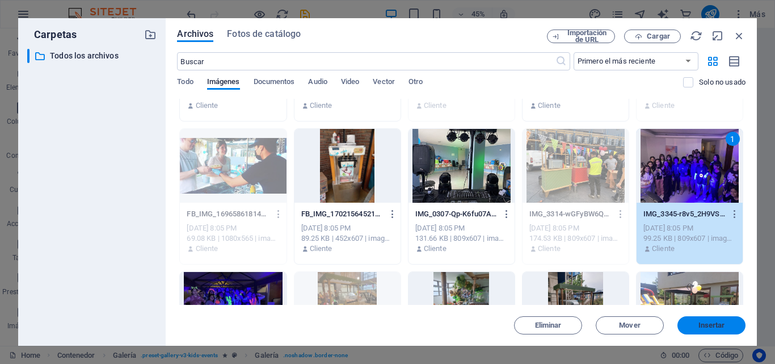
click at [710, 326] on span "Insertar" at bounding box center [712, 325] width 27 height 7
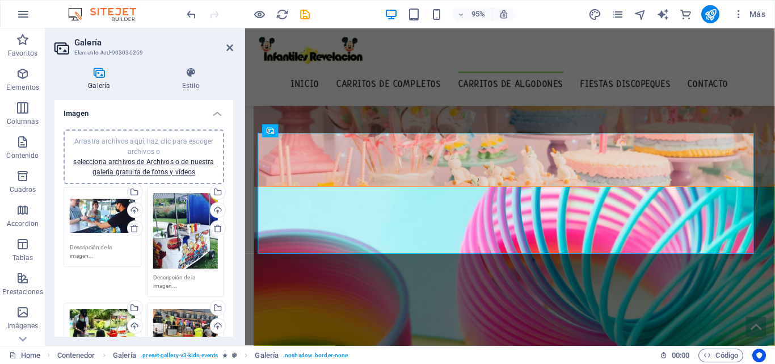
click at [115, 166] on div "Arrastra archivos aquí, haz clic para escoger archivos o selecciona archivos de…" at bounding box center [143, 156] width 147 height 41
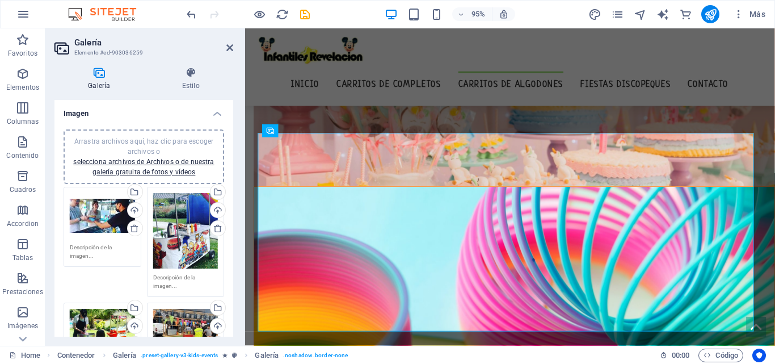
click at [144, 166] on div "Arrastra archivos aquí, haz clic para escoger archivos o selecciona archivos de…" at bounding box center [143, 156] width 147 height 41
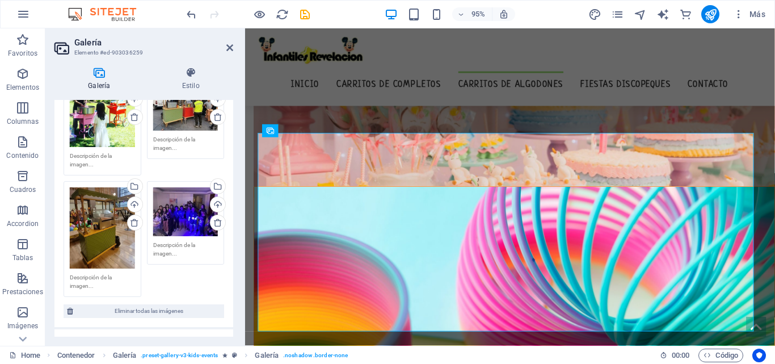
scroll to position [0, 0]
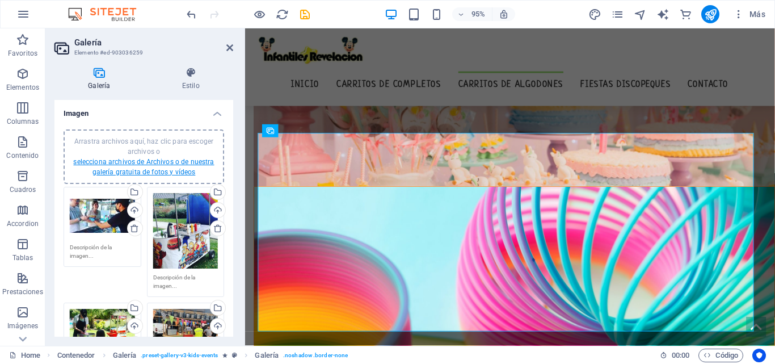
click at [145, 165] on link "selecciona archivos de Archivos o de nuestra galería gratuita de fotos y vídeos" at bounding box center [143, 167] width 141 height 18
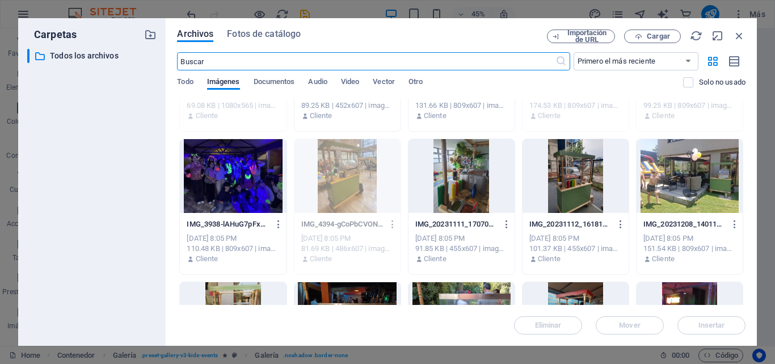
scroll to position [341, 0]
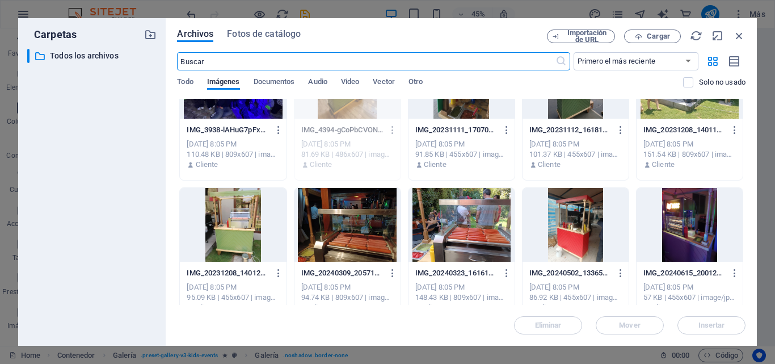
click at [374, 217] on div at bounding box center [348, 225] width 106 height 74
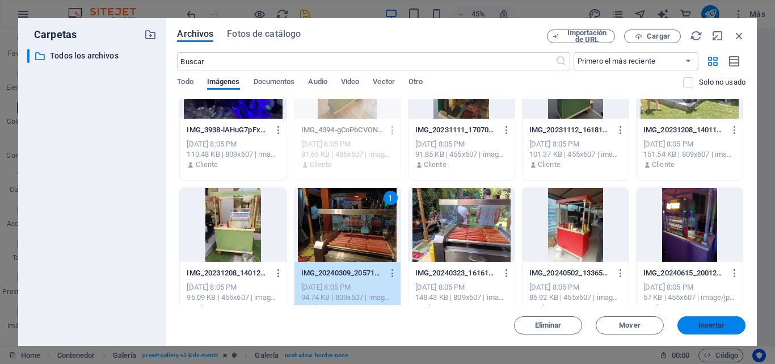
click at [708, 324] on span "Insertar" at bounding box center [712, 325] width 27 height 7
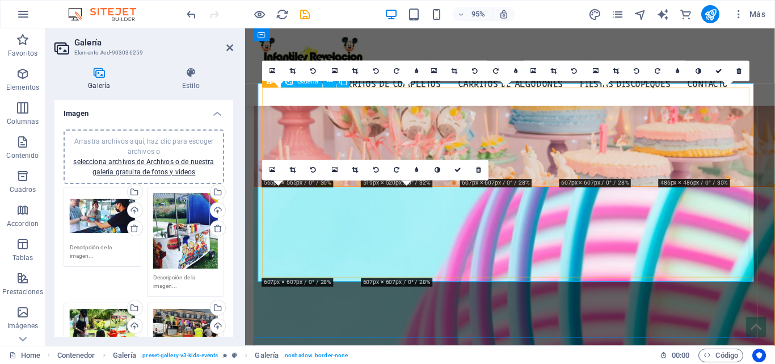
scroll to position [1314, 0]
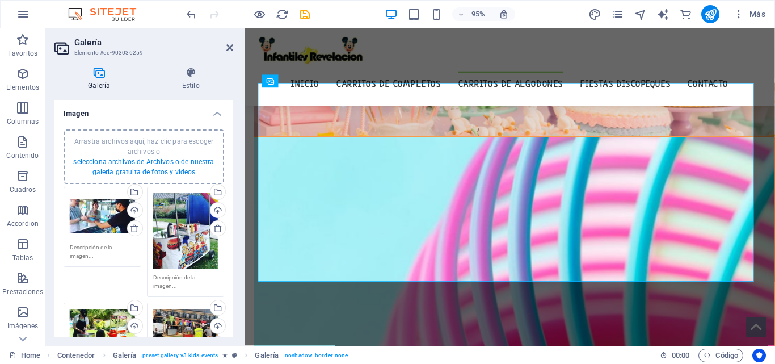
click at [142, 161] on link "selecciona archivos de Archivos o de nuestra galería gratuita de fotos y vídeos" at bounding box center [143, 167] width 141 height 18
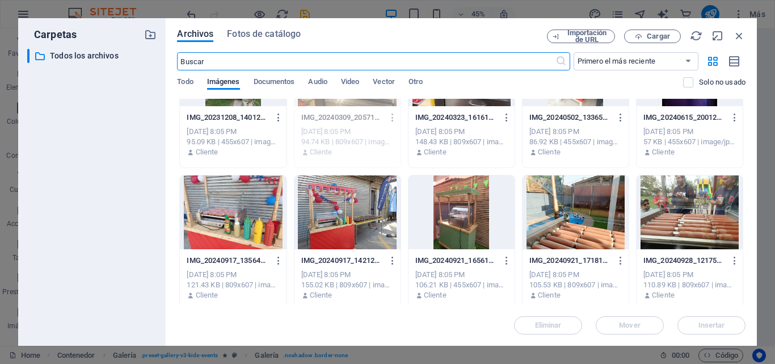
scroll to position [568, 0]
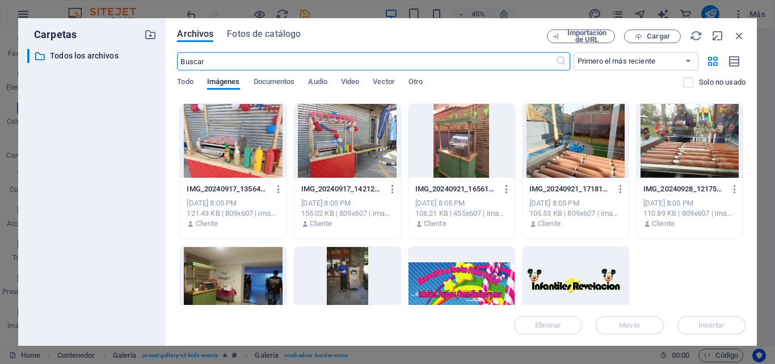
click at [337, 141] on div at bounding box center [348, 141] width 106 height 74
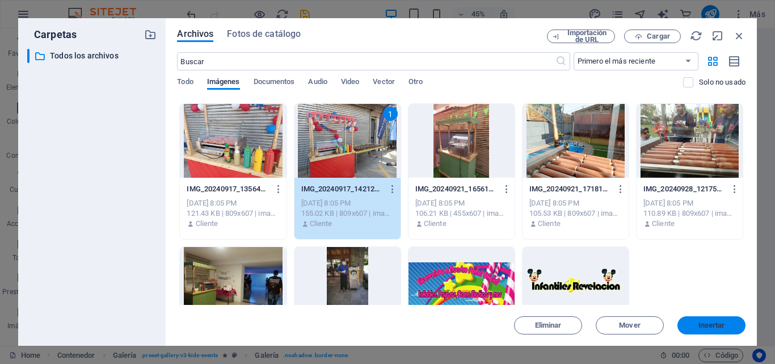
drag, startPoint x: 712, startPoint y: 327, endPoint x: 482, endPoint y: 313, distance: 230.3
click at [712, 327] on span "Insertar" at bounding box center [712, 325] width 27 height 7
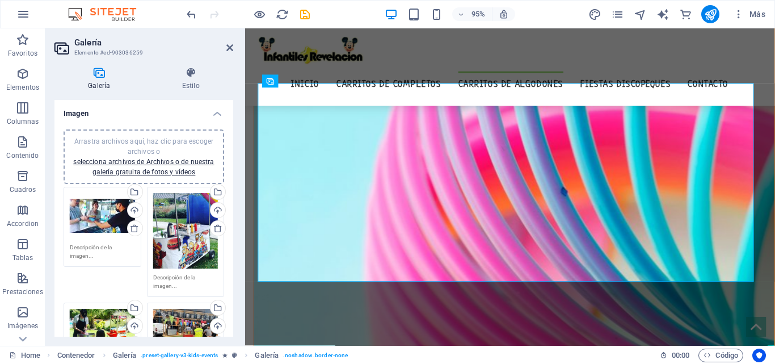
scroll to position [1314, 0]
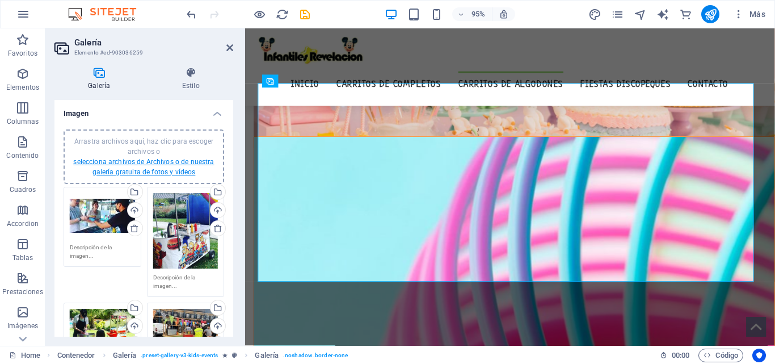
click at [161, 164] on link "selecciona archivos de Archivos o de nuestra galería gratuita de fotos y vídeos" at bounding box center [143, 167] width 141 height 18
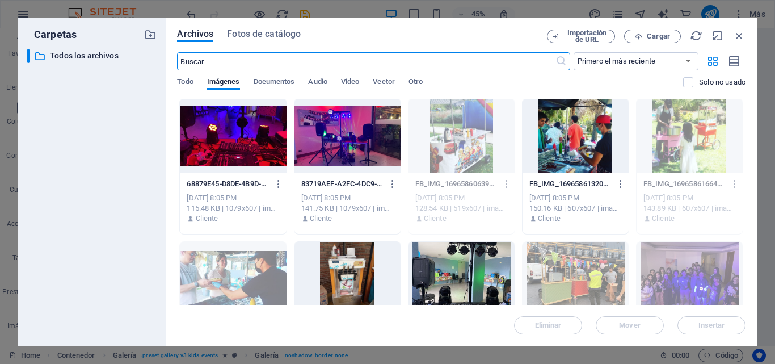
scroll to position [0, 0]
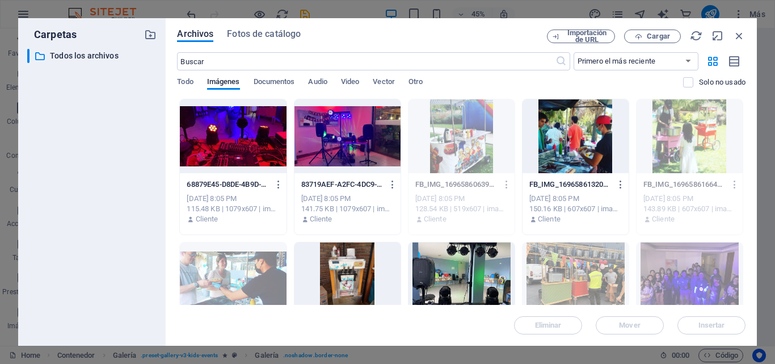
click at [350, 259] on div at bounding box center [348, 279] width 106 height 74
click at [708, 323] on span "Insertar" at bounding box center [712, 325] width 27 height 7
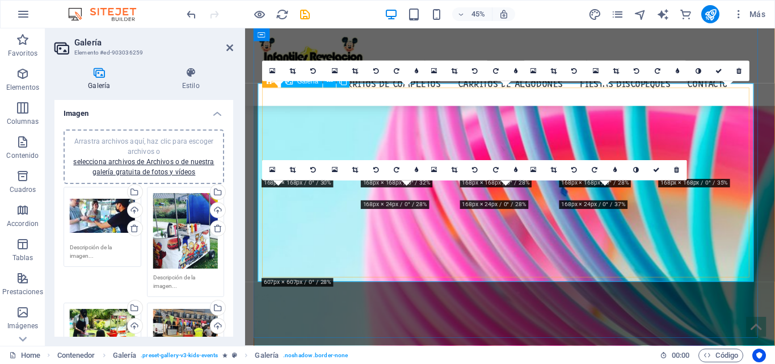
scroll to position [1314, 0]
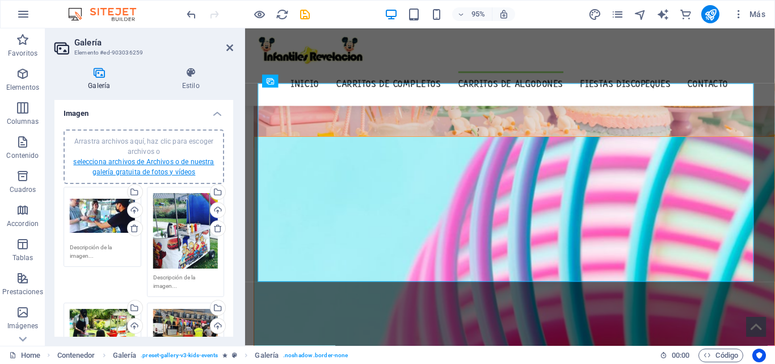
click at [154, 158] on link "selecciona archivos de Archivos o de nuestra galería gratuita de fotos y vídeos" at bounding box center [143, 167] width 141 height 18
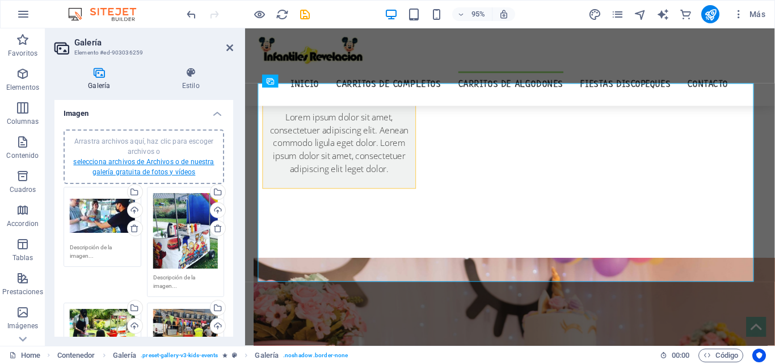
scroll to position [1529, 0]
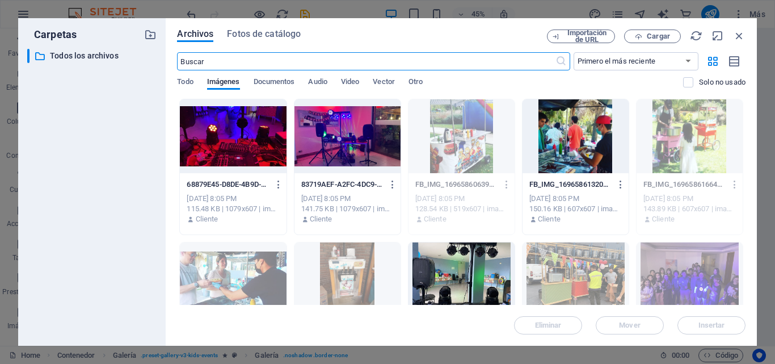
click at [241, 136] on div at bounding box center [233, 136] width 106 height 74
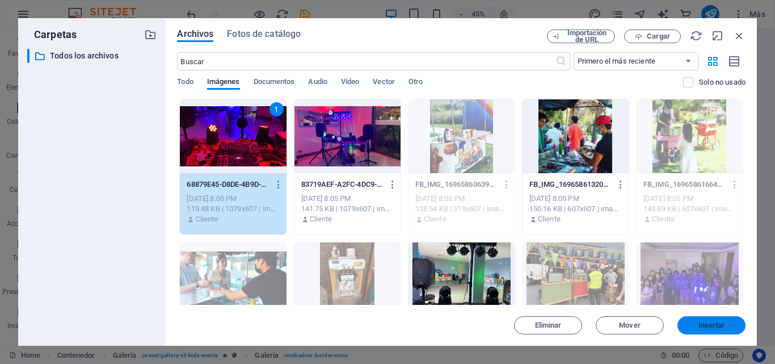
drag, startPoint x: 716, startPoint y: 324, endPoint x: 495, endPoint y: 311, distance: 221.2
click at [716, 324] on span "Insertar" at bounding box center [712, 325] width 27 height 7
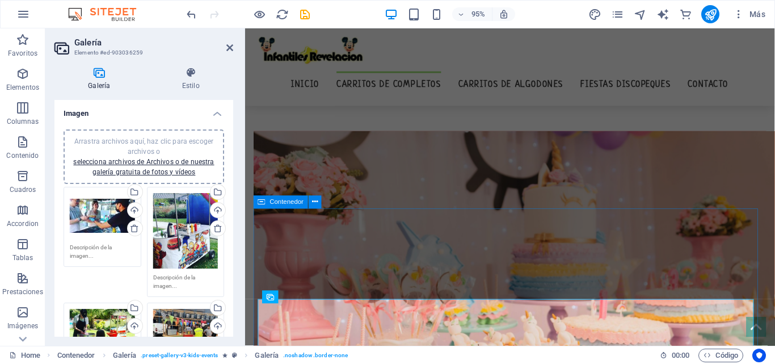
scroll to position [1201, 0]
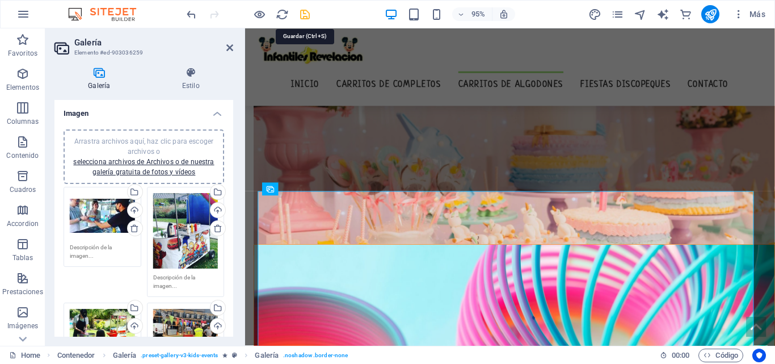
click at [308, 14] on icon "save" at bounding box center [305, 14] width 13 height 13
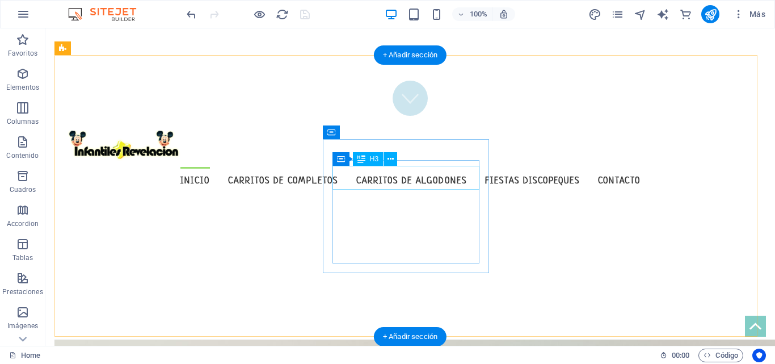
scroll to position [129, 0]
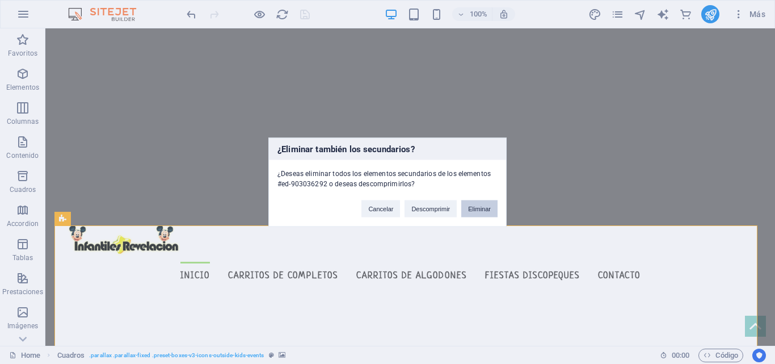
click at [488, 213] on button "Eliminar" at bounding box center [479, 208] width 36 height 17
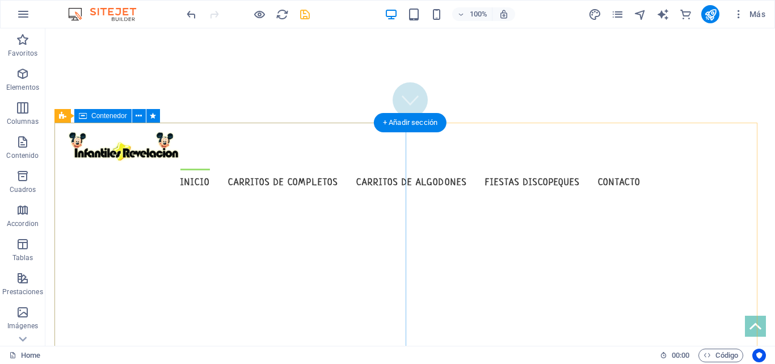
scroll to position [242, 0]
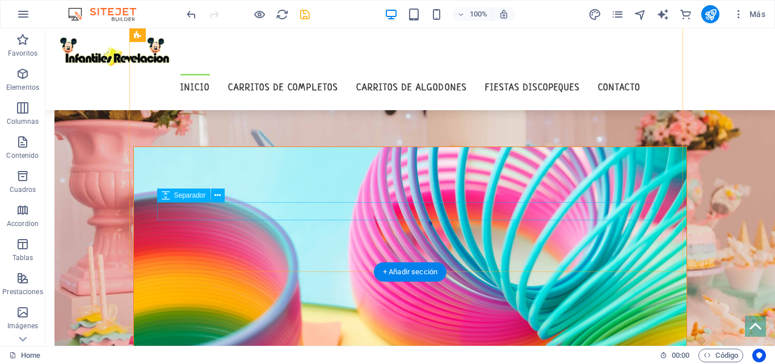
scroll to position [356, 0]
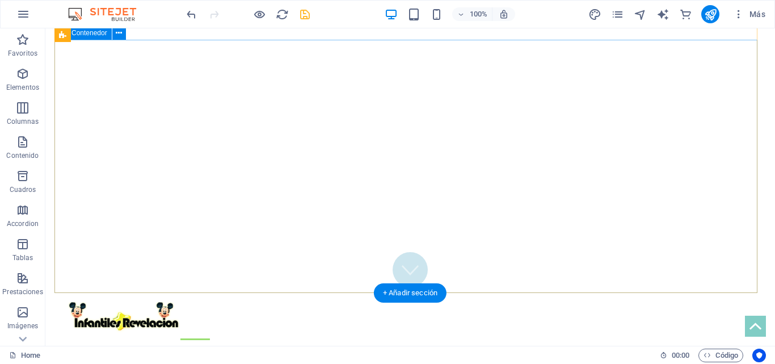
scroll to position [127, 0]
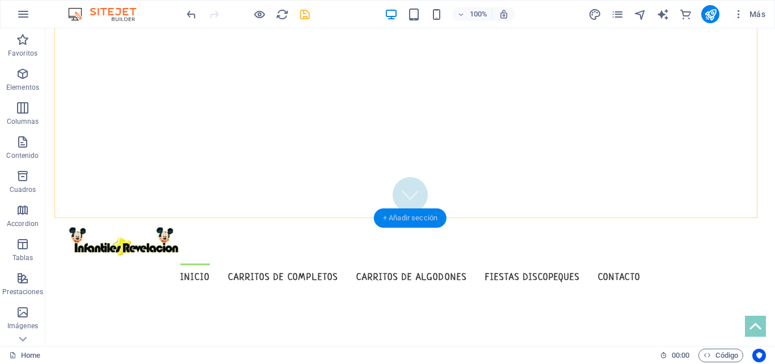
drag, startPoint x: 414, startPoint y: 224, endPoint x: 160, endPoint y: 203, distance: 255.7
click at [414, 224] on div "+ Añadir sección" at bounding box center [410, 217] width 73 height 19
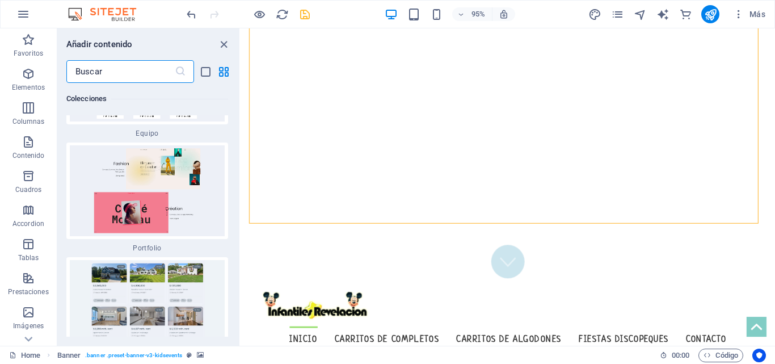
scroll to position [0, 0]
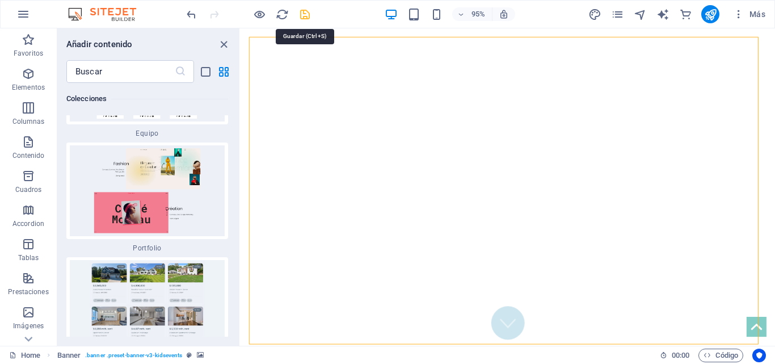
click at [305, 16] on icon "save" at bounding box center [305, 14] width 13 height 13
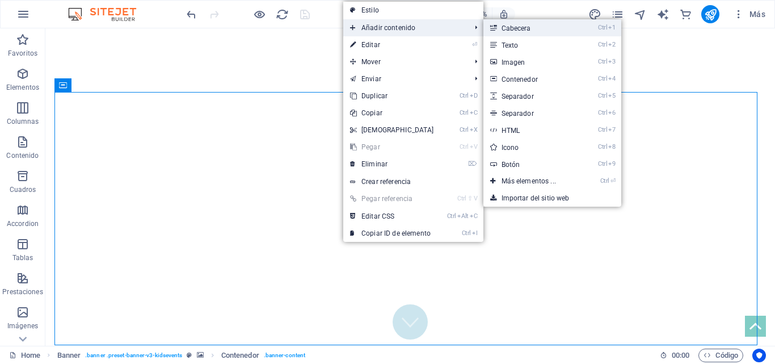
drag, startPoint x: 537, startPoint y: 32, endPoint x: 247, endPoint y: 129, distance: 305.3
click at [537, 32] on link "Ctrl 1 Cabecera" at bounding box center [531, 27] width 95 height 17
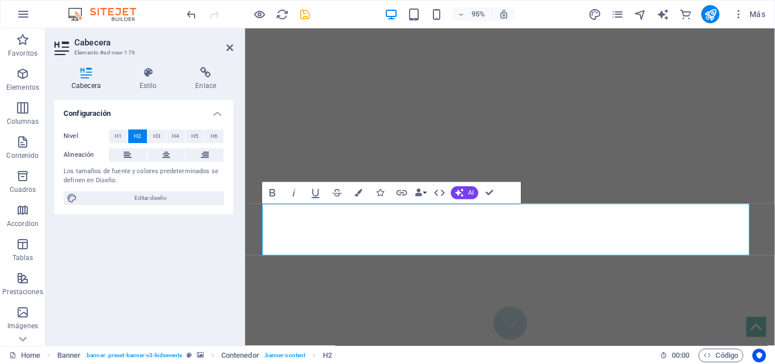
drag, startPoint x: 467, startPoint y: 247, endPoint x: 255, endPoint y: 215, distance: 213.6
click at [163, 150] on icon at bounding box center [166, 155] width 8 height 14
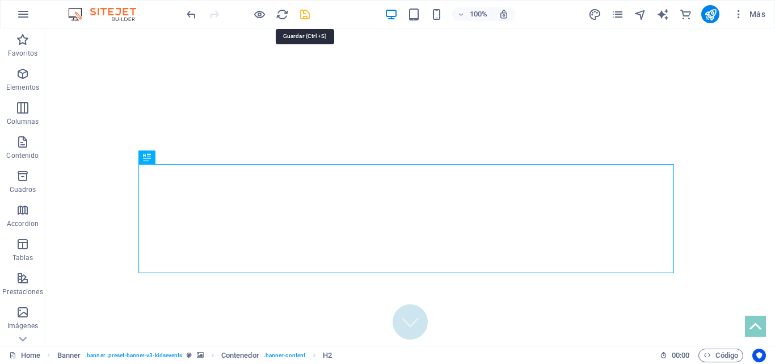
click at [311, 19] on icon "save" at bounding box center [305, 14] width 13 height 13
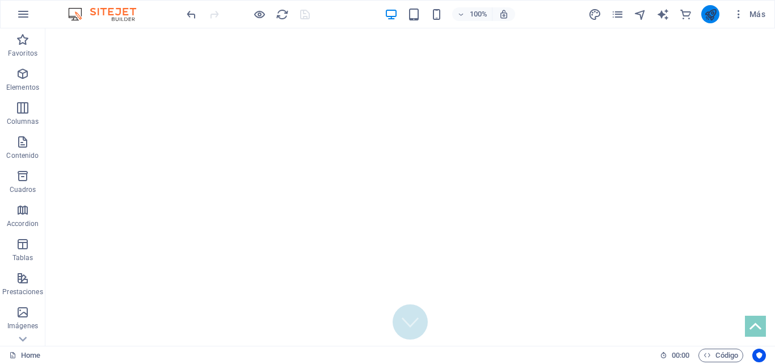
click at [703, 11] on button "publish" at bounding box center [711, 14] width 18 height 18
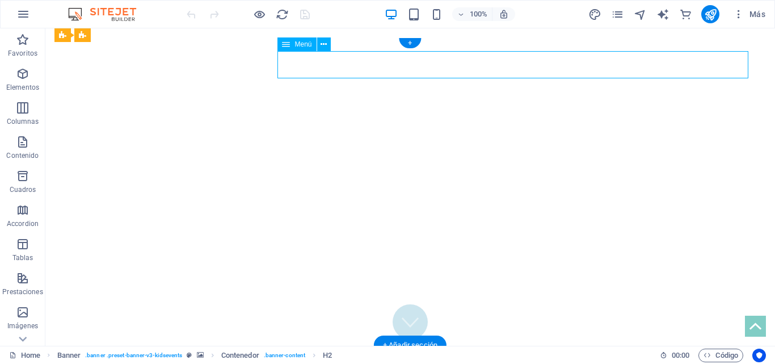
select select
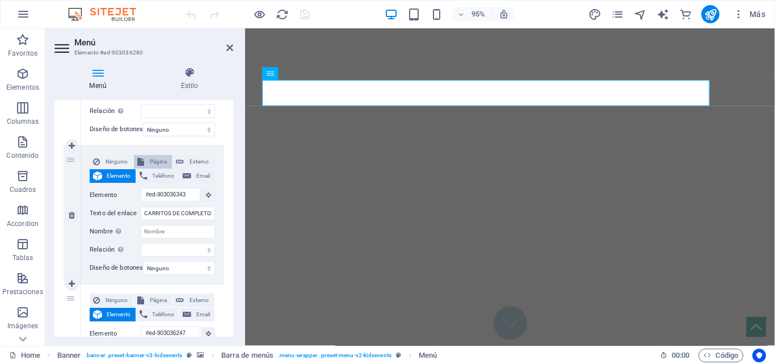
click at [150, 162] on span "Página" at bounding box center [159, 162] width 22 height 14
select select
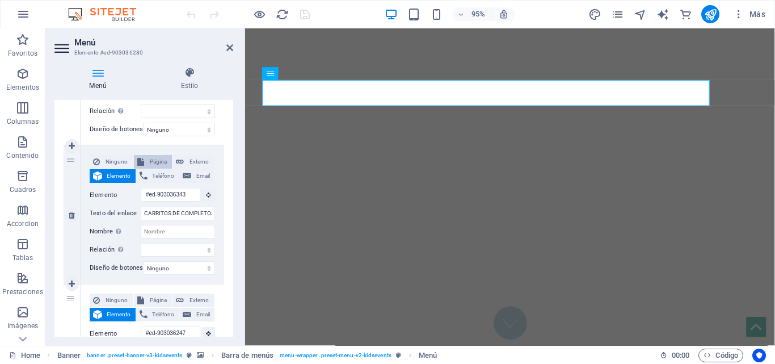
select select
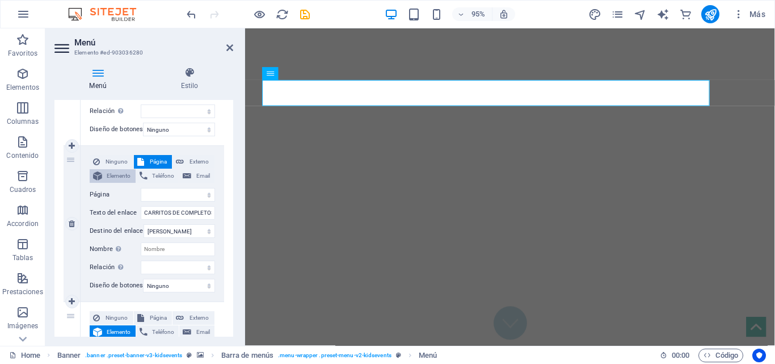
click at [117, 178] on span "Elemento" at bounding box center [119, 176] width 27 height 14
select select
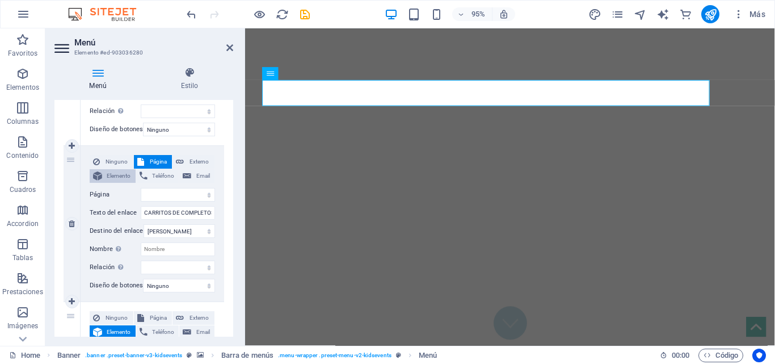
select select
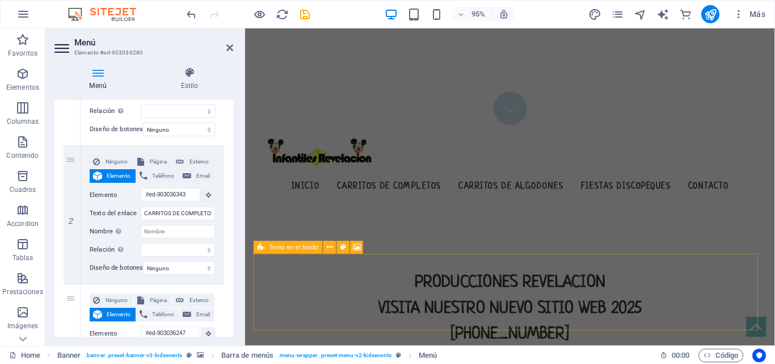
scroll to position [284, 0]
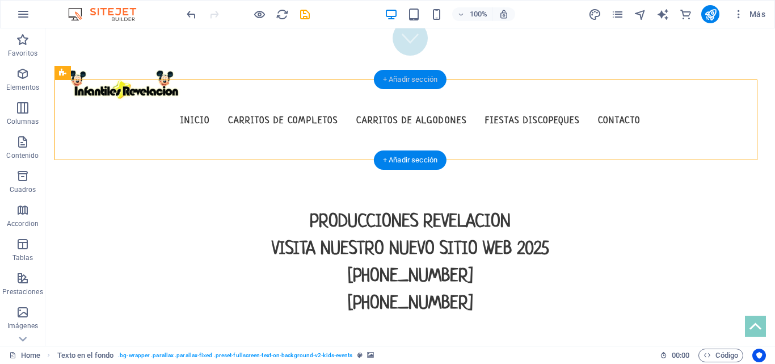
drag, startPoint x: 406, startPoint y: 81, endPoint x: 192, endPoint y: 136, distance: 221.0
click at [406, 81] on div "+ Añadir sección" at bounding box center [410, 79] width 73 height 19
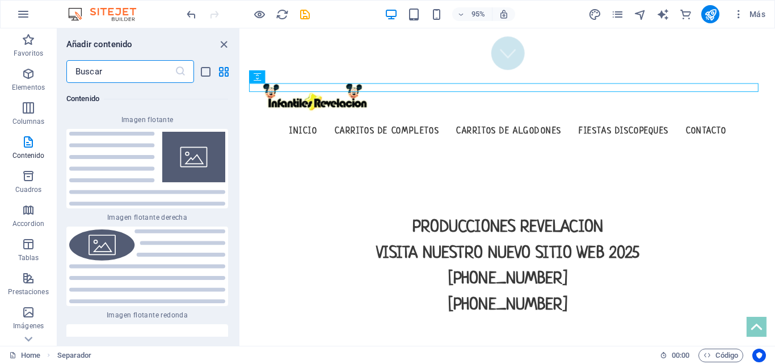
scroll to position [4912, 0]
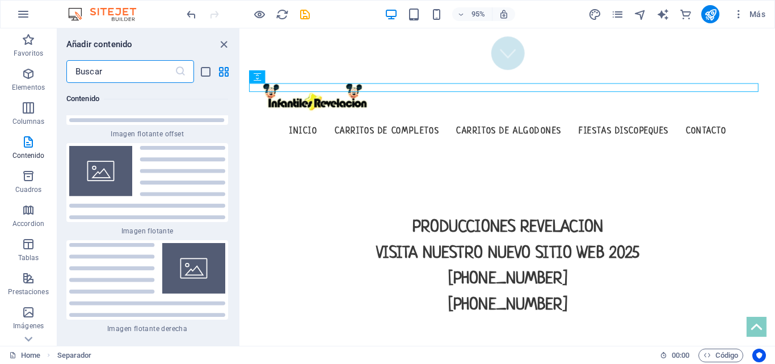
click at [152, 252] on img at bounding box center [147, 280] width 156 height 74
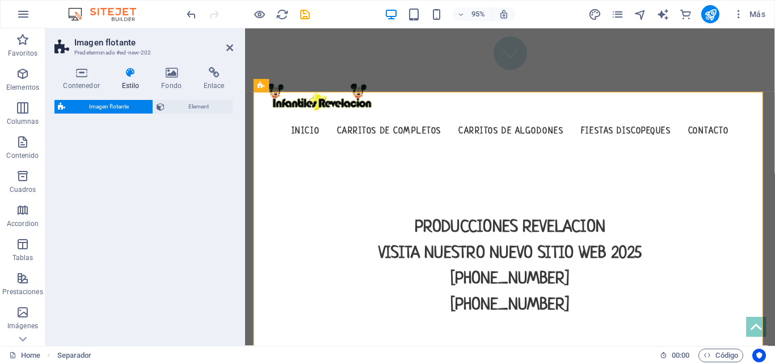
select select "%"
select select "rem"
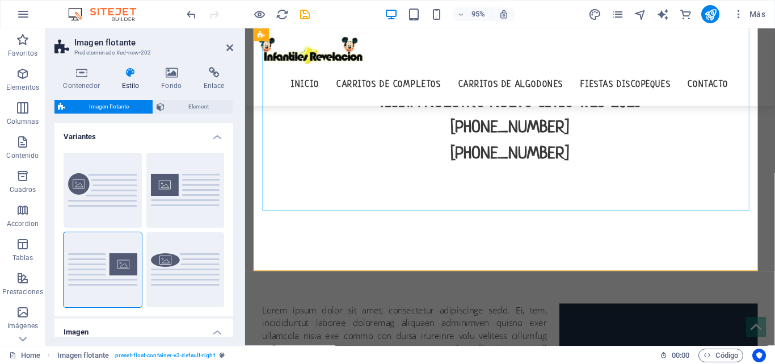
scroll to position [454, 0]
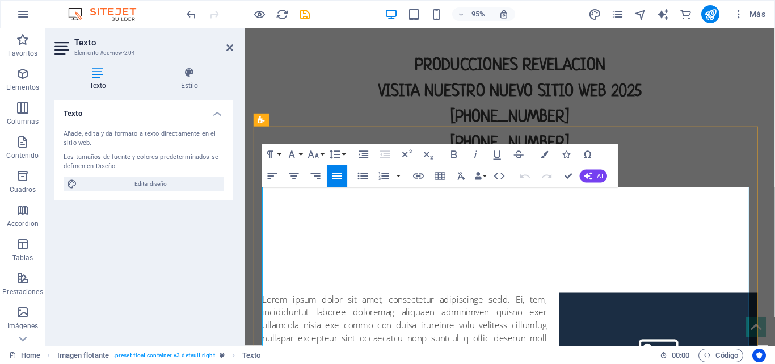
scroll to position [247, 0]
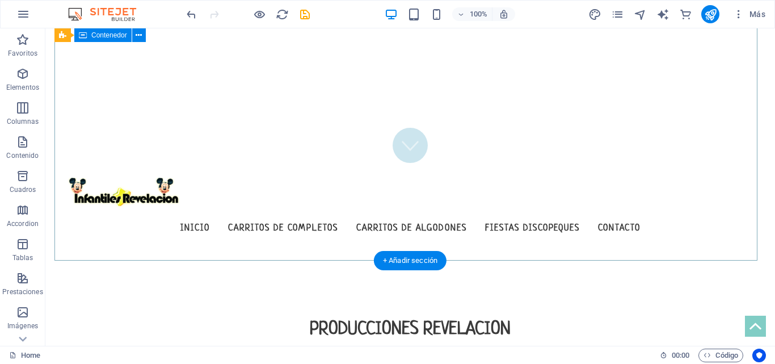
scroll to position [255, 0]
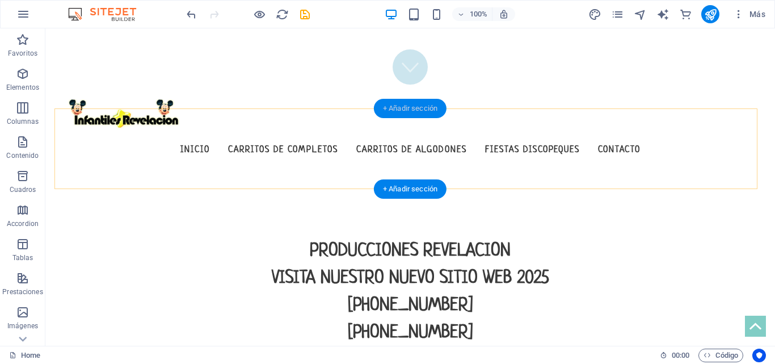
click at [408, 115] on div "+ Añadir sección" at bounding box center [410, 108] width 73 height 19
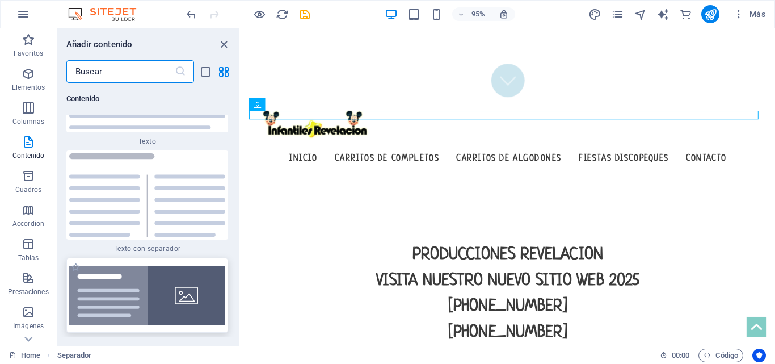
scroll to position [4200, 0]
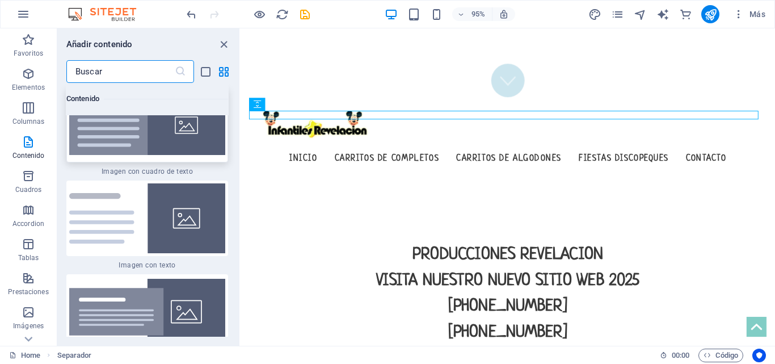
click at [145, 142] on img at bounding box center [147, 125] width 156 height 60
click at [241, 142] on div "Arrastra aquí para reemplazar el contenido existente. Si quieres crear un eleme…" at bounding box center [508, 186] width 535 height 317
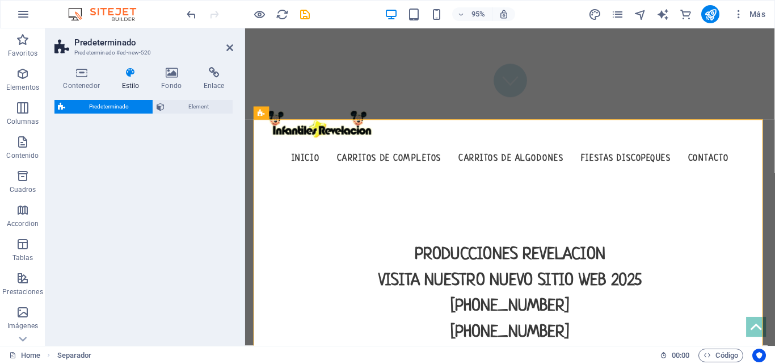
select select "rem"
select select "px"
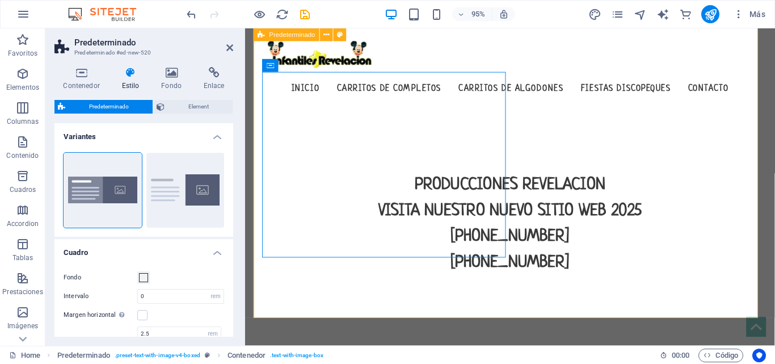
scroll to position [368, 0]
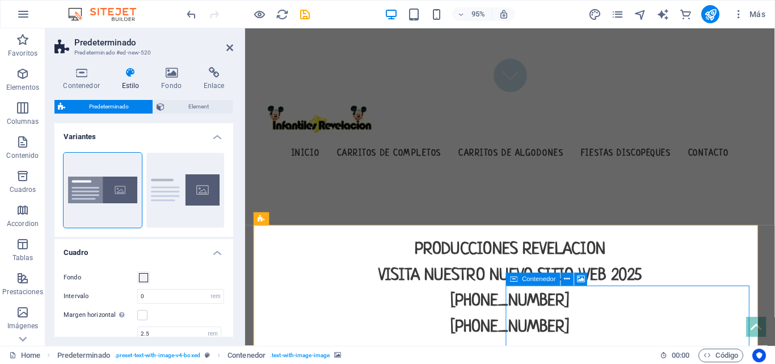
scroll to position [312, 0]
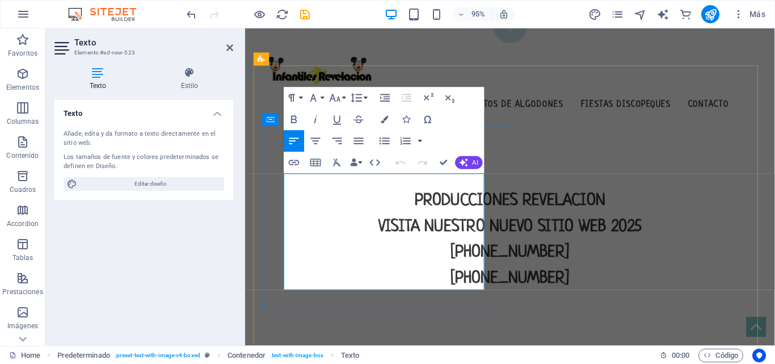
drag, startPoint x: 383, startPoint y: 297, endPoint x: 237, endPoint y: 293, distance: 145.9
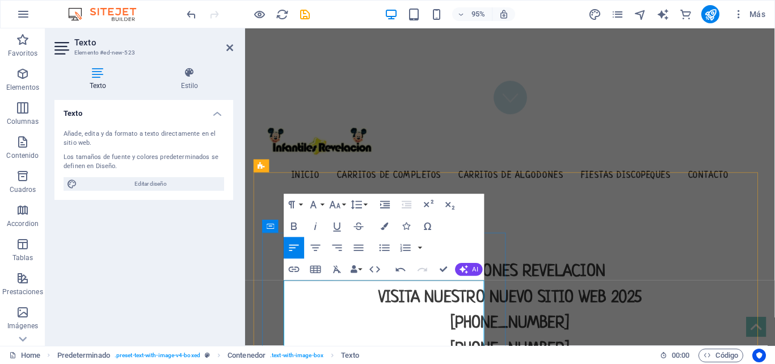
scroll to position [255, 0]
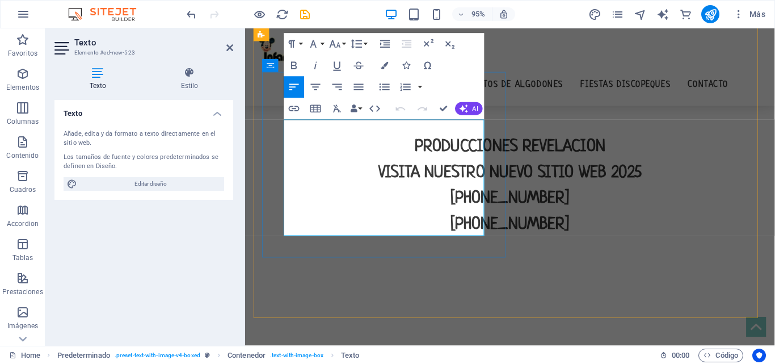
drag, startPoint x: 337, startPoint y: 204, endPoint x: 285, endPoint y: 131, distance: 89.1
click at [316, 88] on icon "button" at bounding box center [315, 87] width 13 height 13
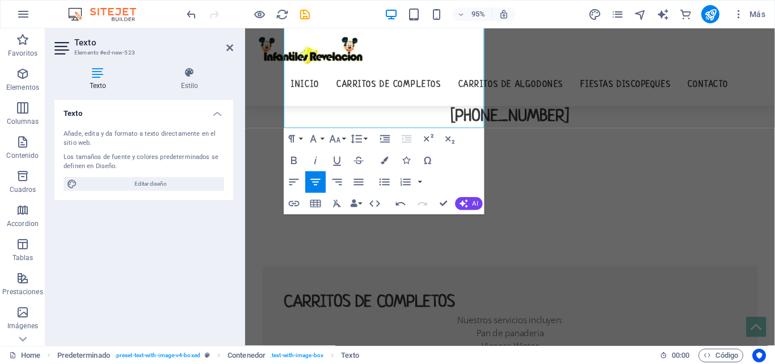
scroll to position [425, 0]
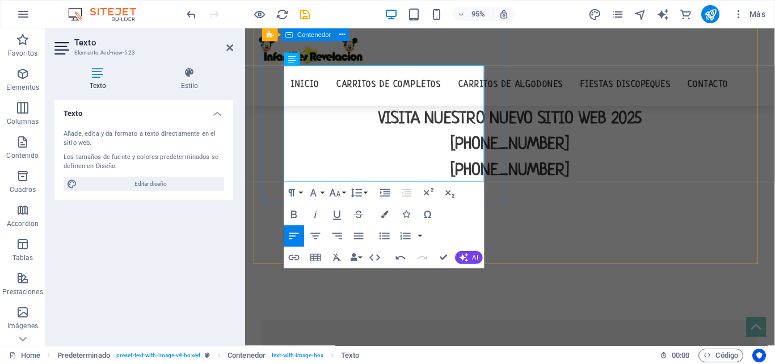
drag, startPoint x: 451, startPoint y: 184, endPoint x: 283, endPoint y: 182, distance: 168.0
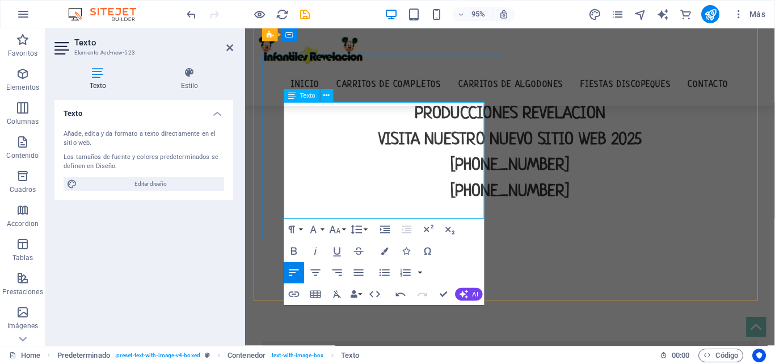
scroll to position [368, 0]
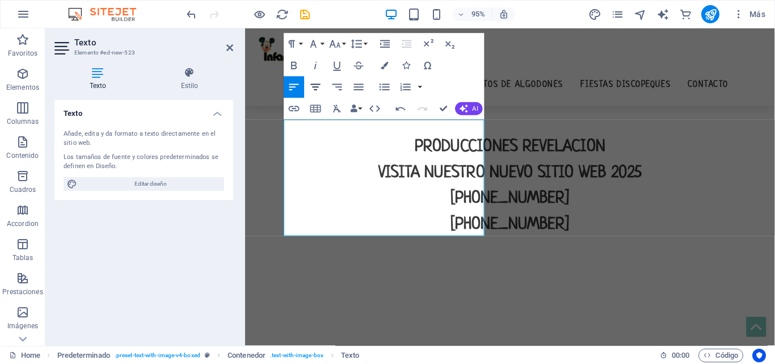
click at [320, 85] on icon "button" at bounding box center [316, 87] width 10 height 6
drag, startPoint x: 422, startPoint y: 217, endPoint x: 334, endPoint y: 130, distance: 123.6
click at [293, 69] on icon "button" at bounding box center [294, 65] width 6 height 7
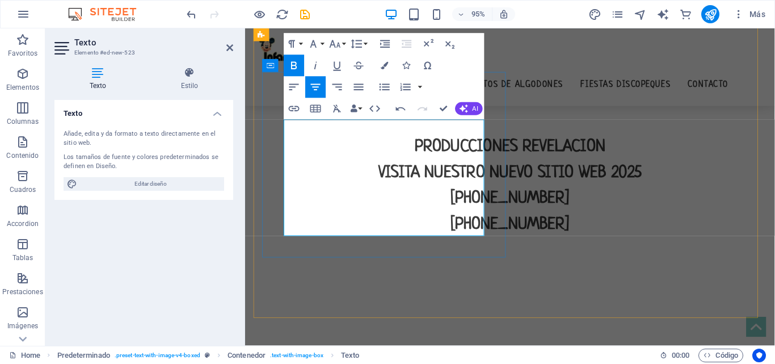
drag, startPoint x: 473, startPoint y: 244, endPoint x: 317, endPoint y: 240, distance: 155.6
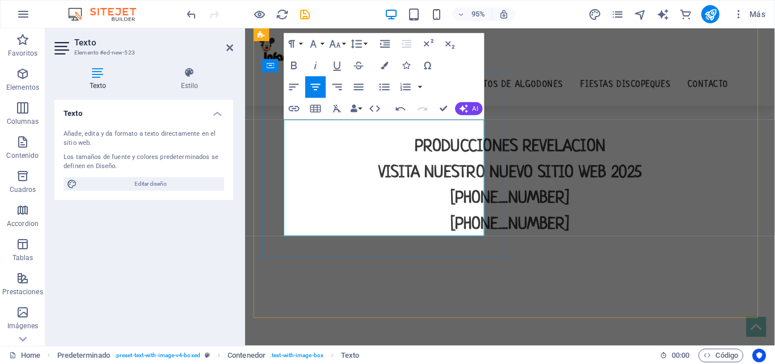
click at [297, 65] on icon "button" at bounding box center [294, 65] width 13 height 13
drag, startPoint x: 410, startPoint y: 128, endPoint x: 419, endPoint y: 144, distance: 17.8
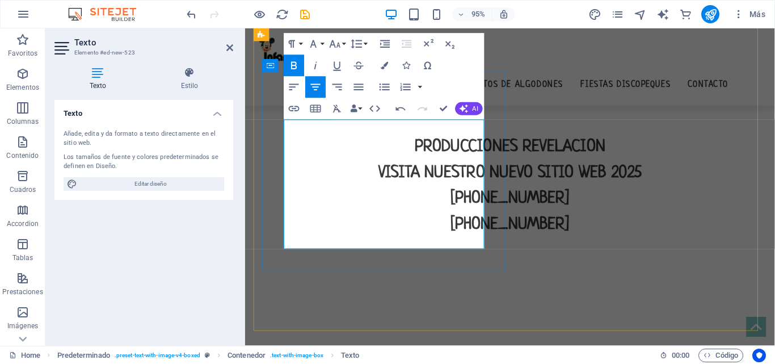
drag, startPoint x: 402, startPoint y: 160, endPoint x: 388, endPoint y: 156, distance: 14.0
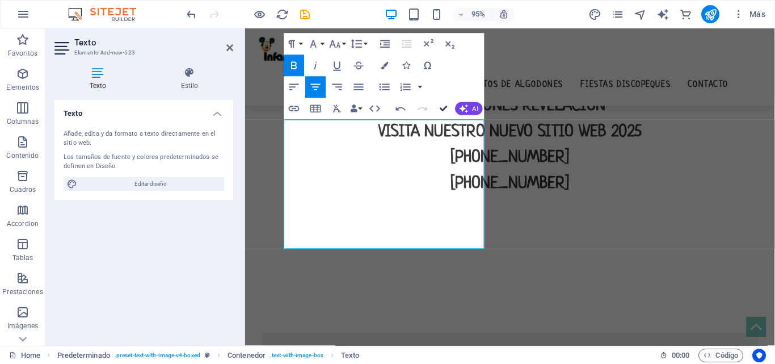
scroll to position [352, 0]
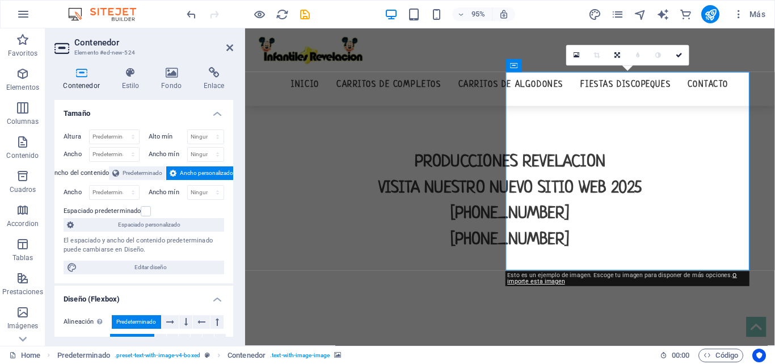
scroll to position [368, 0]
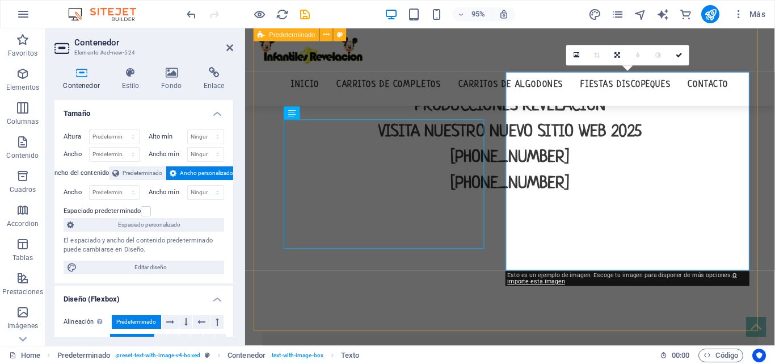
scroll to position [352, 0]
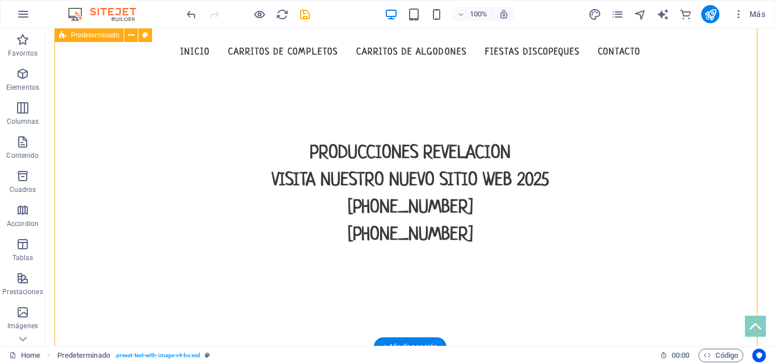
scroll to position [239, 0]
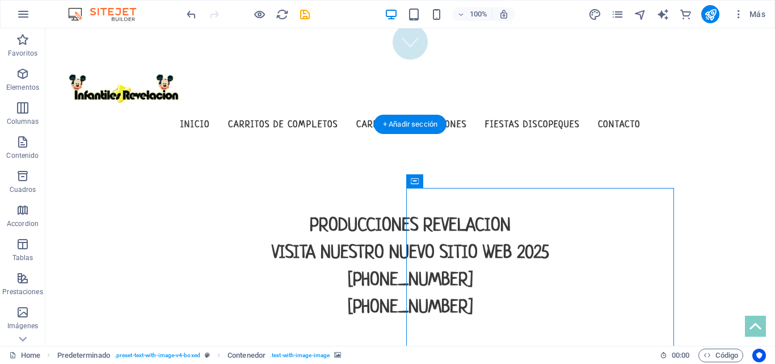
scroll to position [296, 0]
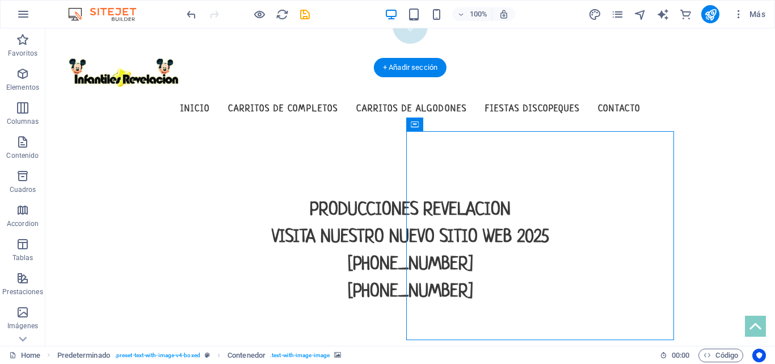
drag, startPoint x: 481, startPoint y: 268, endPoint x: 292, endPoint y: 291, distance: 189.7
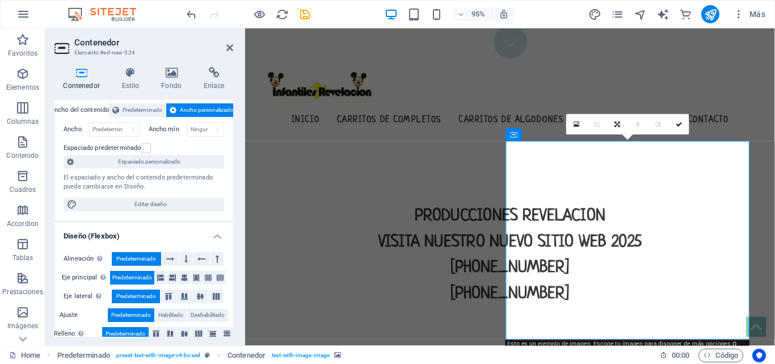
scroll to position [0, 0]
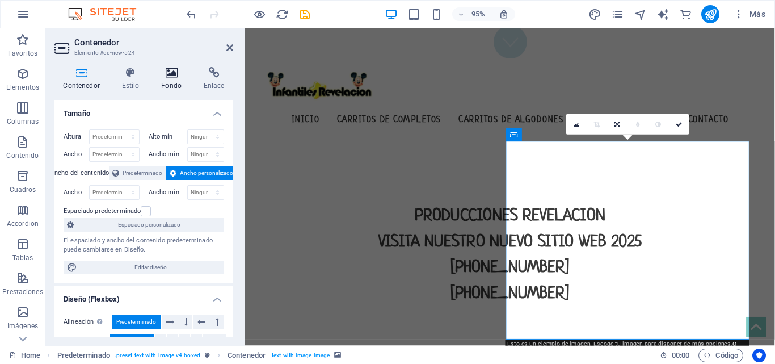
click at [170, 81] on h4 "Fondo" at bounding box center [174, 79] width 43 height 24
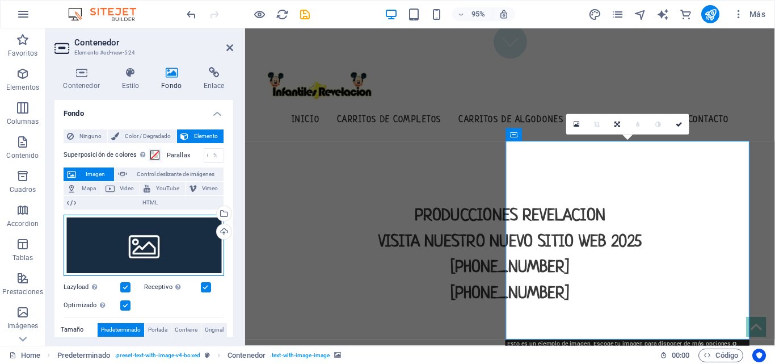
click at [149, 246] on div "Arrastra archivos aquí, haz clic para escoger archivos o selecciona archivos de…" at bounding box center [144, 245] width 161 height 61
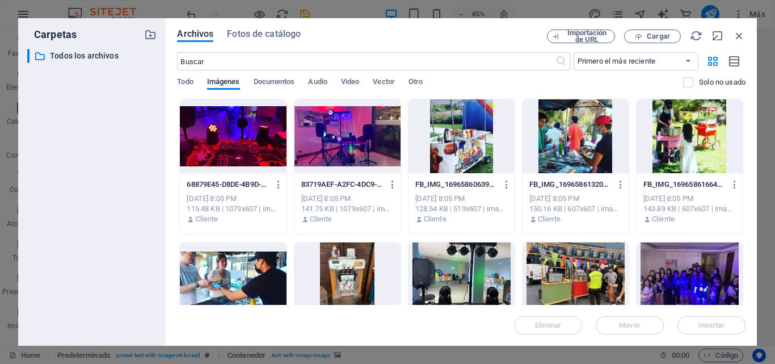
click at [573, 137] on div at bounding box center [576, 136] width 106 height 74
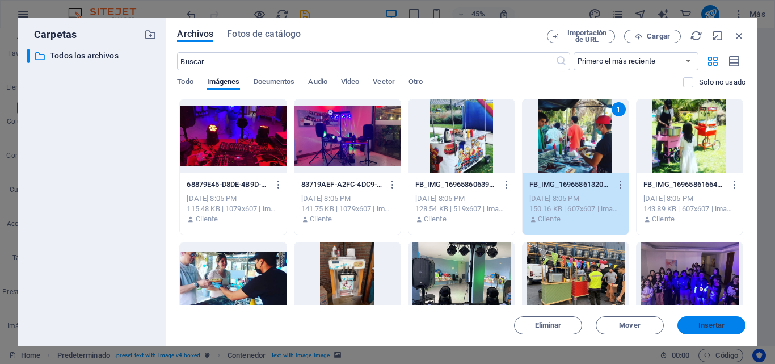
click at [718, 322] on span "Insertar" at bounding box center [712, 325] width 27 height 7
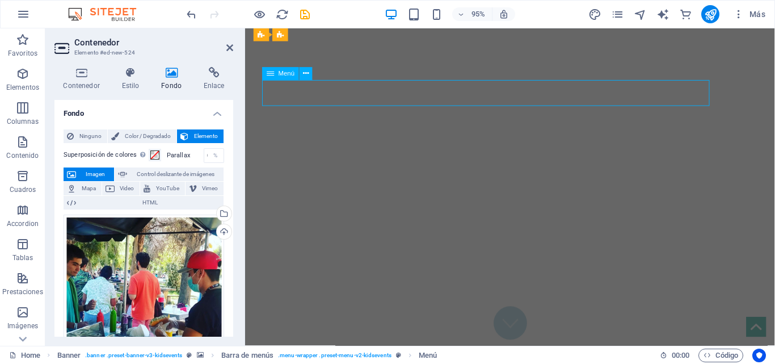
select select
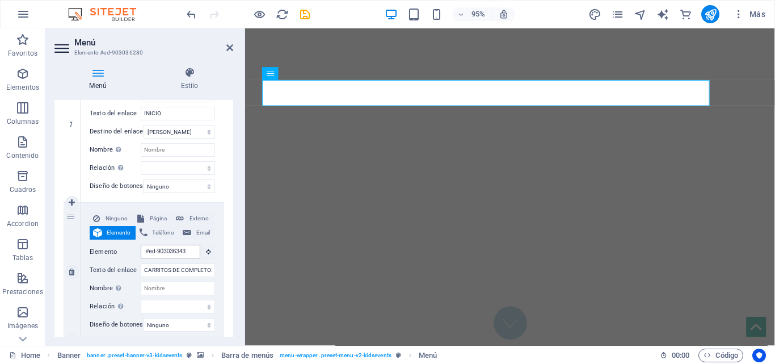
scroll to position [560, 0]
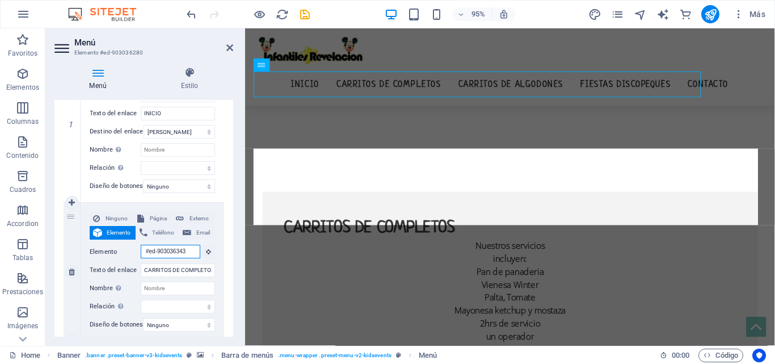
click at [170, 252] on input "#ed-903036343" at bounding box center [171, 252] width 60 height 14
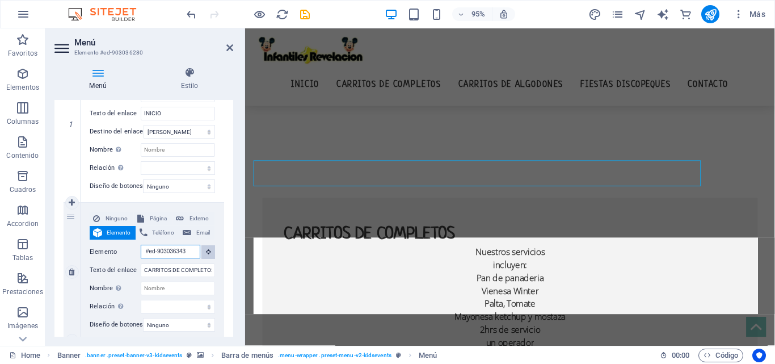
scroll to position [0, 0]
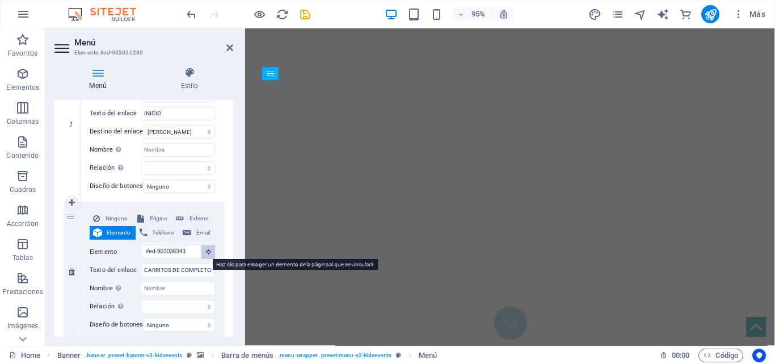
click at [206, 250] on icon at bounding box center [208, 252] width 5 height 6
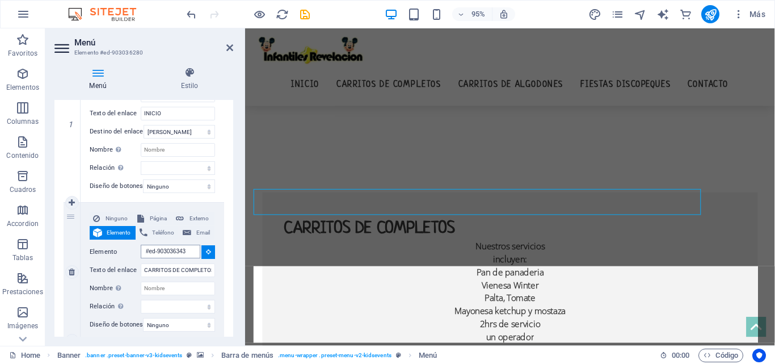
scroll to position [560, 0]
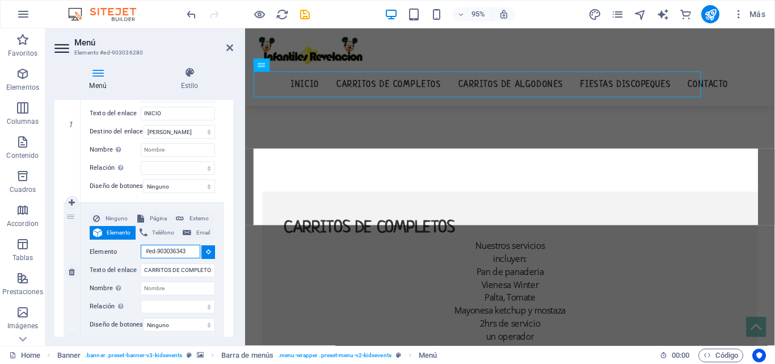
click at [148, 253] on input "#ed-903036343" at bounding box center [171, 252] width 60 height 14
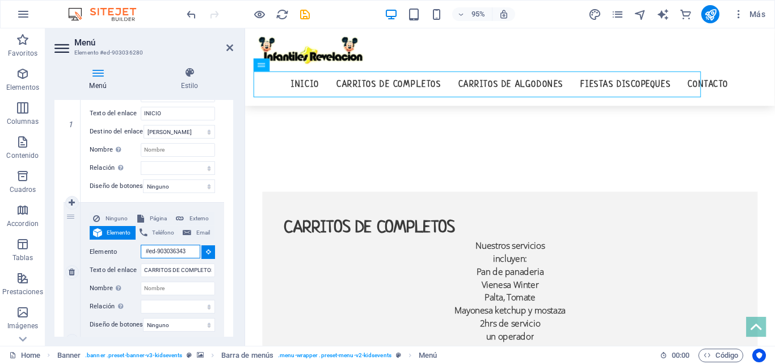
click at [148, 253] on input "#ed-903036343" at bounding box center [171, 252] width 60 height 14
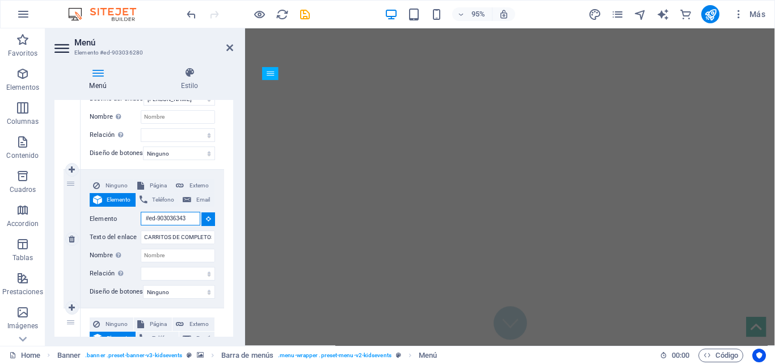
scroll to position [227, 0]
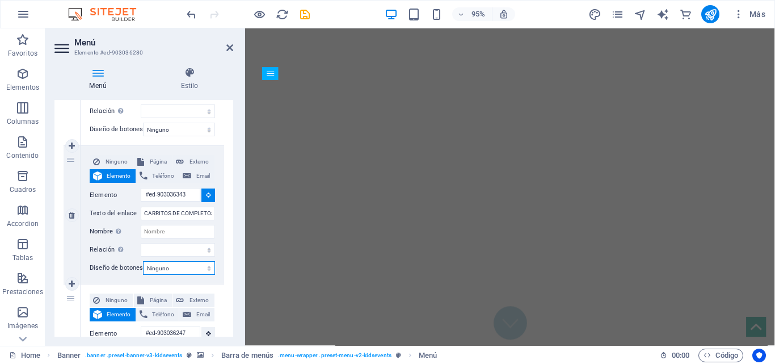
click at [174, 269] on select "Ninguno Predeterminado Principal Secundario" at bounding box center [179, 268] width 72 height 14
click at [107, 240] on div "Ninguno Página Externo Elemento Teléfono Email Página Home Book now Legal Notic…" at bounding box center [152, 206] width 125 height 102
click at [158, 246] on select "alternativo autor marcador externo ayuda licencia siguiente nofollow noreferrer…" at bounding box center [178, 250] width 74 height 14
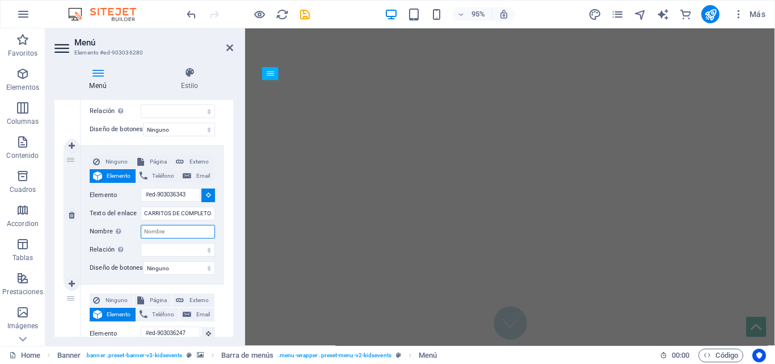
click at [160, 236] on input "Nombre Una descripción adicional del enlace no debería ser igual al texto del e…" at bounding box center [178, 232] width 74 height 14
click at [169, 233] on input "Nombre Una descripción adicional del enlace no debería ser igual al texto del e…" at bounding box center [178, 232] width 74 height 14
click at [110, 214] on label "Texto del enlace" at bounding box center [115, 214] width 51 height 14
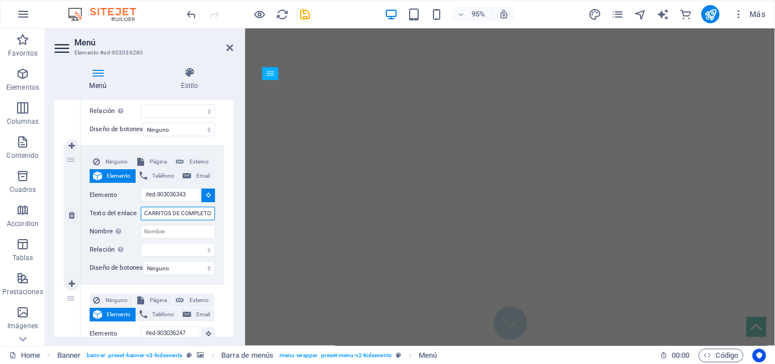
click at [141, 214] on input "CARRITOS DE COMPLETOS" at bounding box center [178, 214] width 74 height 14
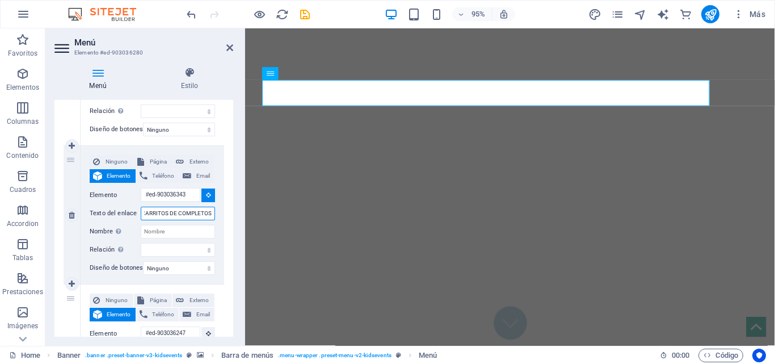
click at [156, 215] on input "CARRITOS DE COMPLETOS" at bounding box center [178, 214] width 74 height 14
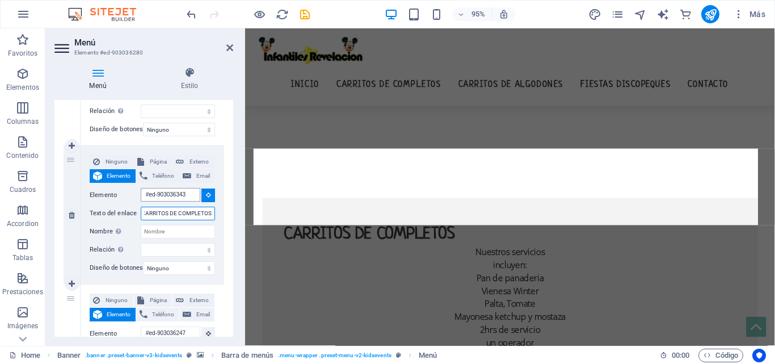
scroll to position [560, 0]
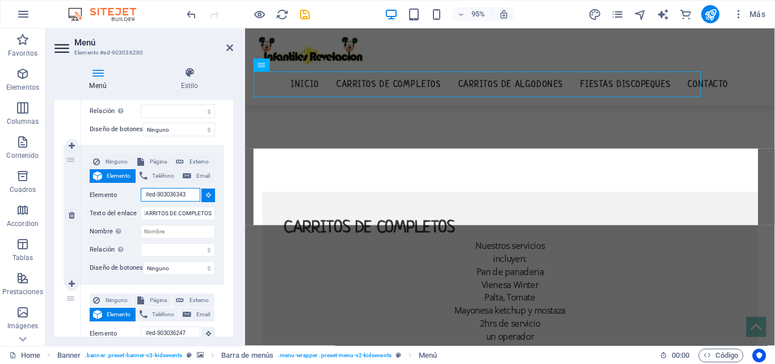
click at [154, 191] on input "#ed-903036343" at bounding box center [171, 195] width 60 height 14
click at [174, 191] on input "#ed-903036343" at bounding box center [171, 195] width 60 height 14
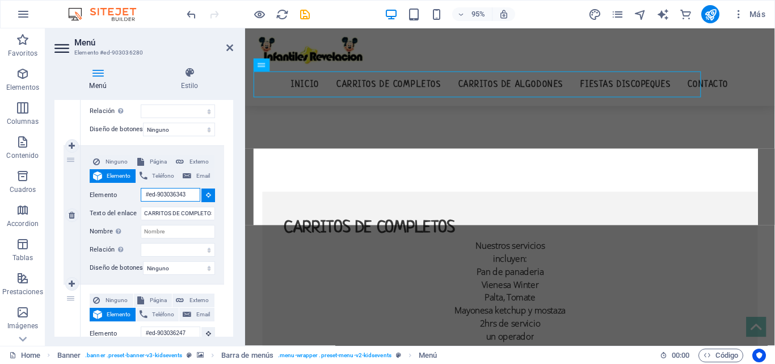
click at [174, 191] on input "#ed-903036343" at bounding box center [171, 195] width 60 height 14
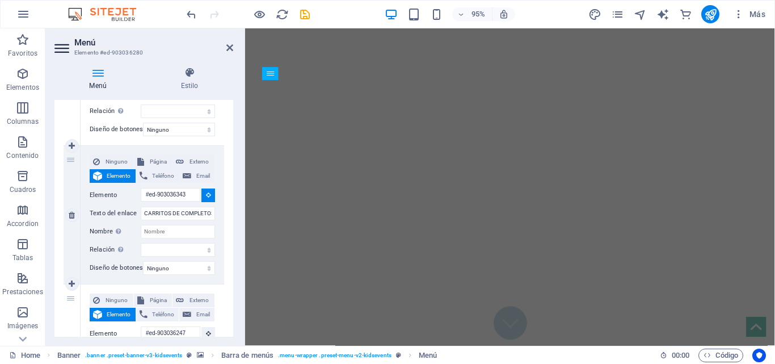
click at [123, 175] on span "Elemento" at bounding box center [119, 176] width 27 height 14
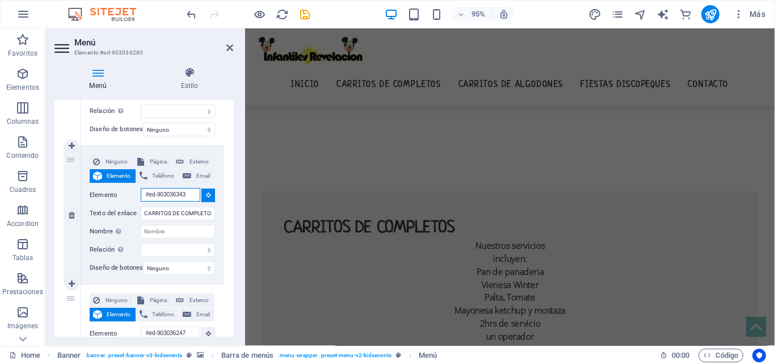
click at [174, 195] on input "#ed-903036343" at bounding box center [171, 195] width 60 height 14
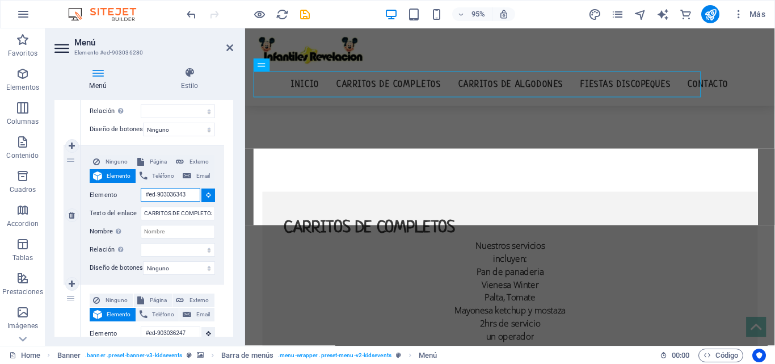
click at [174, 195] on input "#ed-903036343" at bounding box center [171, 195] width 60 height 14
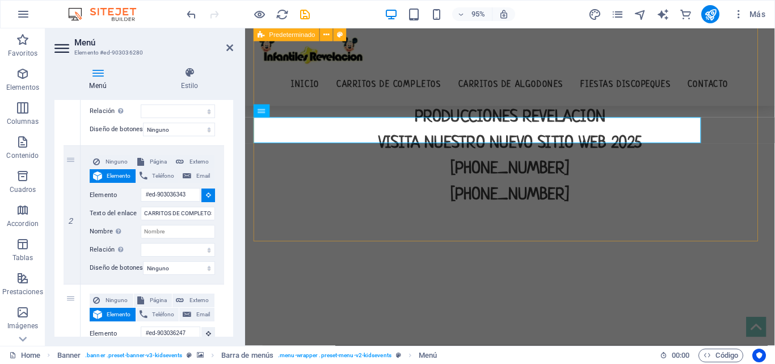
scroll to position [397, 0]
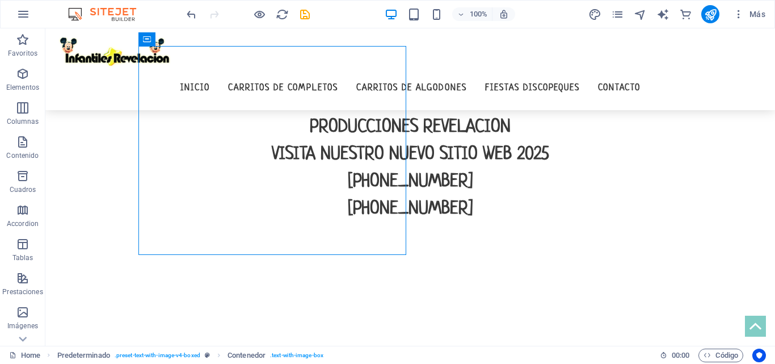
scroll to position [325, 0]
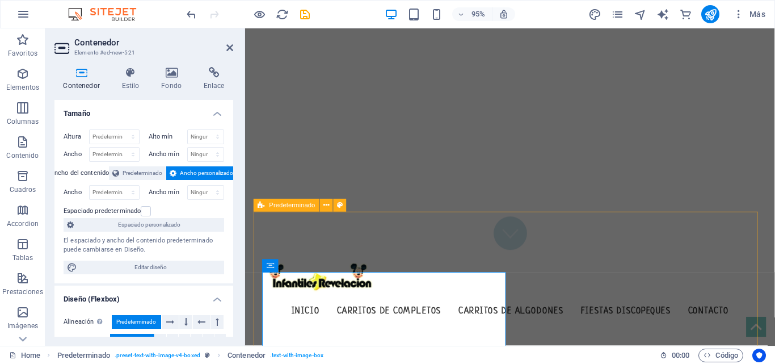
scroll to position [0, 0]
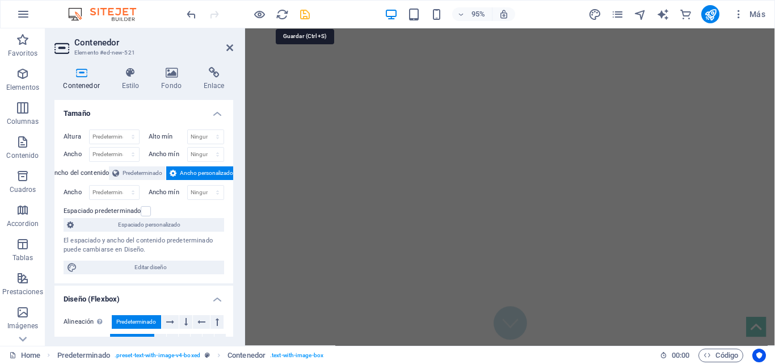
click at [308, 13] on icon "save" at bounding box center [305, 14] width 13 height 13
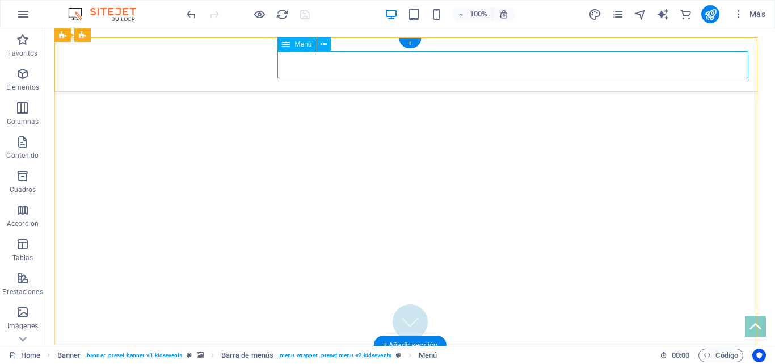
select select
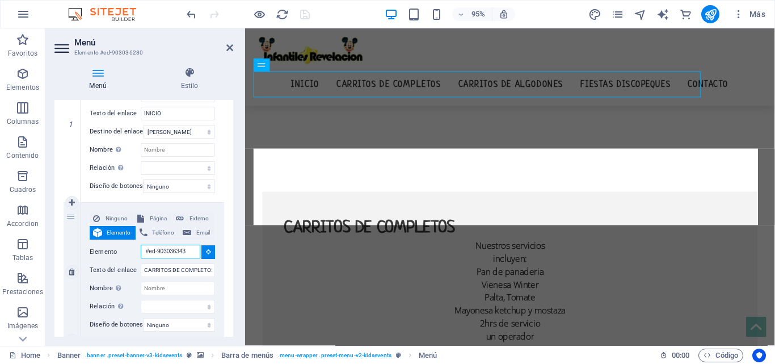
click at [158, 254] on input "#ed-903036343" at bounding box center [171, 252] width 60 height 14
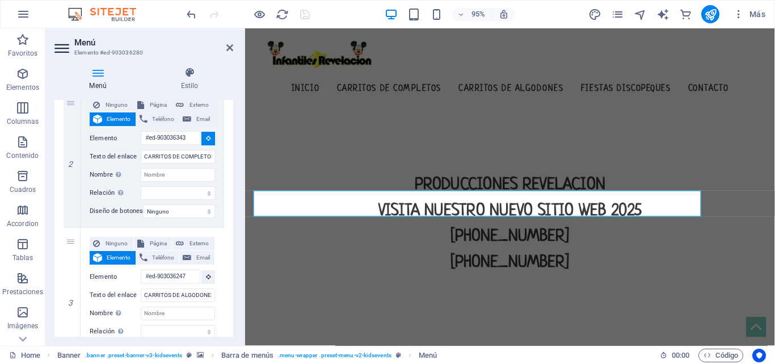
click at [303, 13] on div at bounding box center [247, 14] width 127 height 18
click at [278, 11] on icon "reload" at bounding box center [282, 14] width 13 height 13
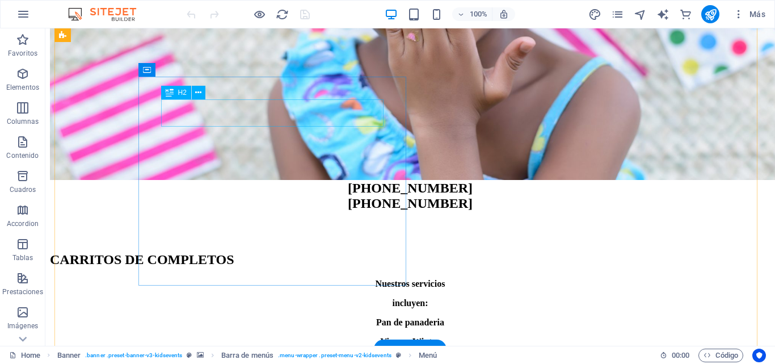
click at [247, 252] on div "CARRITOS DE COMPLETOS" at bounding box center [410, 259] width 721 height 15
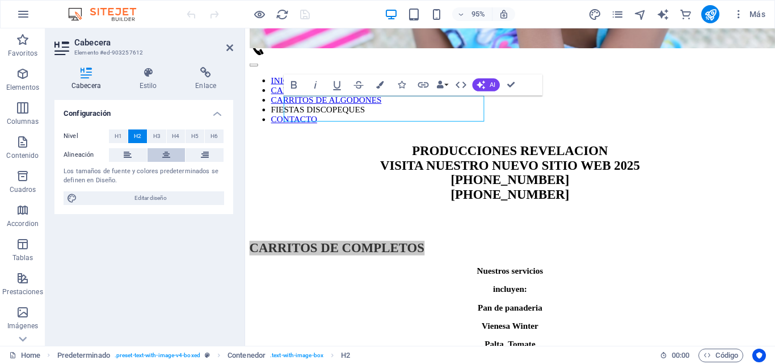
click at [165, 152] on icon at bounding box center [166, 155] width 8 height 14
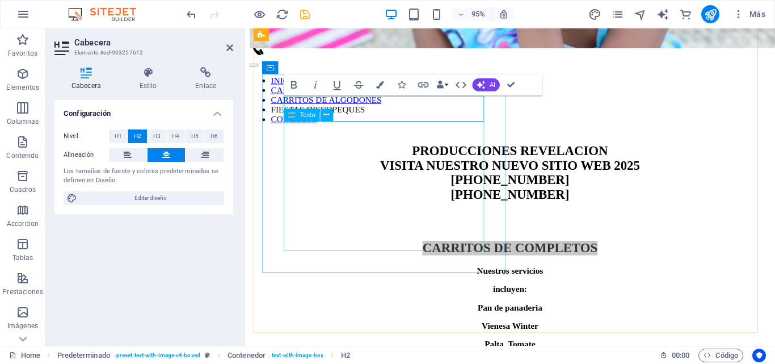
click at [438, 279] on div "Nuestros servicios incluyen: Pan de panaderia Vienesa Winter Palta, Tomate Mayo…" at bounding box center [524, 371] width 549 height 184
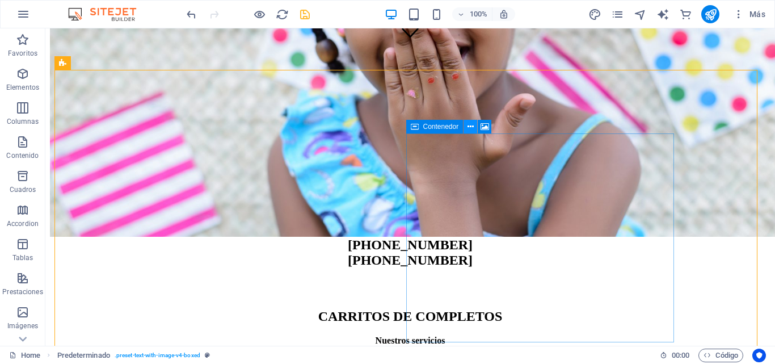
click at [473, 125] on icon at bounding box center [471, 127] width 6 height 12
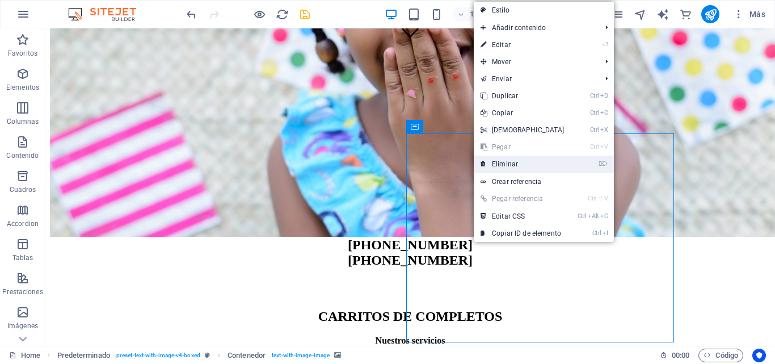
click at [499, 165] on link "⌦ Eliminar" at bounding box center [523, 164] width 98 height 17
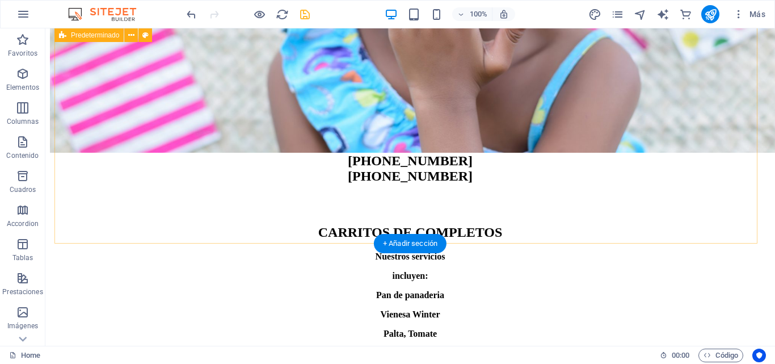
scroll to position [350, 0]
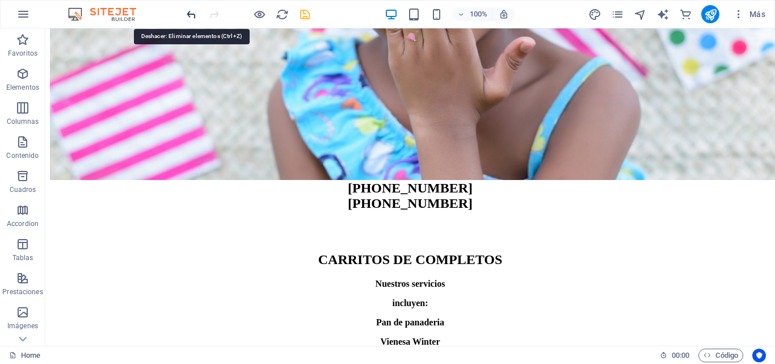
click at [195, 9] on icon "undo" at bounding box center [191, 14] width 13 height 13
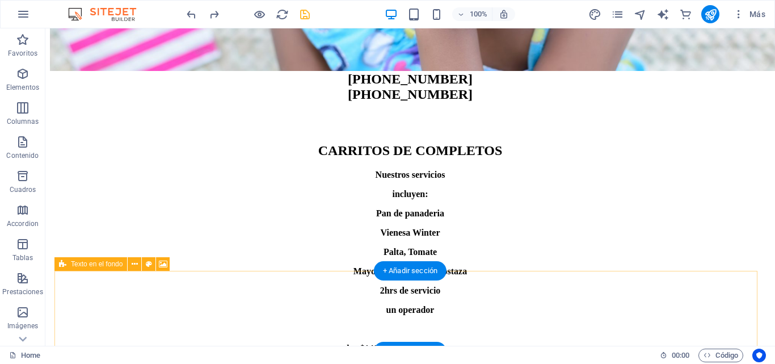
scroll to position [521, 0]
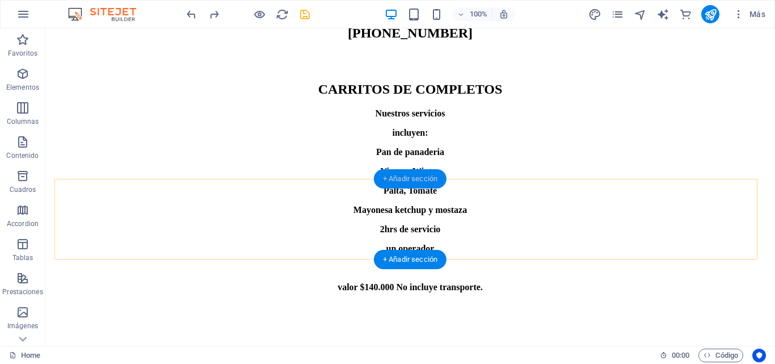
click at [429, 179] on div "+ Añadir sección" at bounding box center [410, 178] width 73 height 19
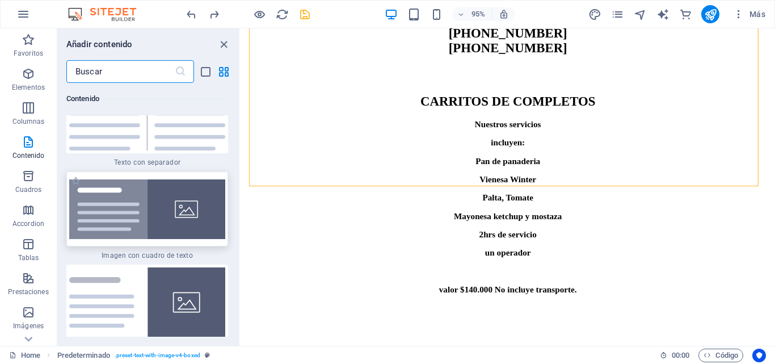
scroll to position [4134, 0]
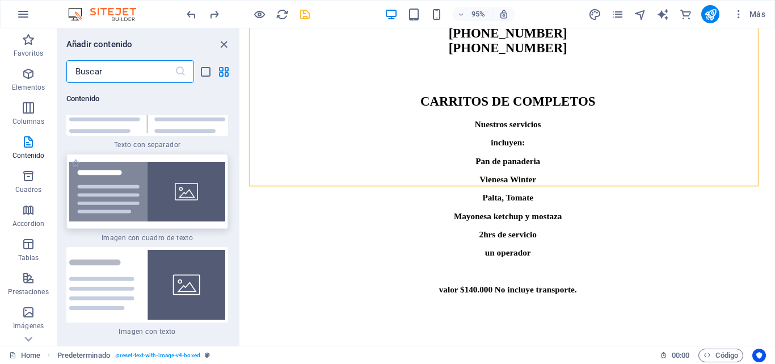
click at [121, 197] on img at bounding box center [147, 192] width 156 height 60
click at [241, 197] on div "Contenedor Banner Predeterminado Contenedor Texto H2 Barra de menús Marcador Te…" at bounding box center [508, 186] width 535 height 317
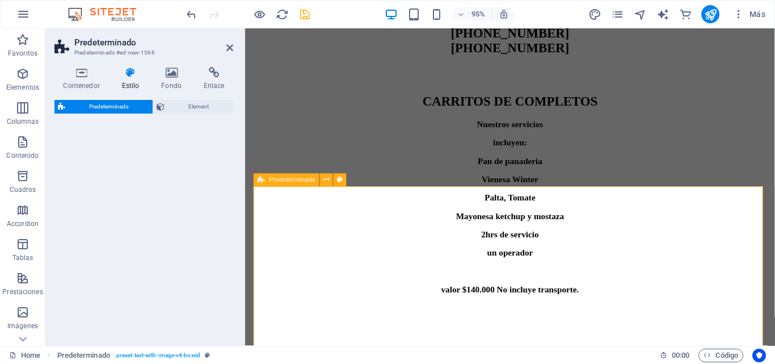
select select "rem"
select select "px"
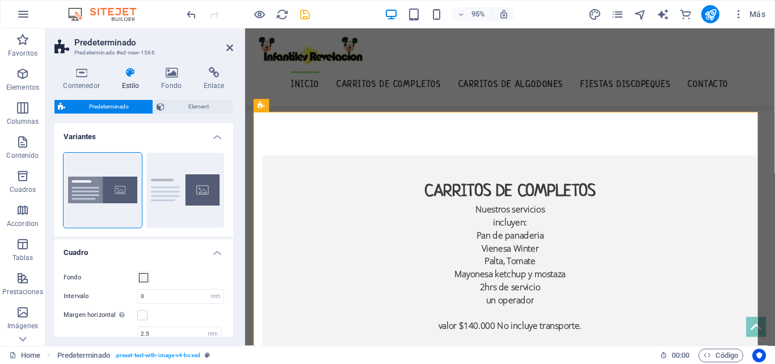
scroll to position [631, 0]
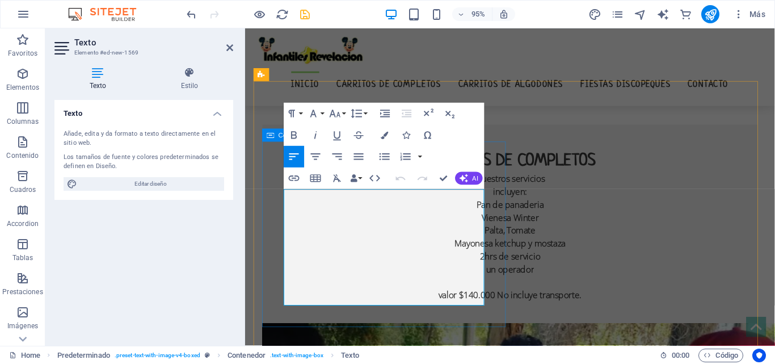
drag, startPoint x: 455, startPoint y: 313, endPoint x: 263, endPoint y: 205, distance: 220.4
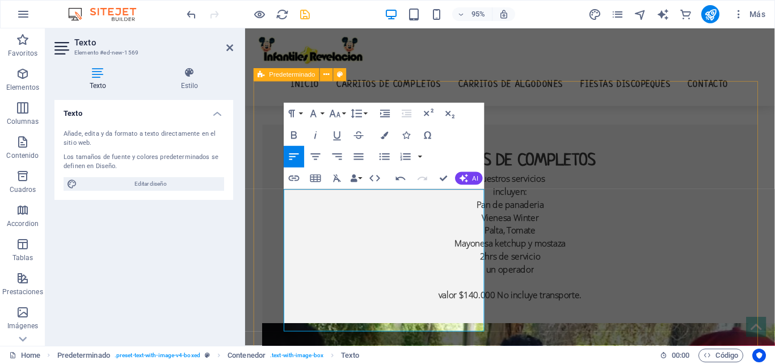
drag, startPoint x: 305, startPoint y: 329, endPoint x: 257, endPoint y: 195, distance: 141.9
click at [315, 158] on icon "button" at bounding box center [315, 156] width 13 height 13
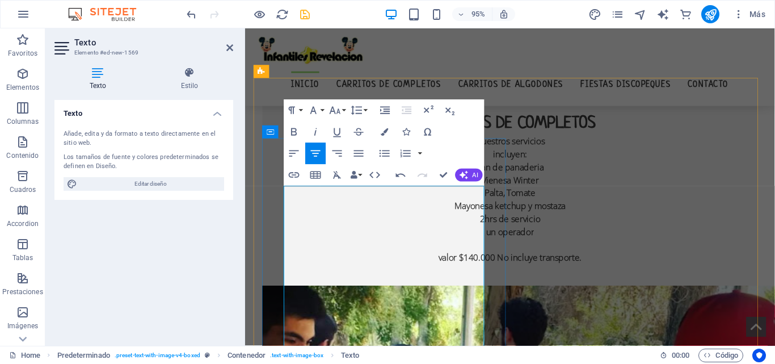
scroll to position [688, 0]
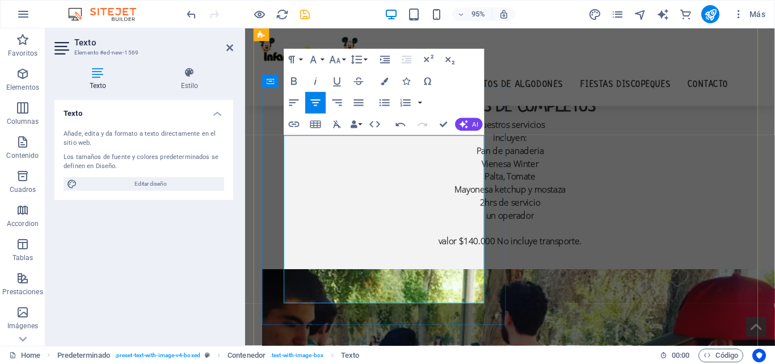
drag, startPoint x: 463, startPoint y: 302, endPoint x: 328, endPoint y: 124, distance: 223.5
click at [289, 85] on icon "button" at bounding box center [294, 81] width 13 height 13
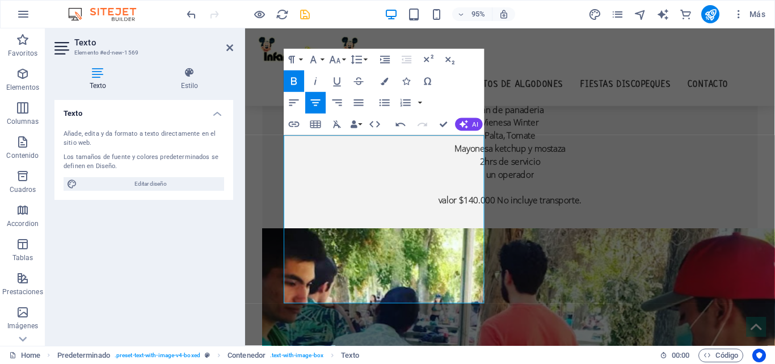
scroll to position [672, 0]
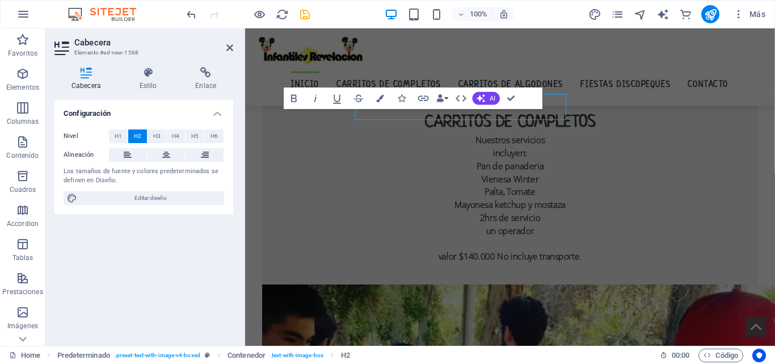
scroll to position [688, 0]
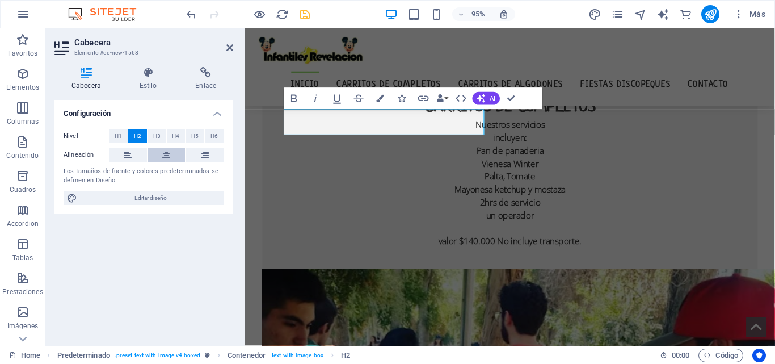
click at [167, 157] on icon at bounding box center [166, 155] width 8 height 14
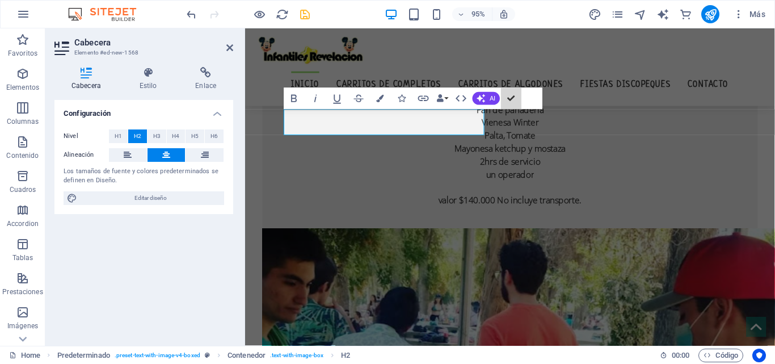
scroll to position [672, 0]
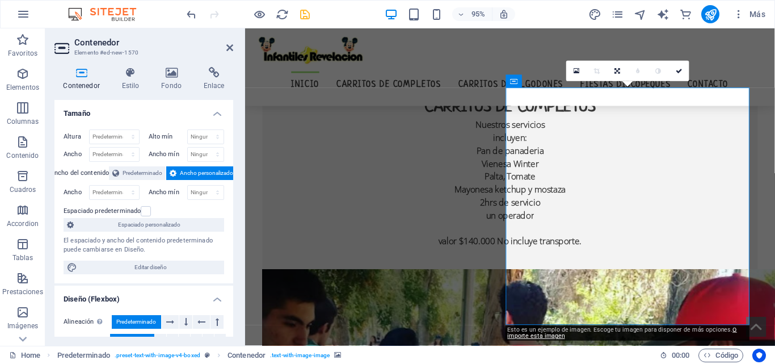
click at [183, 70] on icon at bounding box center [172, 72] width 38 height 11
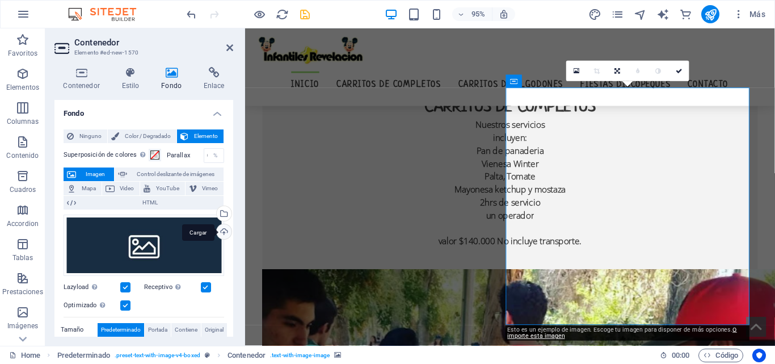
click at [224, 229] on div "Cargar" at bounding box center [223, 232] width 17 height 17
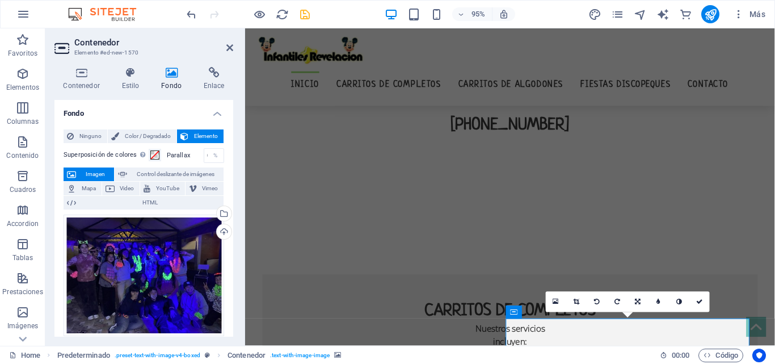
scroll to position [445, 0]
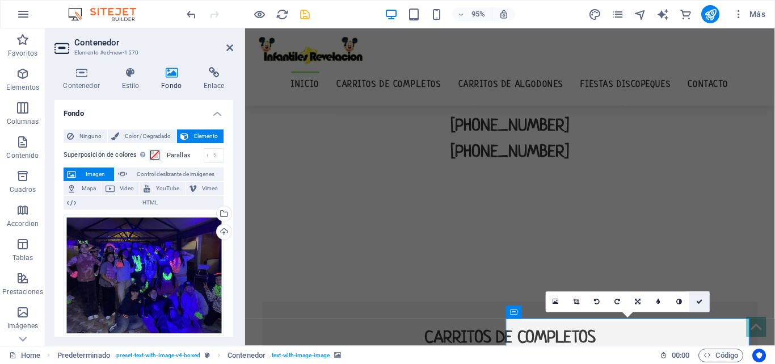
click at [702, 297] on link at bounding box center [700, 302] width 20 height 20
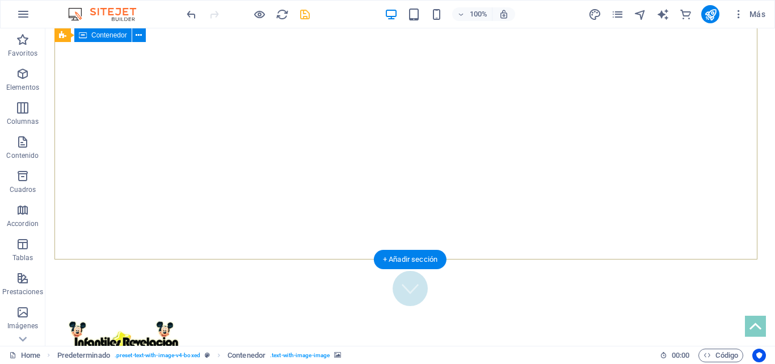
scroll to position [0, 0]
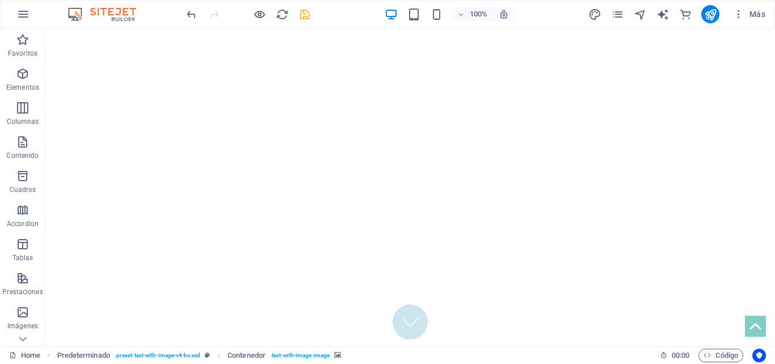
click at [303, 18] on icon "save" at bounding box center [305, 14] width 13 height 13
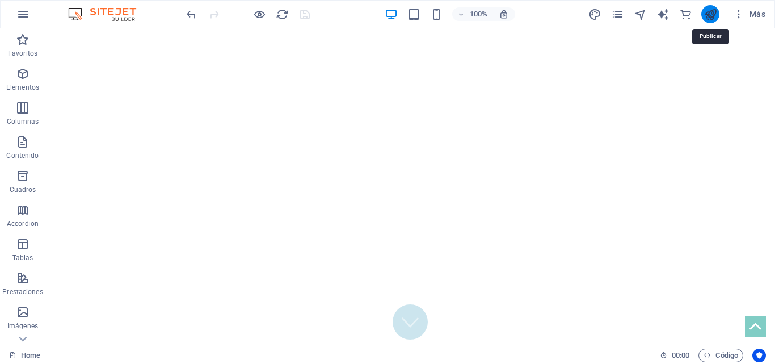
click at [711, 15] on icon "publish" at bounding box center [710, 14] width 13 height 13
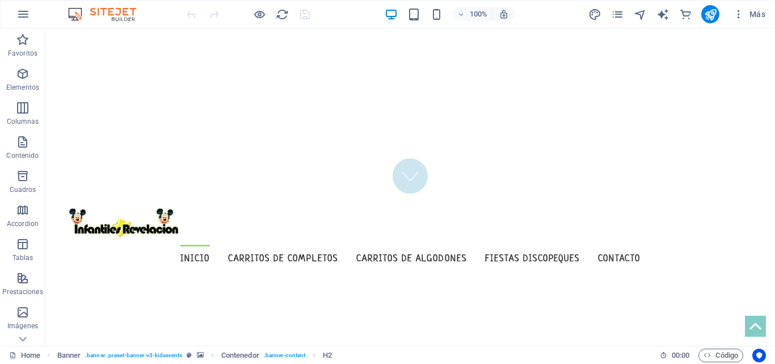
scroll to position [7, 0]
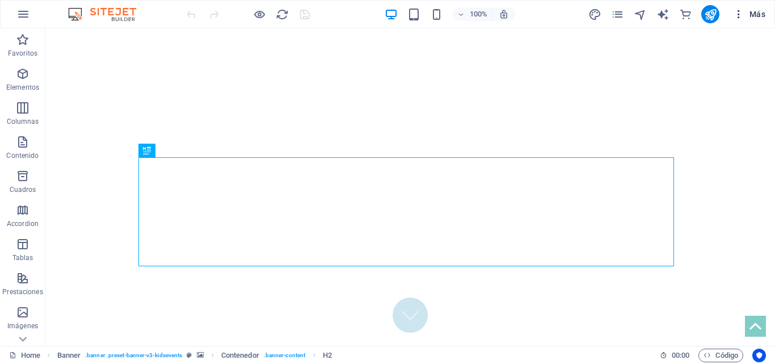
click at [759, 14] on span "Más" at bounding box center [749, 14] width 32 height 11
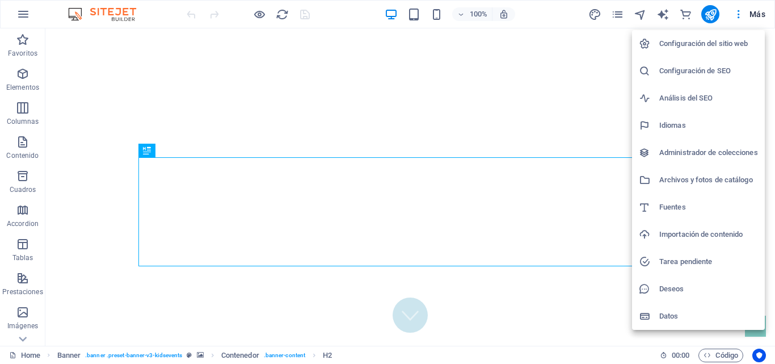
click at [690, 42] on h6 "Configuración del sitio web" at bounding box center [709, 44] width 99 height 14
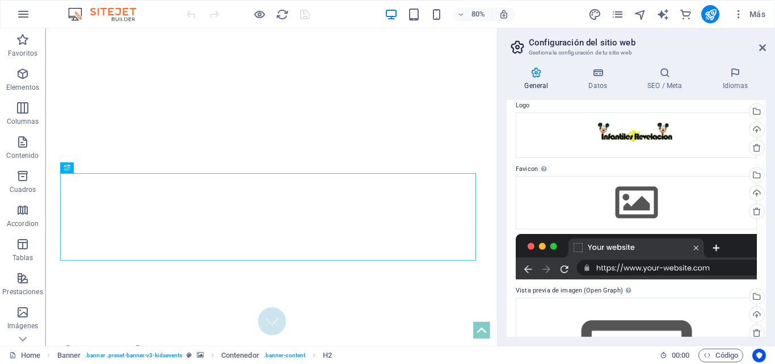
scroll to position [0, 0]
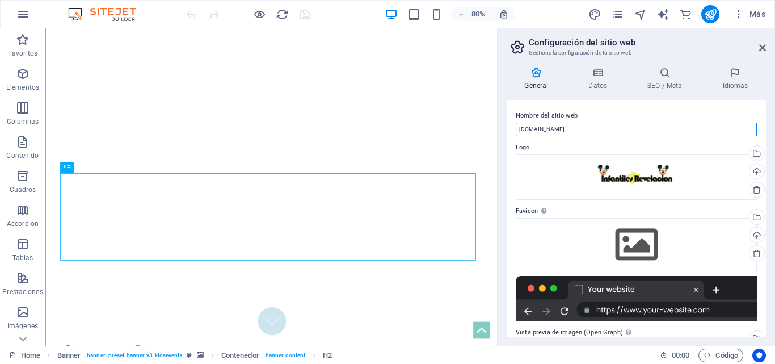
drag, startPoint x: 648, startPoint y: 156, endPoint x: 583, endPoint y: 153, distance: 64.8
click at [580, 124] on input "[DOMAIN_NAME]" at bounding box center [636, 130] width 241 height 14
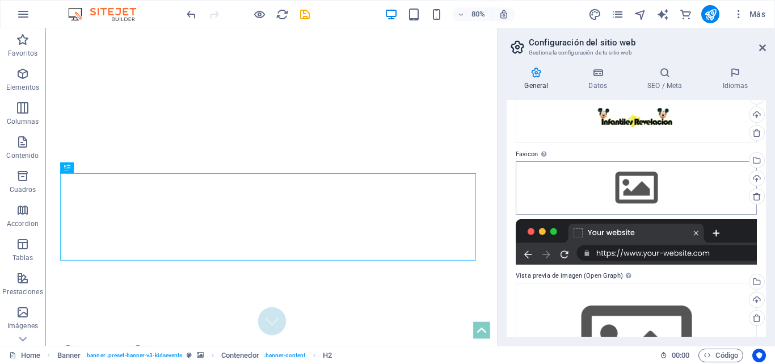
scroll to position [142, 0]
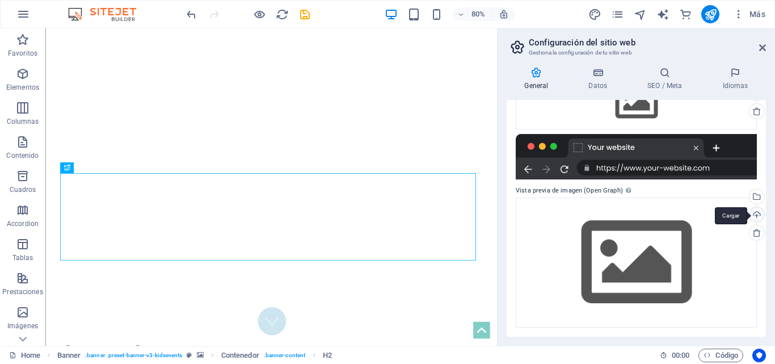
type input "PRODUCCIONES REVELACION"
click at [755, 215] on div "Cargar" at bounding box center [756, 215] width 17 height 17
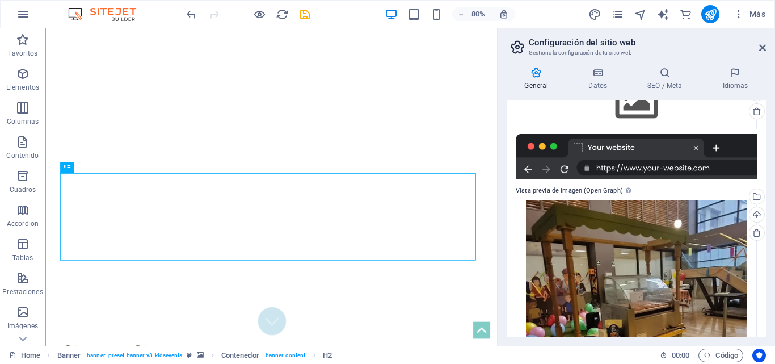
drag, startPoint x: 774, startPoint y: 222, endPoint x: 775, endPoint y: 228, distance: 5.7
click at [775, 228] on div "General Datos SEO / Meta Idiomas Nombre del sitio web PRODUCCIONES REVELACION L…" at bounding box center [637, 202] width 278 height 288
drag, startPoint x: 775, startPoint y: 258, endPoint x: 775, endPoint y: 265, distance: 7.4
click at [775, 265] on div "General Datos SEO / Meta Idiomas Nombre del sitio web PRODUCCIONES REVELACION L…" at bounding box center [637, 202] width 278 height 288
click at [766, 240] on div "General Datos SEO / Meta Idiomas Nombre del sitio web PRODUCCIONES REVELACION L…" at bounding box center [637, 202] width 278 height 288
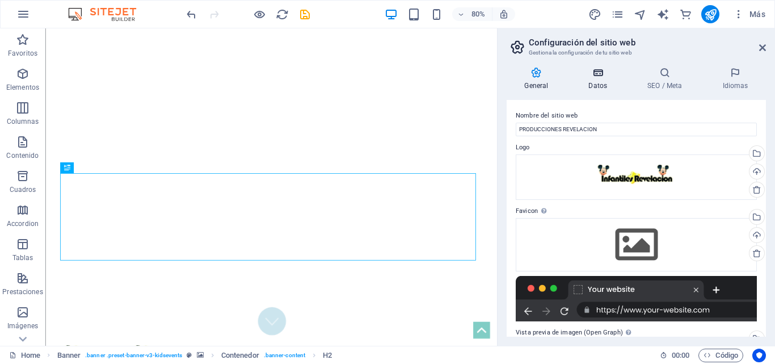
click at [596, 75] on icon at bounding box center [598, 72] width 54 height 11
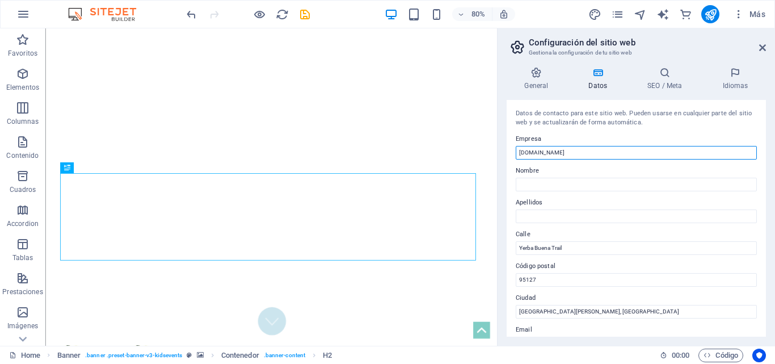
drag, startPoint x: 638, startPoint y: 183, endPoint x: 596, endPoint y: 172, distance: 43.4
click at [588, 160] on div "Datos de contacto para este sitio web. Pueden usarse en cualquier parte del sit…" at bounding box center [636, 218] width 259 height 237
click at [585, 153] on input "[DOMAIN_NAME]" at bounding box center [636, 153] width 241 height 14
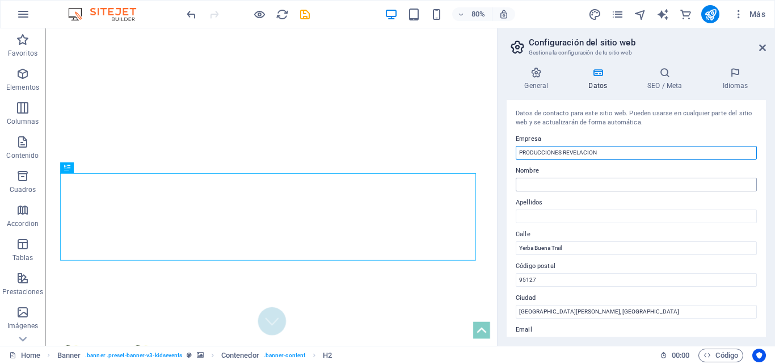
type input "PRODUCCIONES REVELACION"
click at [553, 183] on input "Nombre" at bounding box center [636, 185] width 241 height 14
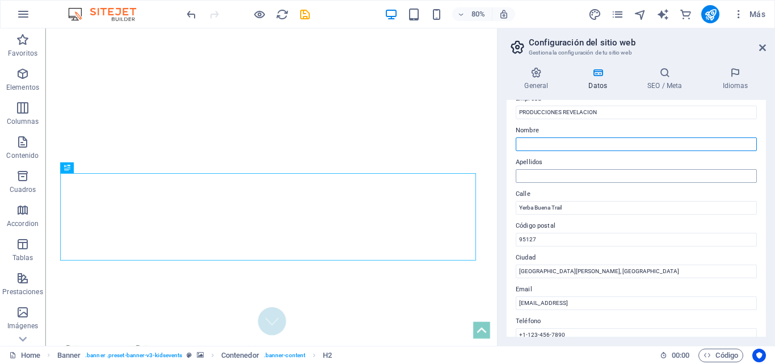
scroll to position [57, 0]
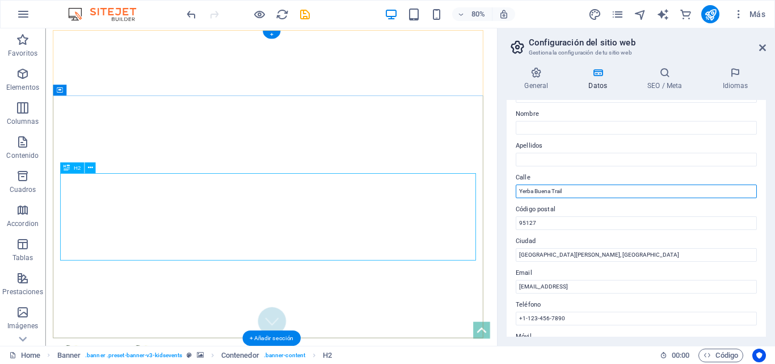
drag, startPoint x: 627, startPoint y: 222, endPoint x: 549, endPoint y: 223, distance: 77.2
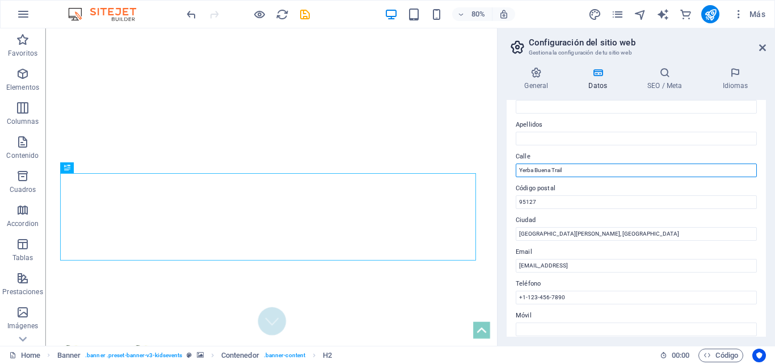
scroll to position [114, 0]
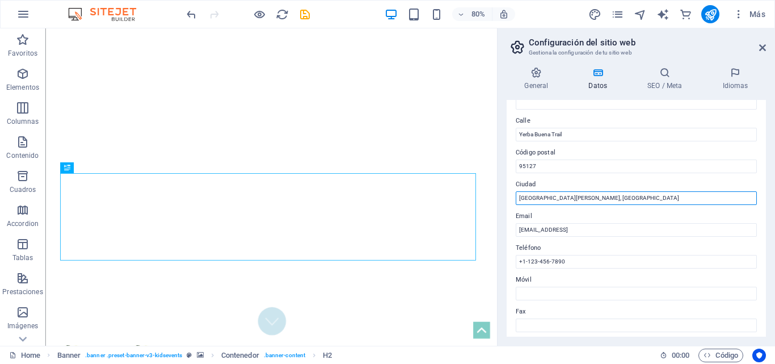
drag, startPoint x: 555, startPoint y: 195, endPoint x: 497, endPoint y: 199, distance: 58.0
click at [497, 199] on aside "Configuración del sitio web Gestiona la configuración de tu sitio web General D…" at bounding box center [636, 186] width 278 height 317
type input "SANTIAGO"
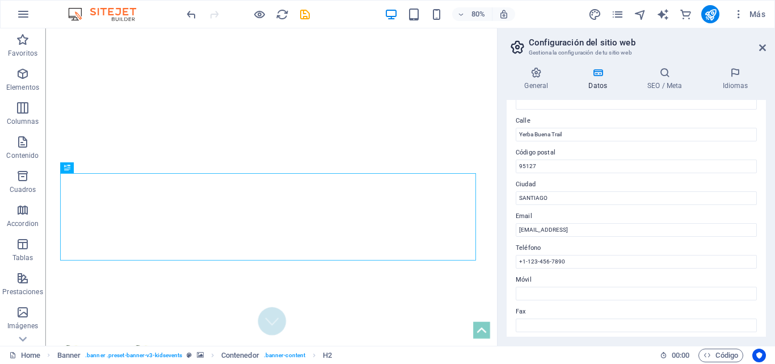
click at [552, 238] on div "Datos de contacto para este sitio web. Pueden usarse en cualquier parte del sit…" at bounding box center [636, 218] width 259 height 237
click at [569, 233] on input "[EMAIL_ADDRESS]" at bounding box center [636, 230] width 241 height 14
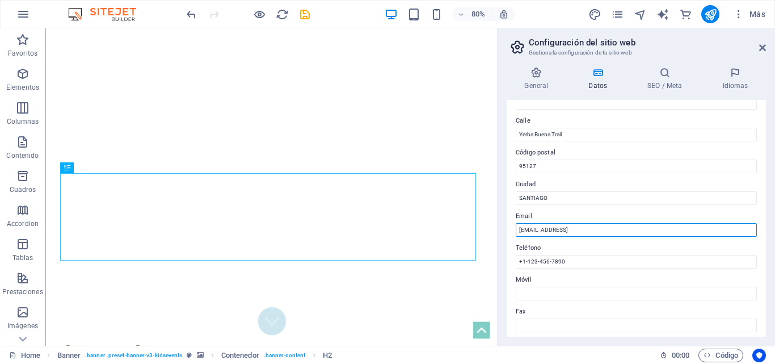
click at [569, 233] on input "[EMAIL_ADDRESS]" at bounding box center [636, 230] width 241 height 14
type input "[EMAIL_ADDRESS][DOMAIN_NAME]"
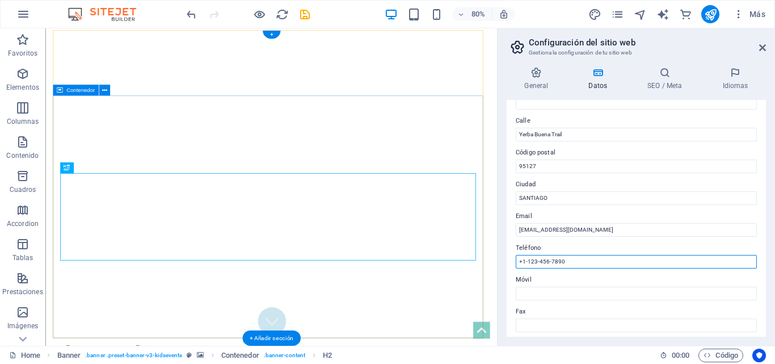
drag, startPoint x: 619, startPoint y: 290, endPoint x: 544, endPoint y: 327, distance: 83.5
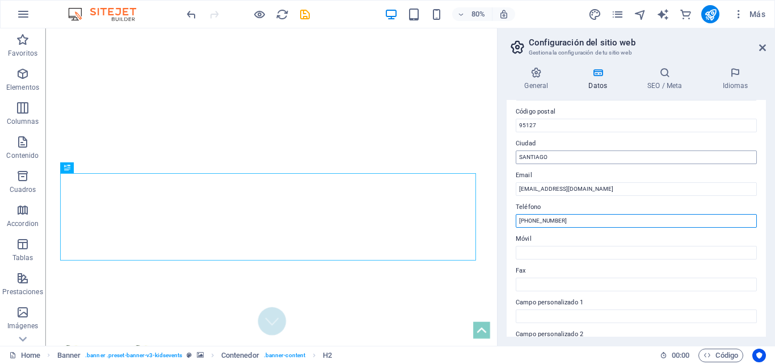
scroll to position [82, 0]
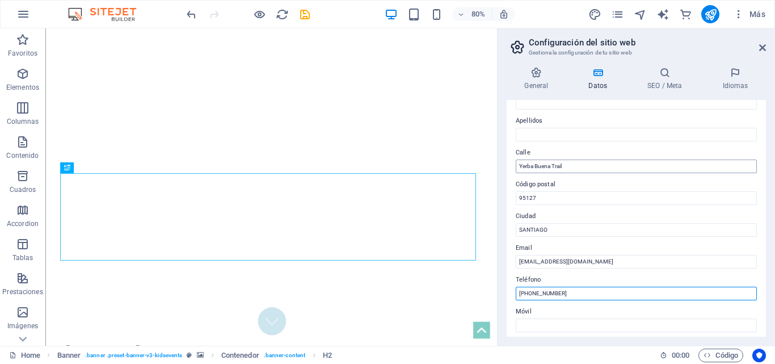
type input "[PHONE_NUMBER]"
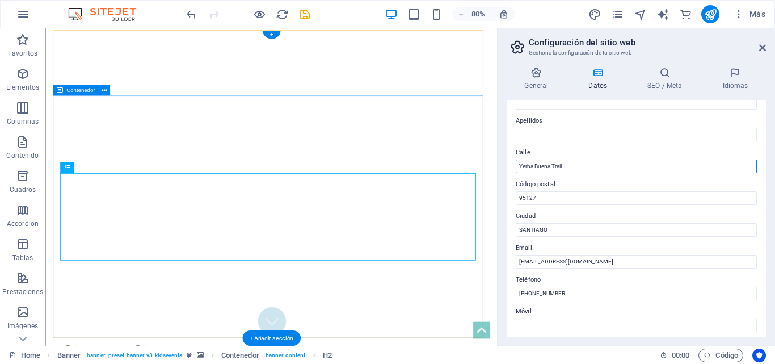
drag, startPoint x: 616, startPoint y: 191, endPoint x: 555, endPoint y: 196, distance: 61.5
type input "L"
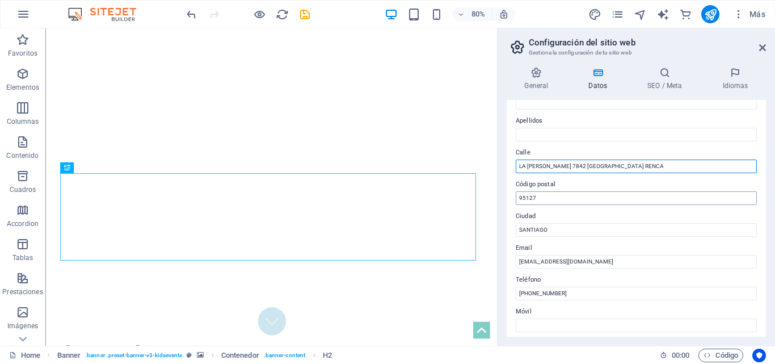
type input "LA [PERSON_NAME] 7842 [GEOGRAPHIC_DATA] RENCA"
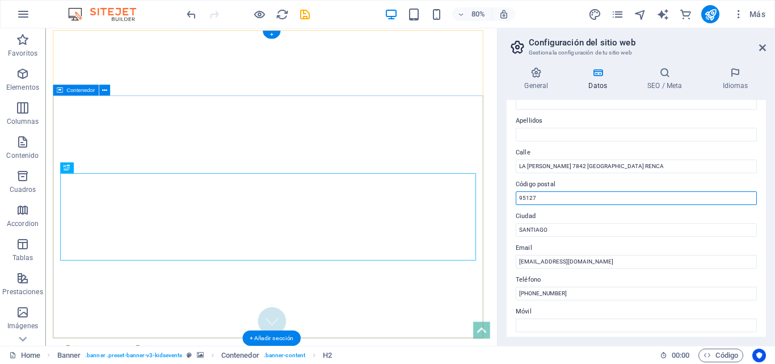
drag, startPoint x: 593, startPoint y: 230, endPoint x: 583, endPoint y: 242, distance: 15.3
click at [553, 202] on input "95127" at bounding box center [636, 198] width 241 height 14
click at [552, 201] on input "95127" at bounding box center [636, 198] width 241 height 14
click at [552, 200] on input "95127" at bounding box center [636, 198] width 241 height 14
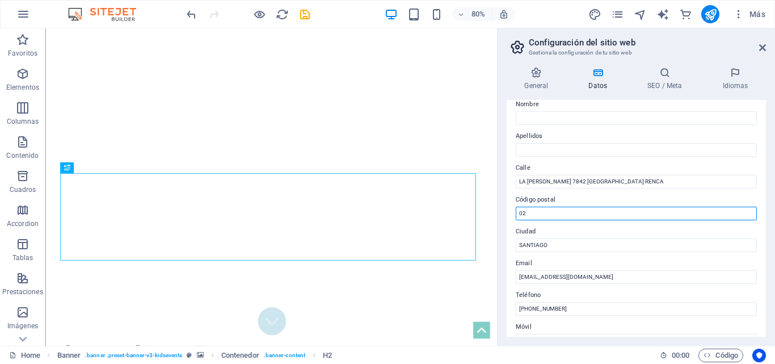
scroll to position [25, 0]
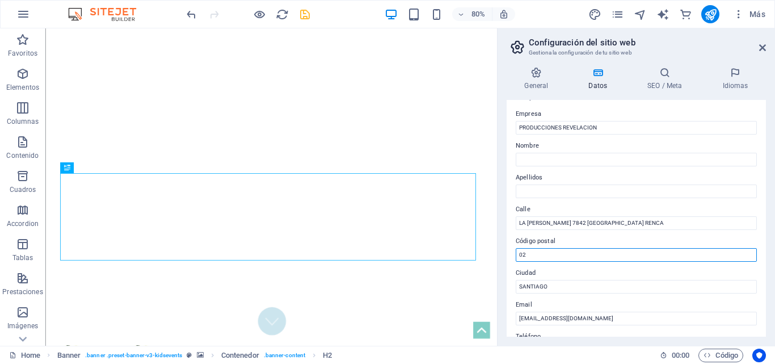
type input "02"
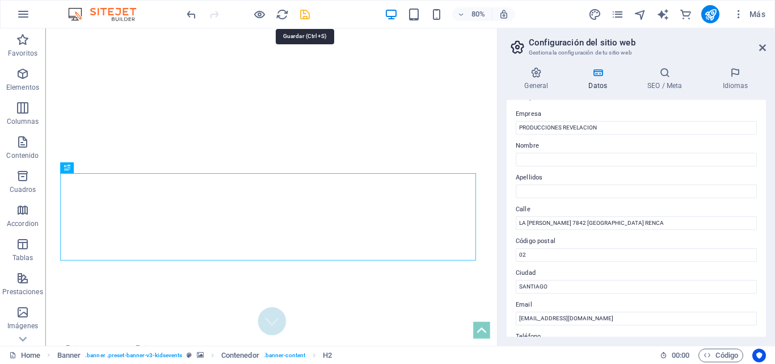
click at [309, 13] on icon "save" at bounding box center [305, 14] width 13 height 13
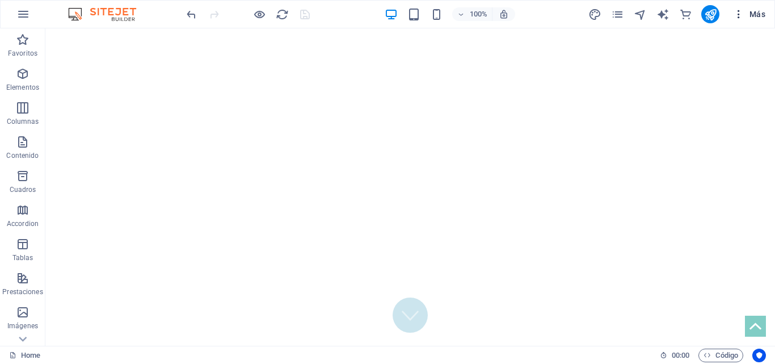
click at [755, 14] on span "Más" at bounding box center [749, 14] width 32 height 11
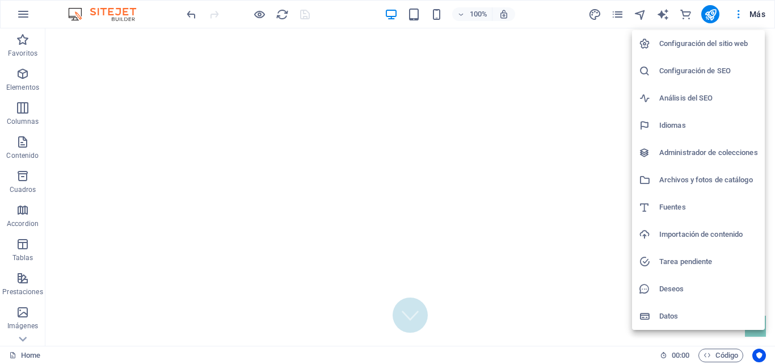
click at [697, 39] on h6 "Configuración del sitio web" at bounding box center [709, 44] width 99 height 14
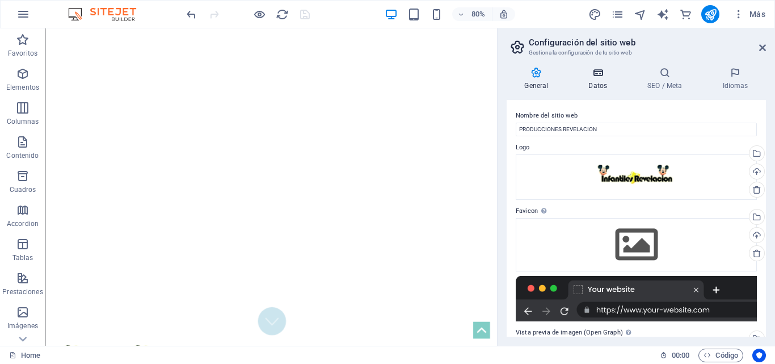
click at [599, 72] on icon at bounding box center [598, 72] width 54 height 11
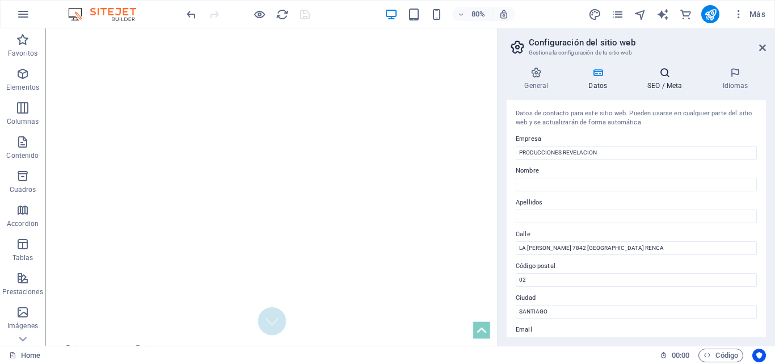
click at [660, 79] on h4 "SEO / Meta" at bounding box center [667, 79] width 75 height 24
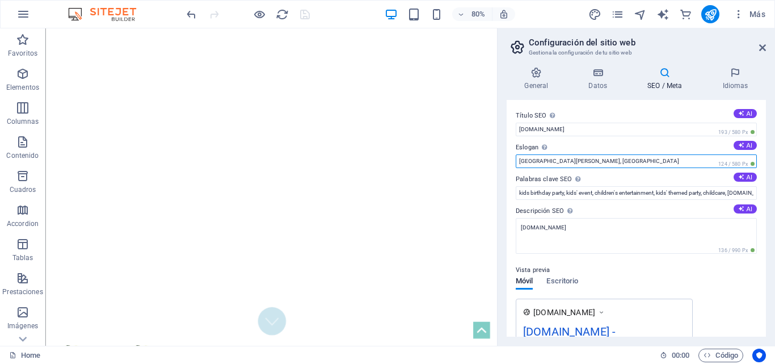
drag, startPoint x: 609, startPoint y: 188, endPoint x: 556, endPoint y: 193, distance: 53.0
click at [558, 162] on input "[GEOGRAPHIC_DATA][PERSON_NAME], [GEOGRAPHIC_DATA]" at bounding box center [636, 161] width 241 height 14
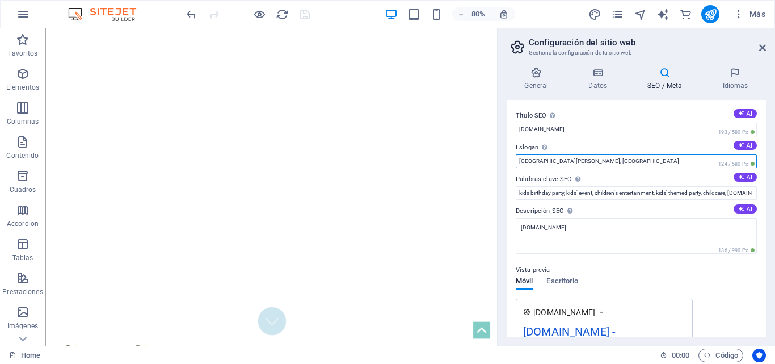
click at [558, 162] on input "[GEOGRAPHIC_DATA][PERSON_NAME], [GEOGRAPHIC_DATA]" at bounding box center [636, 161] width 241 height 14
type input "CARRITOS DE COMPLETOS"
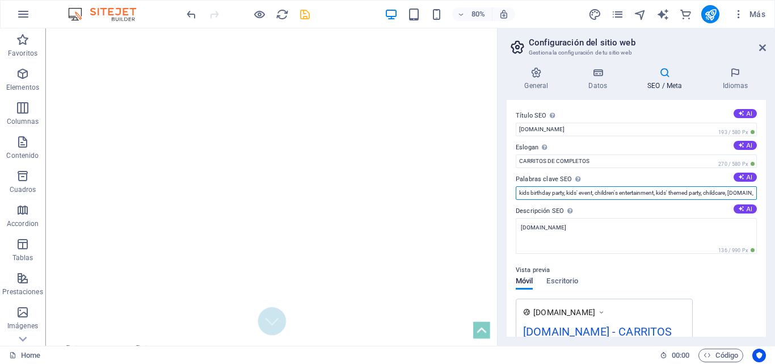
click at [558, 194] on input "kids birthday party, kids' event, children's entertainment, kids' themed party,…" at bounding box center [636, 193] width 241 height 14
type input "CARRITOS DE COMPLETOS, ALGODONES, CABRITAS, ANIMACIONES INFANTILES, FIESTA DISC…"
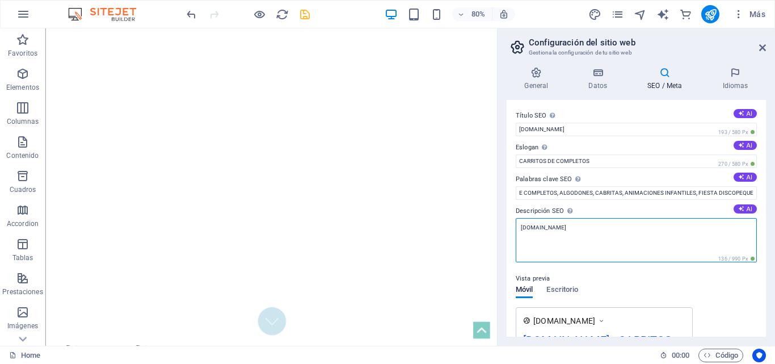
scroll to position [0, 0]
drag, startPoint x: 648, startPoint y: 262, endPoint x: 603, endPoint y: 295, distance: 55.5
click at [579, 227] on textarea "[DOMAIN_NAME]" at bounding box center [636, 240] width 241 height 44
drag, startPoint x: 627, startPoint y: 257, endPoint x: 586, endPoint y: 279, distance: 46.5
click at [550, 229] on textarea "[DOMAIN_NAME]" at bounding box center [636, 240] width 241 height 44
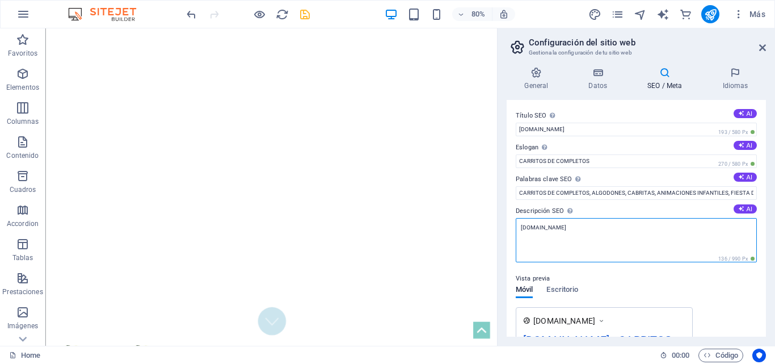
click at [550, 229] on textarea "[DOMAIN_NAME]" at bounding box center [636, 240] width 241 height 44
drag, startPoint x: 550, startPoint y: 229, endPoint x: 521, endPoint y: 229, distance: 29.0
click at [521, 229] on textarea ".cl" at bounding box center [636, 240] width 241 height 44
type textarea "e"
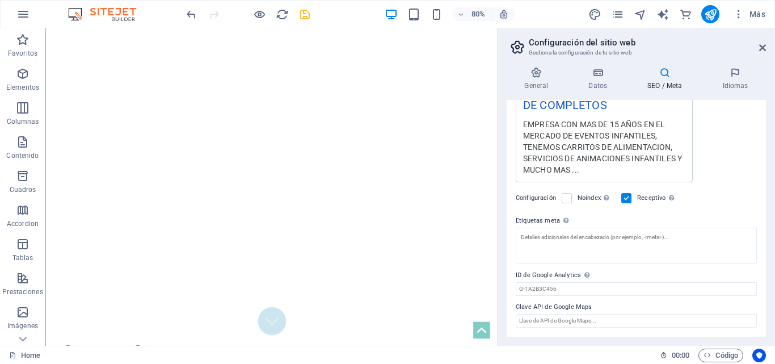
scroll to position [146, 0]
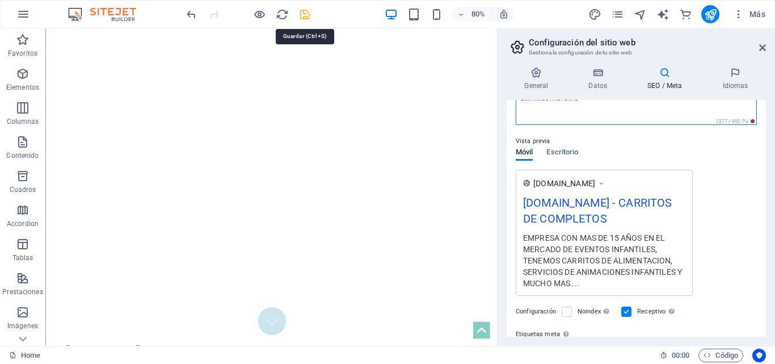
type textarea "EMPRESA CON MAS DE 15 AÑOS EN EL MERCADO DE EVENTOS INFANTILES, TENEMOS CARRITO…"
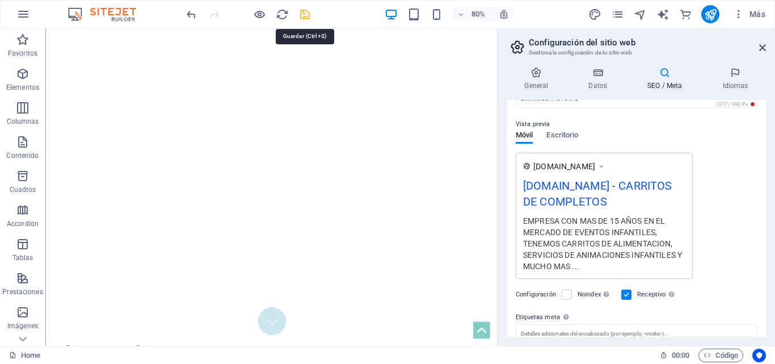
click at [309, 12] on icon "save" at bounding box center [305, 14] width 13 height 13
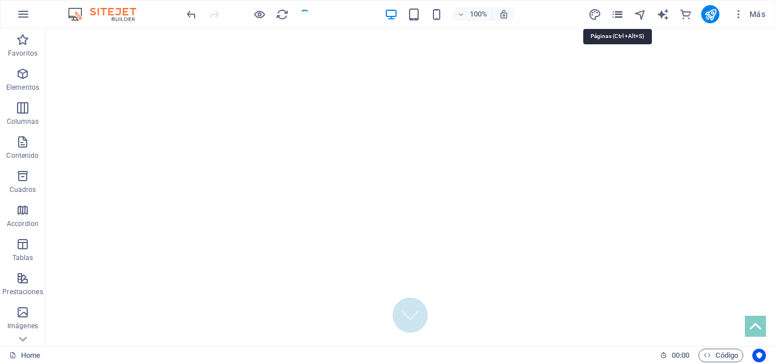
click at [623, 16] on icon "pages" at bounding box center [617, 14] width 13 height 13
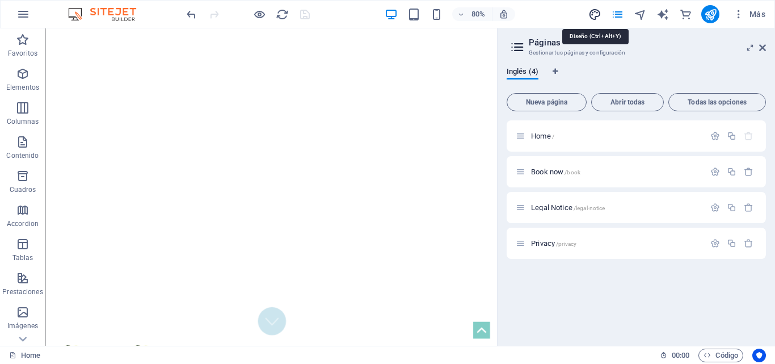
click at [589, 14] on icon "design" at bounding box center [595, 14] width 13 height 13
select select "px"
select select "300"
select select "px"
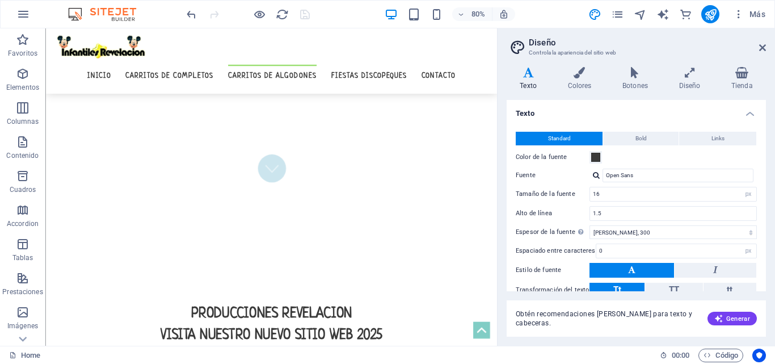
scroll to position [1409, 0]
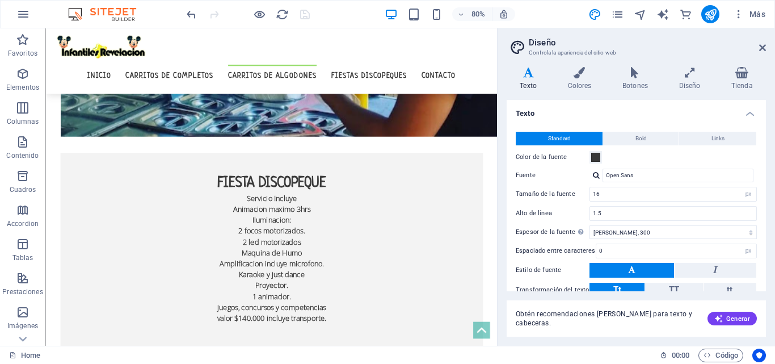
drag, startPoint x: 608, startPoint y: 82, endPoint x: 588, endPoint y: 99, distance: 26.2
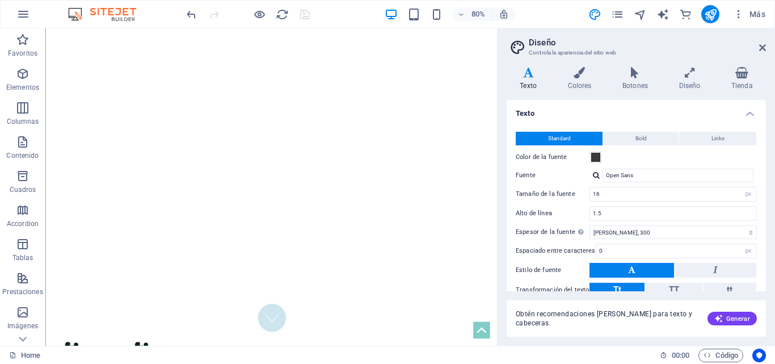
scroll to position [0, 0]
click at [282, 16] on icon "reload" at bounding box center [282, 14] width 13 height 13
click at [704, 15] on icon "publish" at bounding box center [710, 14] width 13 height 13
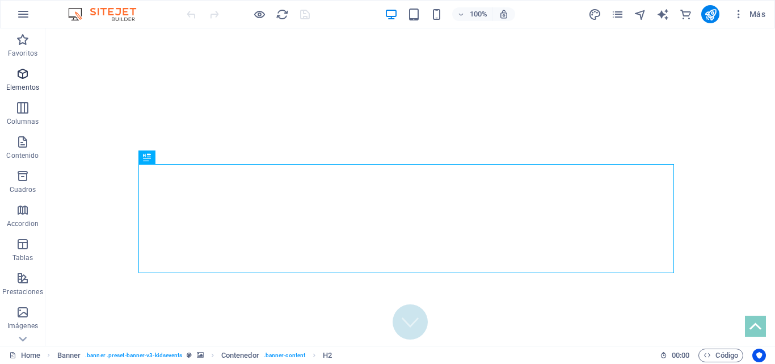
click at [24, 79] on icon "button" at bounding box center [23, 74] width 14 height 14
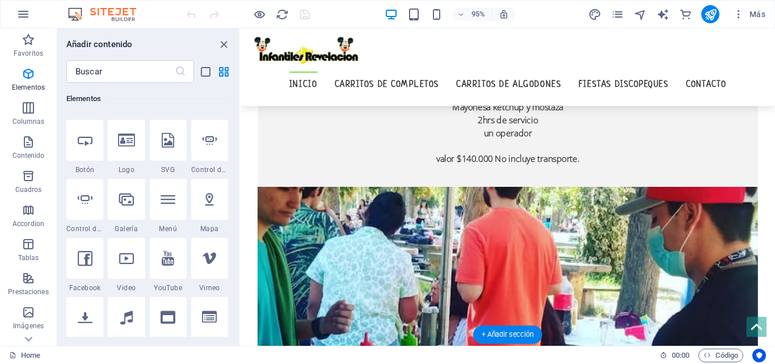
scroll to position [795, 0]
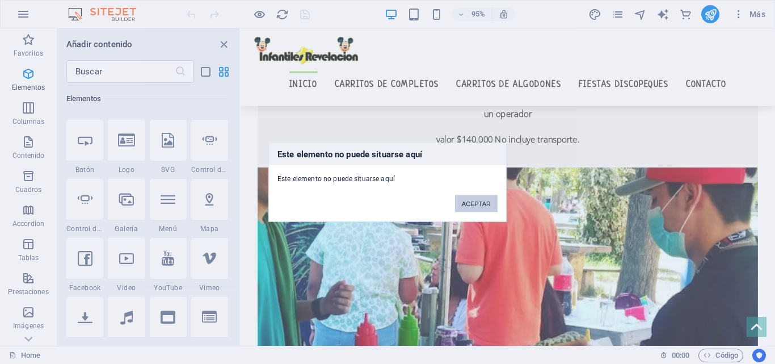
click at [477, 207] on button "ACEPTAR" at bounding box center [476, 203] width 43 height 17
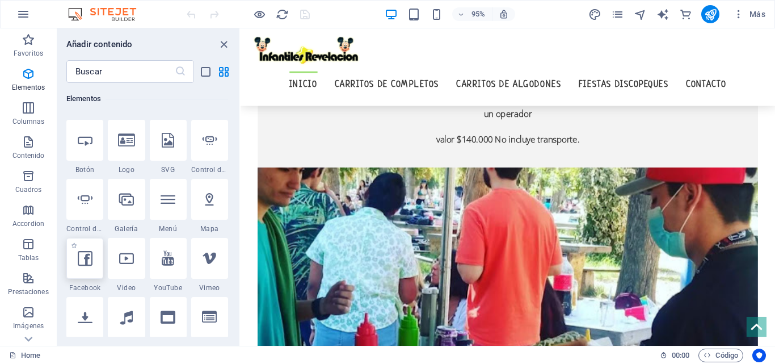
click at [86, 269] on div at bounding box center [84, 258] width 37 height 41
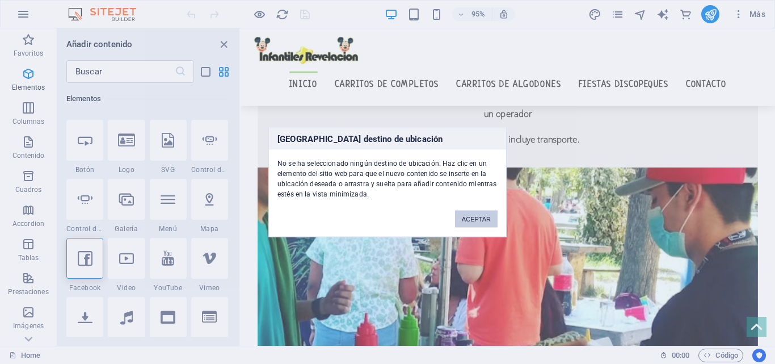
click at [471, 220] on button "ACEPTAR" at bounding box center [476, 218] width 43 height 17
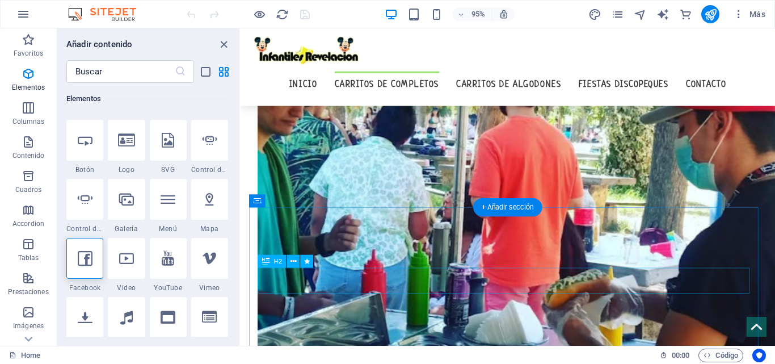
scroll to position [965, 0]
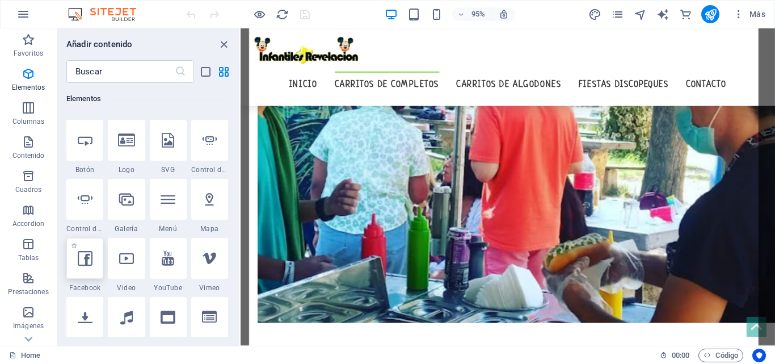
select select "%"
select select "px"
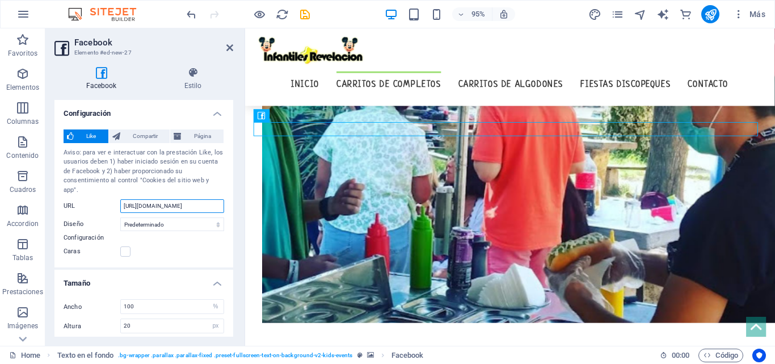
click at [185, 202] on input "[URL][DOMAIN_NAME]" at bounding box center [172, 206] width 104 height 14
paste input "revelacionproducc.eventoschile"
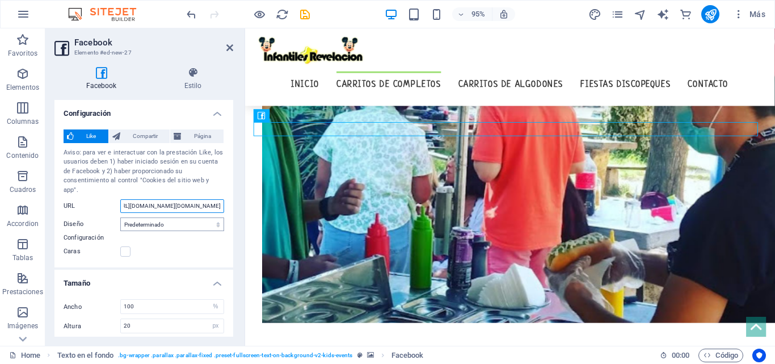
type input "[URL][DOMAIN_NAME][DOMAIN_NAME]"
click at [172, 217] on select "Predeterminado Botón Contador [PERSON_NAME] Contador de botones" at bounding box center [172, 224] width 104 height 14
click at [120, 217] on select "Predeterminado Botón Contador [PERSON_NAME] Contador de botones" at bounding box center [172, 224] width 104 height 14
click at [194, 217] on select "Predeterminado Botón Contador [PERSON_NAME] Contador de botones" at bounding box center [172, 224] width 104 height 14
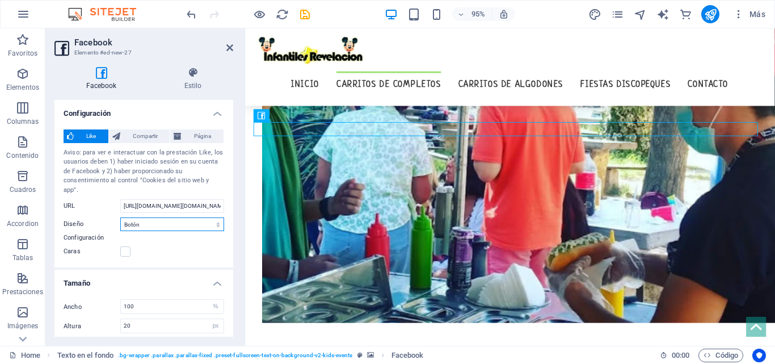
select select "box_count"
click at [120, 217] on select "Predeterminado Botón Contador [PERSON_NAME] Contador de botones" at bounding box center [172, 224] width 104 height 14
type input "61"
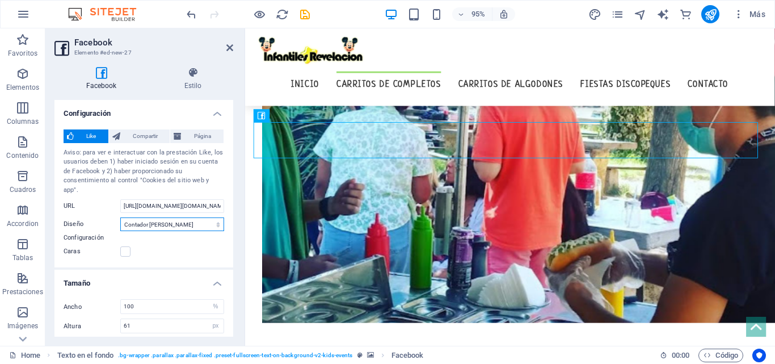
click at [206, 217] on select "Predeterminado Botón Contador [PERSON_NAME] Contador de botones" at bounding box center [172, 224] width 104 height 14
select select "button_count"
click at [120, 217] on select "Predeterminado Botón Contador [PERSON_NAME] Contador de botones" at bounding box center [172, 224] width 104 height 14
type input "20"
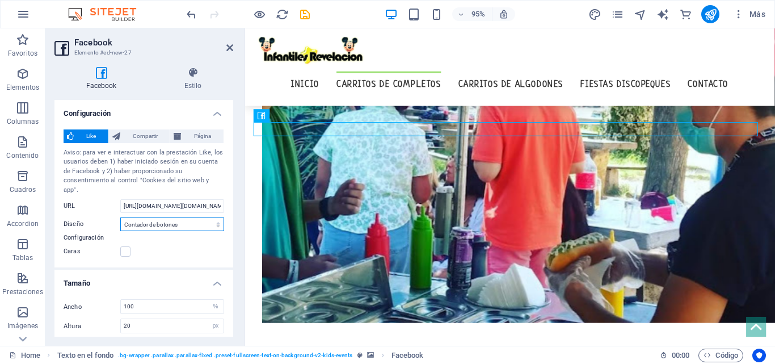
click at [210, 217] on select "Predeterminado Botón Contador [PERSON_NAME] Contador de botones" at bounding box center [172, 224] width 104 height 14
click at [120, 217] on select "Predeterminado Botón Contador [PERSON_NAME] Contador de botones" at bounding box center [172, 224] width 104 height 14
click at [195, 217] on select "Predeterminado Botón Contador [PERSON_NAME] Contador de botones" at bounding box center [172, 224] width 104 height 14
click at [120, 217] on select "Predeterminado Botón Contador [PERSON_NAME] Contador de botones" at bounding box center [172, 224] width 104 height 14
click at [150, 136] on span "Compartir" at bounding box center [145, 136] width 43 height 14
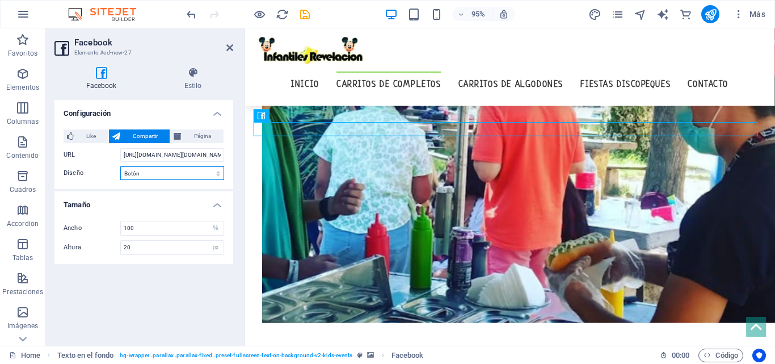
click at [199, 177] on select "Predeterminado Botón Contador [PERSON_NAME] Contador de botones" at bounding box center [172, 173] width 104 height 14
select select "box_count"
click at [120, 166] on select "Predeterminado Botón Contador [PERSON_NAME] Contador de botones" at bounding box center [172, 173] width 104 height 14
type input "61"
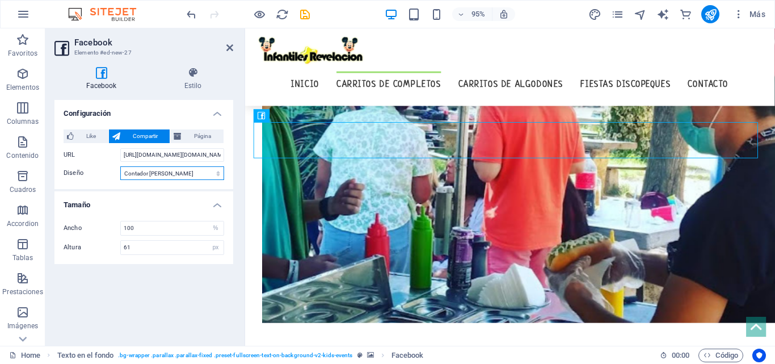
click at [191, 177] on select "Predeterminado Botón Contador [PERSON_NAME] Contador de botones" at bounding box center [172, 173] width 104 height 14
select select "button_count"
click at [120, 166] on select "Predeterminado Botón Contador [PERSON_NAME] Contador de botones" at bounding box center [172, 173] width 104 height 14
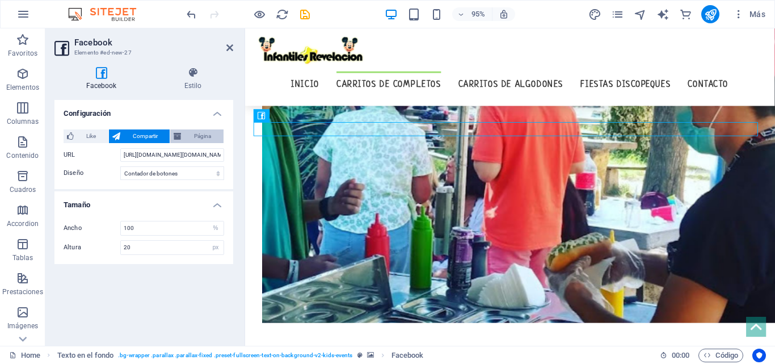
click at [190, 140] on span "Página" at bounding box center [202, 136] width 35 height 14
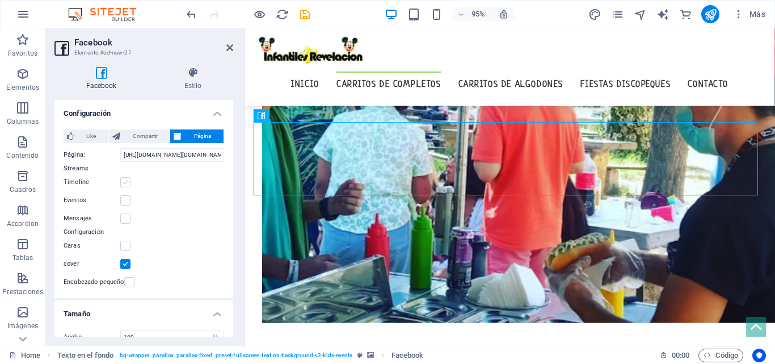
click at [130, 179] on label at bounding box center [125, 182] width 10 height 10
click at [0, 0] on input "Timeline" at bounding box center [0, 0] width 0 height 0
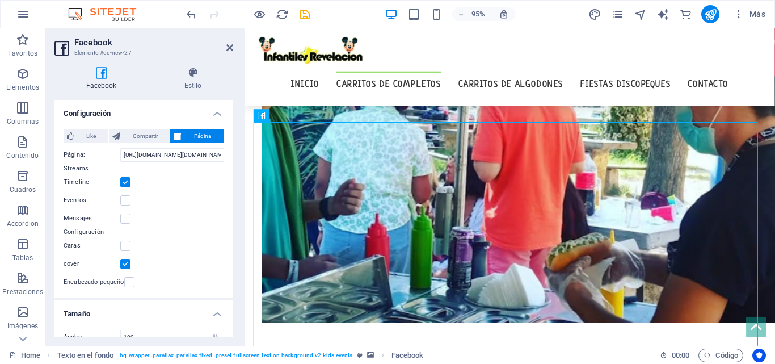
click at [126, 180] on label at bounding box center [125, 182] width 10 height 10
click at [0, 0] on input "Timeline" at bounding box center [0, 0] width 0 height 0
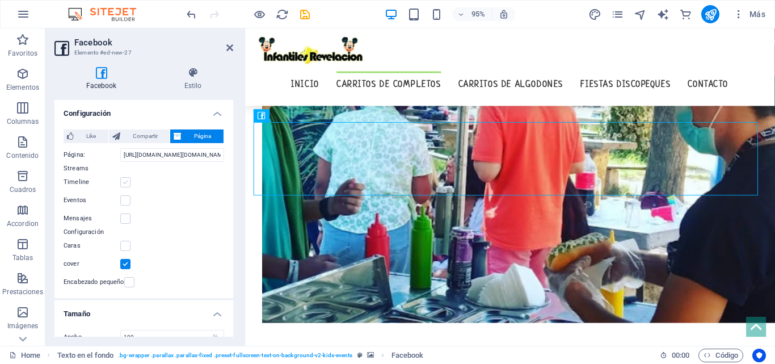
click at [126, 180] on label at bounding box center [125, 182] width 10 height 10
click at [0, 0] on input "Timeline" at bounding box center [0, 0] width 0 height 0
type input "500"
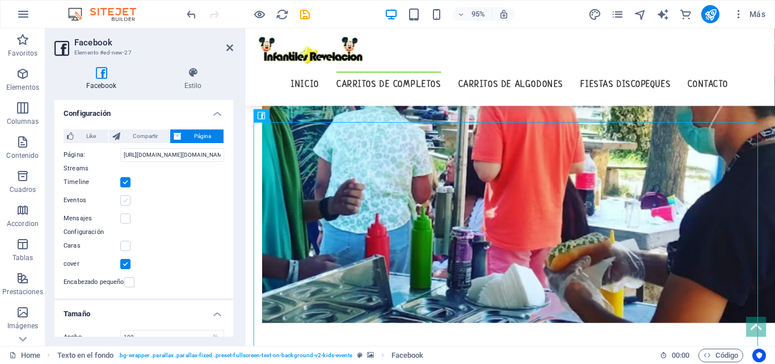
click at [127, 201] on label at bounding box center [125, 200] width 10 height 10
click at [0, 0] on input "Eventos" at bounding box center [0, 0] width 0 height 0
click at [128, 219] on label at bounding box center [125, 218] width 10 height 10
click at [0, 0] on input "Mensajes" at bounding box center [0, 0] width 0 height 0
click at [129, 242] on label at bounding box center [125, 246] width 10 height 10
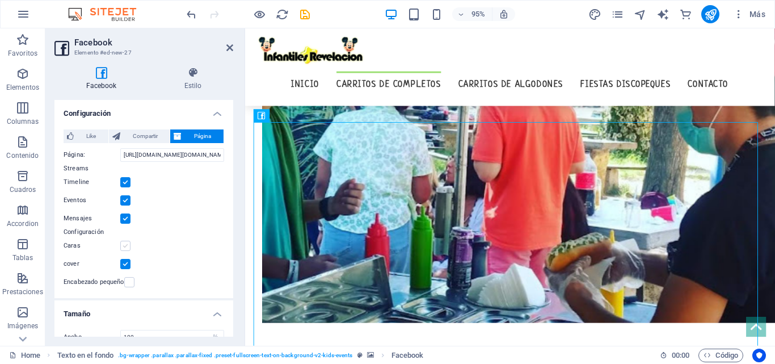
click at [0, 0] on input "Caras" at bounding box center [0, 0] width 0 height 0
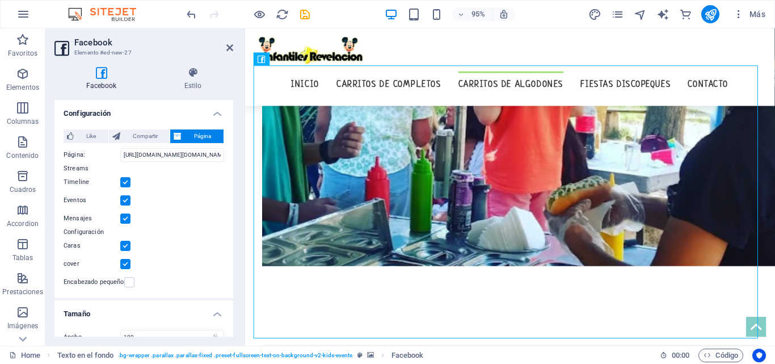
scroll to position [1021, 0]
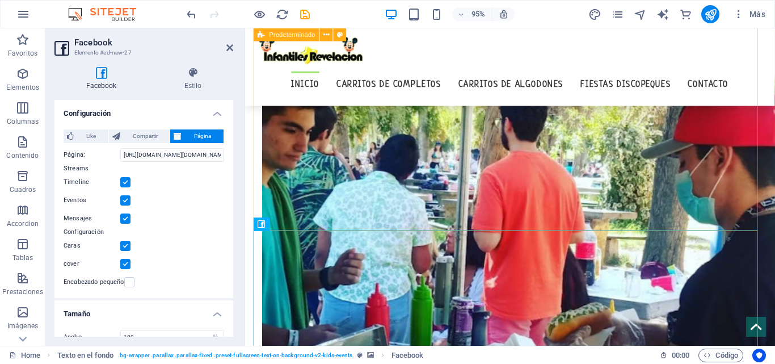
scroll to position [851, 0]
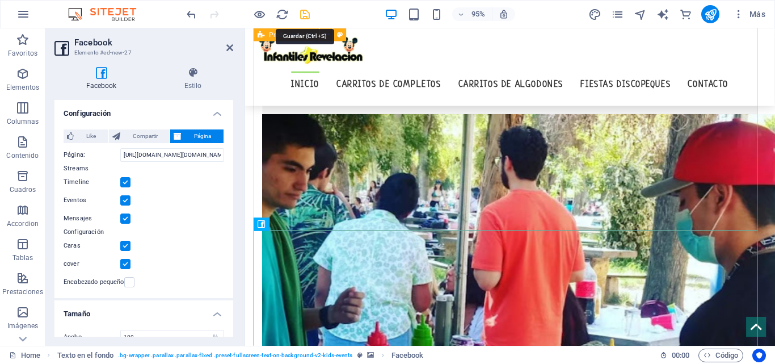
click at [305, 14] on icon "save" at bounding box center [305, 14] width 13 height 13
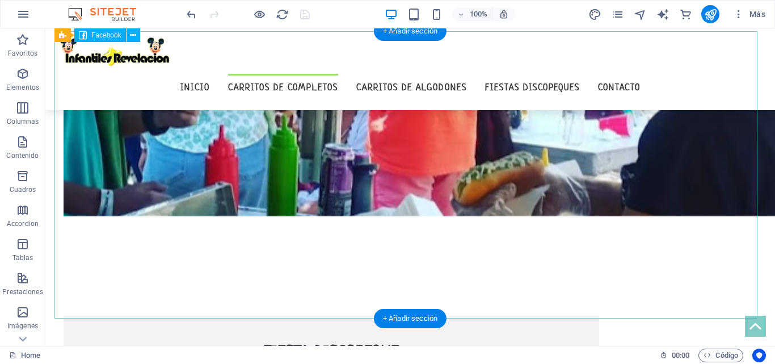
scroll to position [1005, 0]
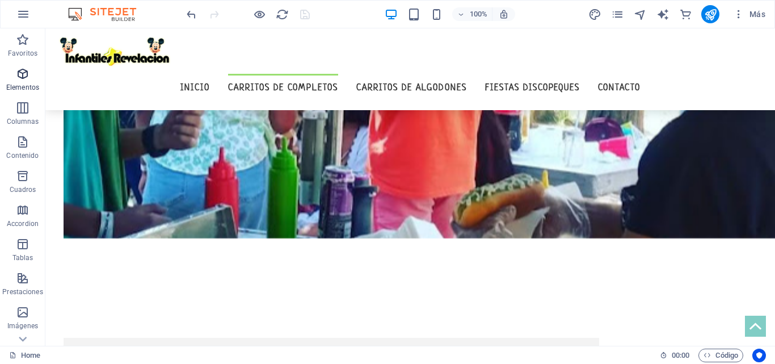
click at [19, 87] on p "Elementos" at bounding box center [22, 87] width 33 height 9
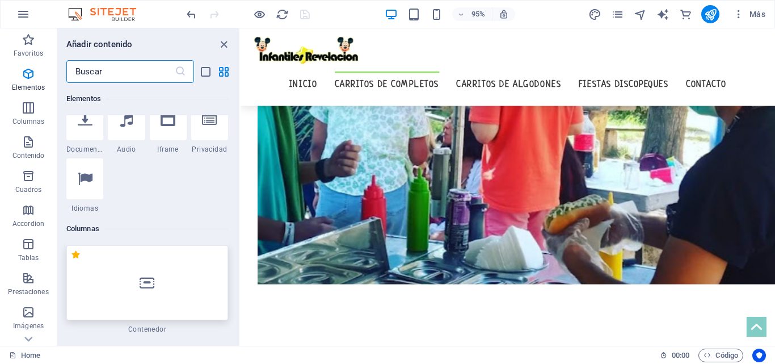
scroll to position [498, 0]
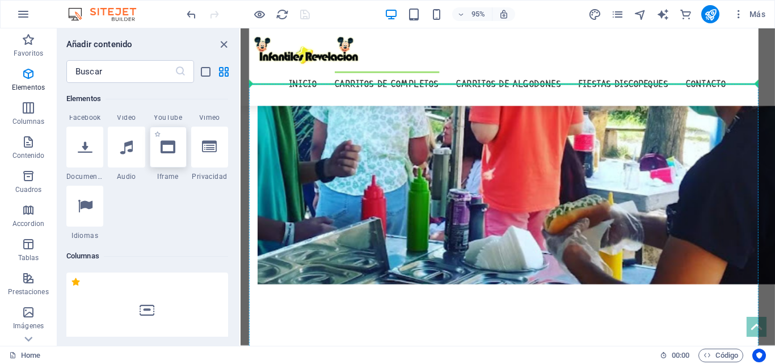
select select "%"
select select "px"
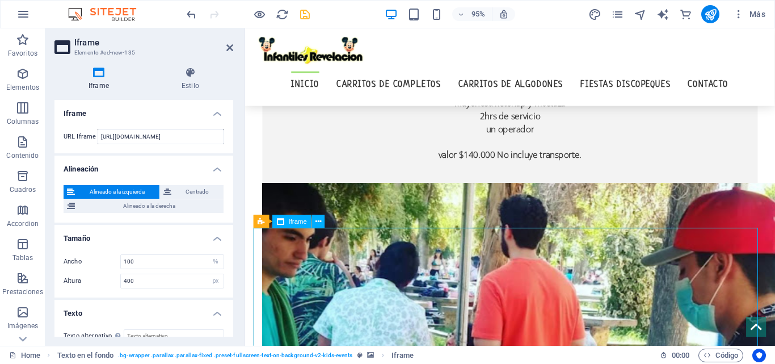
scroll to position [949, 0]
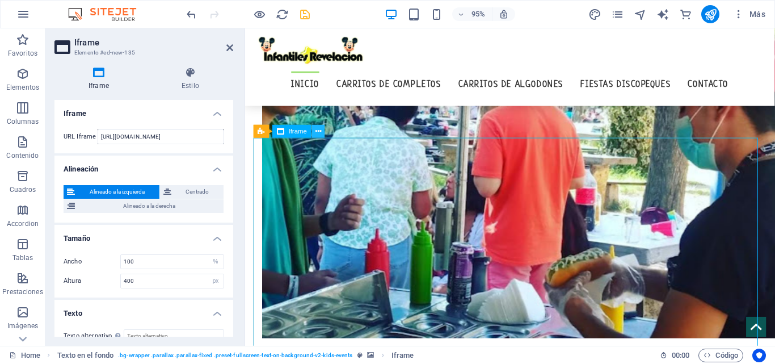
click at [321, 133] on icon at bounding box center [319, 131] width 6 height 11
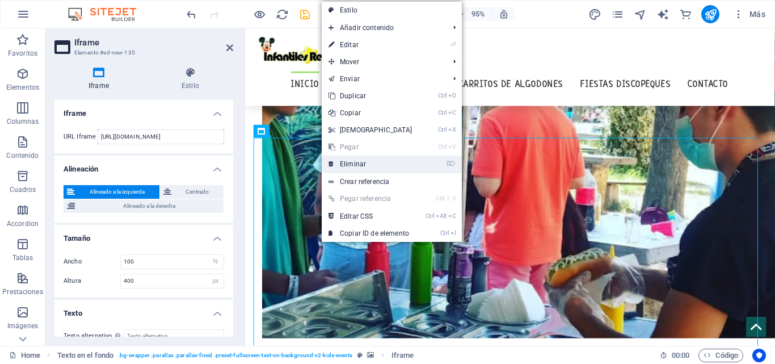
drag, startPoint x: 342, startPoint y: 161, endPoint x: 374, endPoint y: 174, distance: 34.2
click at [342, 161] on link "⌦ Eliminar" at bounding box center [371, 164] width 98 height 17
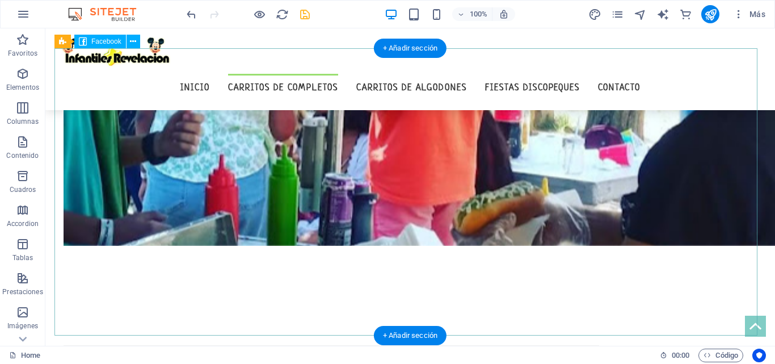
scroll to position [1046, 0]
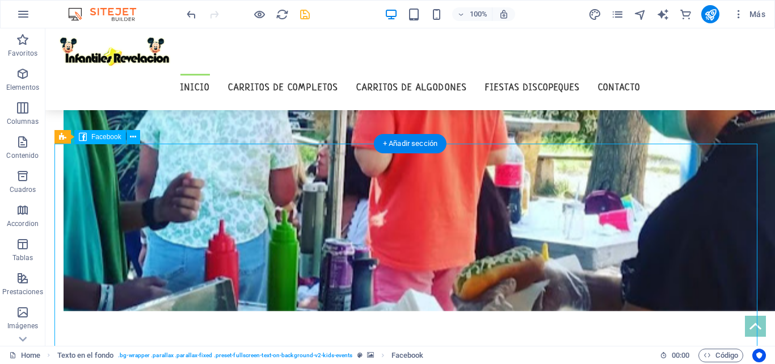
select select "button_count"
select select "%"
select select "px"
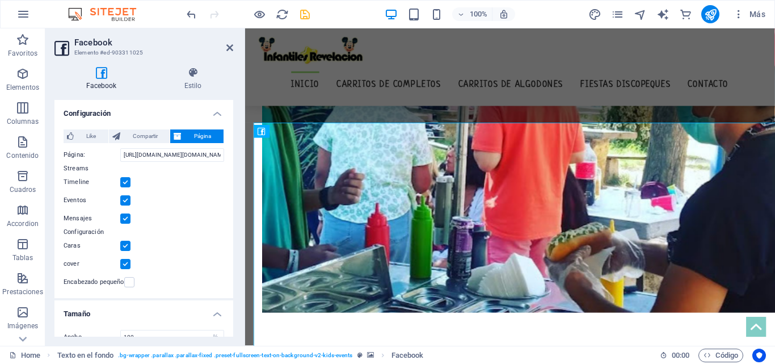
scroll to position [949, 0]
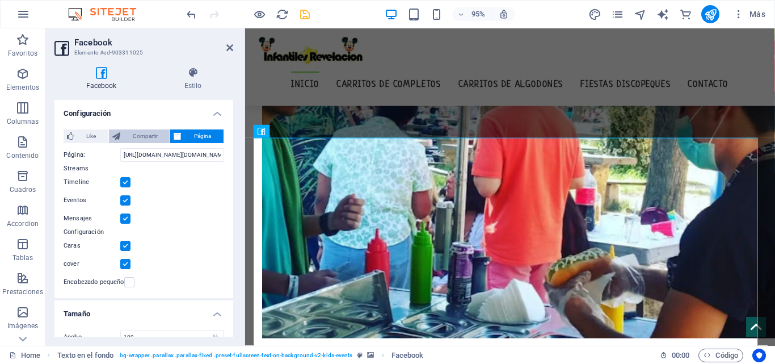
click at [145, 141] on span "Compartir" at bounding box center [145, 136] width 43 height 14
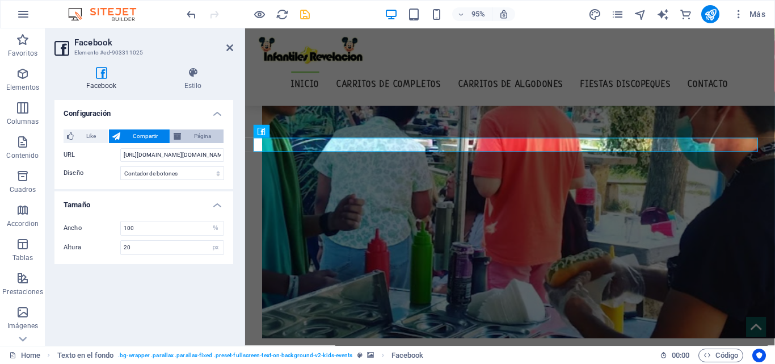
click at [194, 140] on span "Página" at bounding box center [202, 136] width 35 height 14
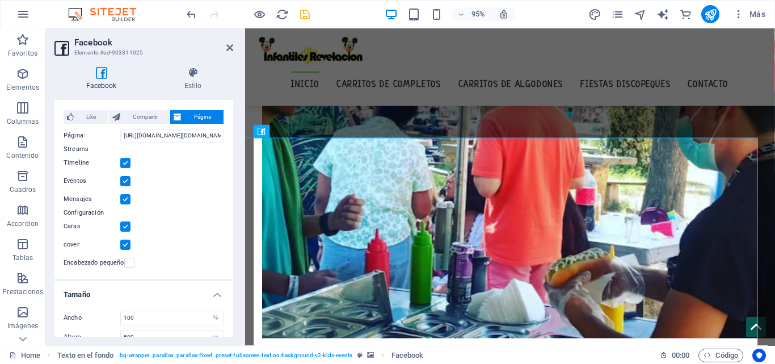
scroll to position [36, 0]
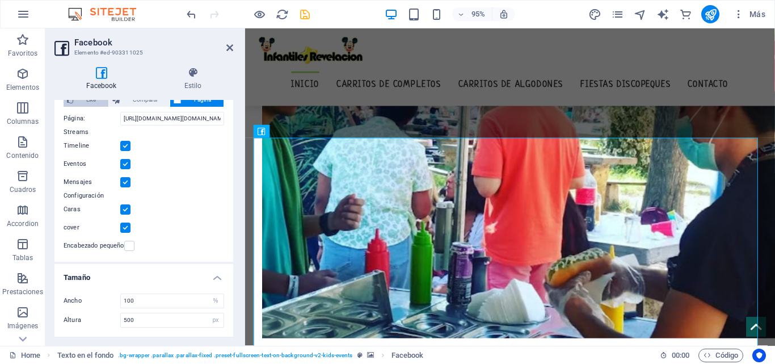
click at [77, 104] on button "Like" at bounding box center [86, 100] width 45 height 14
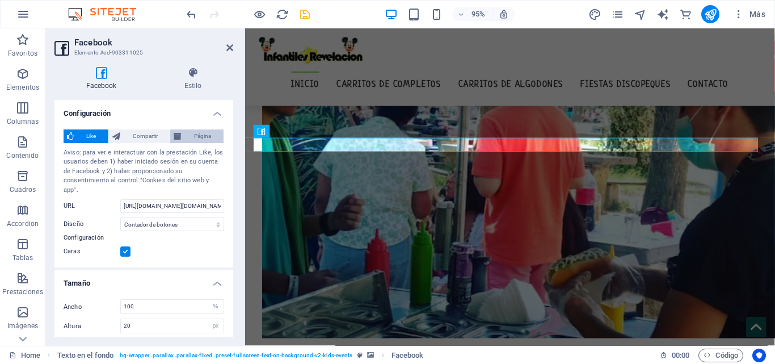
click at [195, 133] on span "Página" at bounding box center [202, 136] width 35 height 14
type input "500"
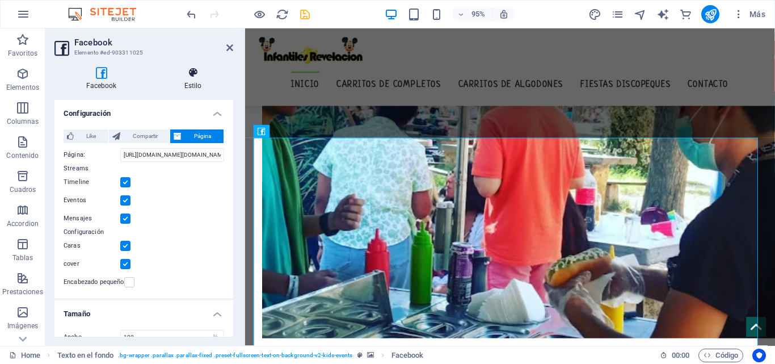
click at [191, 86] on h4 "Estilo" at bounding box center [193, 79] width 81 height 24
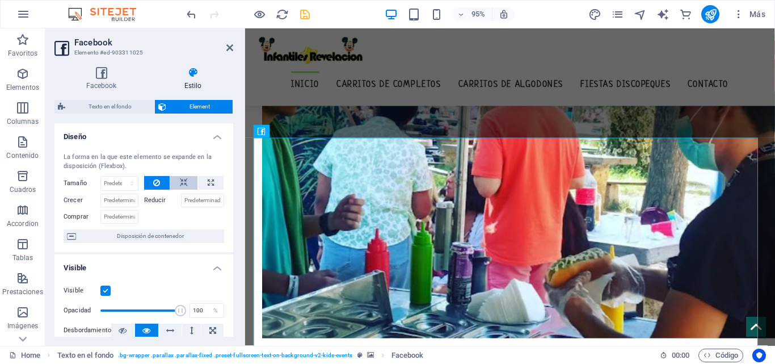
click at [185, 182] on icon at bounding box center [184, 183] width 8 height 14
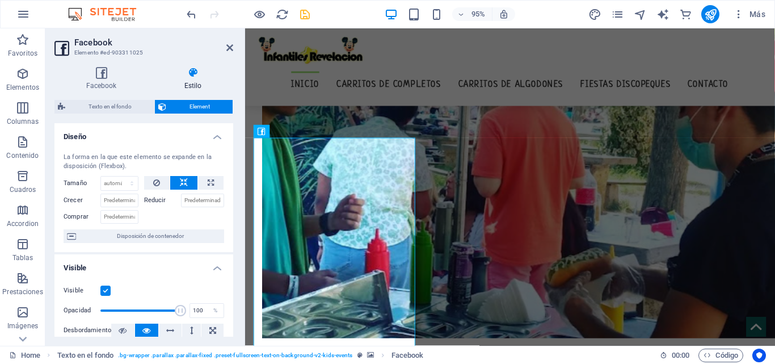
click at [185, 182] on icon at bounding box center [184, 183] width 8 height 14
click at [208, 182] on icon at bounding box center [211, 183] width 6 height 14
type input "100"
select select "%"
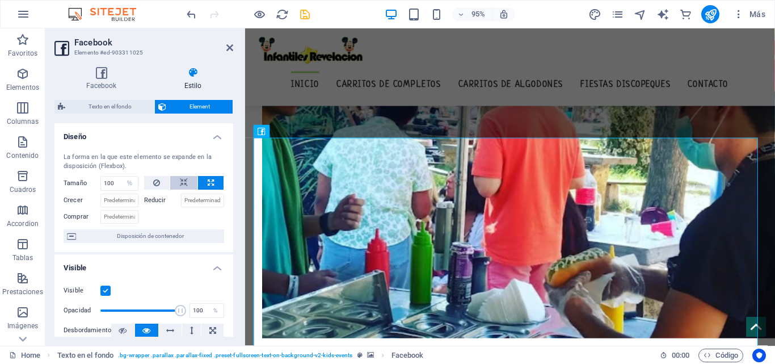
click at [178, 183] on button at bounding box center [183, 183] width 27 height 14
select select "DISABLED_OPTION_VALUE"
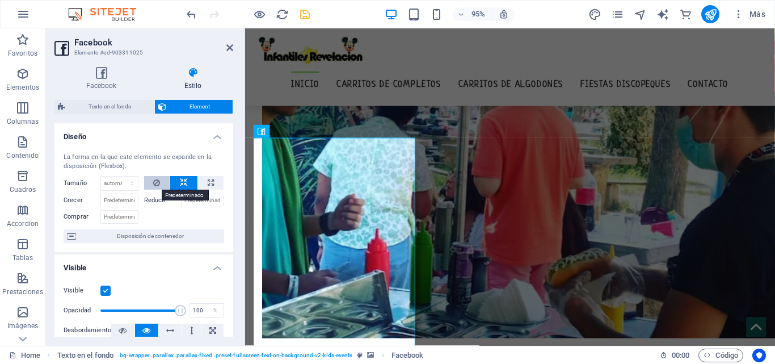
click at [153, 183] on icon at bounding box center [156, 183] width 7 height 14
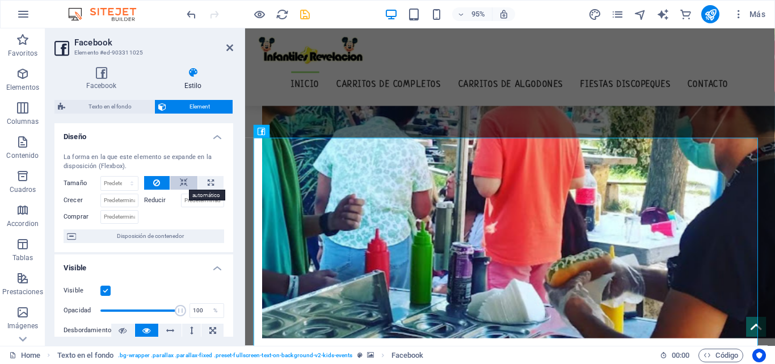
click at [175, 186] on button at bounding box center [183, 183] width 27 height 14
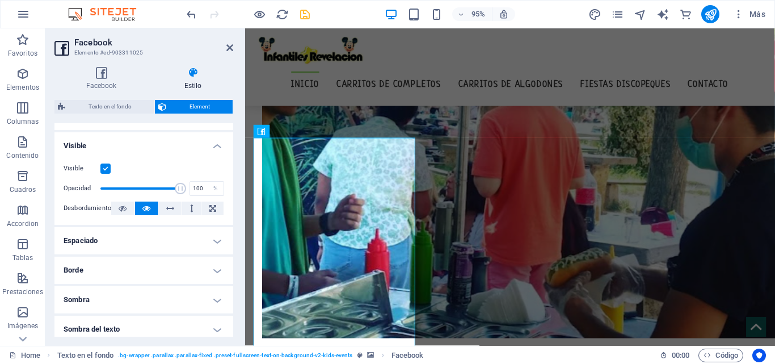
scroll to position [170, 0]
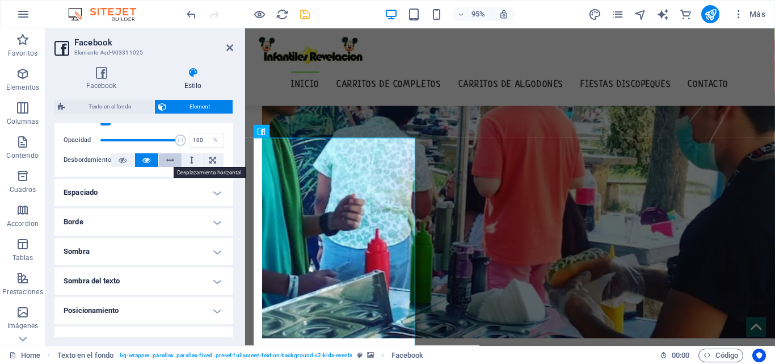
click at [166, 158] on icon at bounding box center [170, 160] width 8 height 14
click at [150, 163] on button at bounding box center [146, 160] width 23 height 14
click at [184, 158] on button at bounding box center [191, 160] width 19 height 14
click at [151, 162] on button at bounding box center [146, 160] width 23 height 14
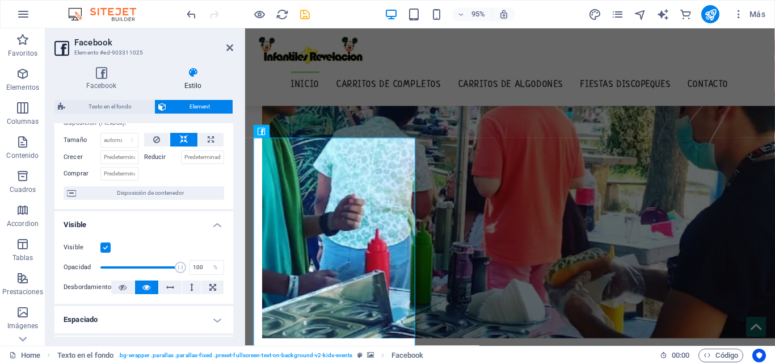
scroll to position [0, 0]
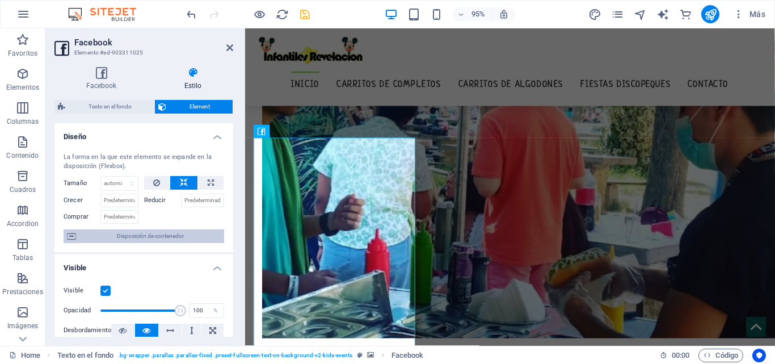
click at [166, 236] on span "Disposición de contenedor" at bounding box center [149, 236] width 141 height 14
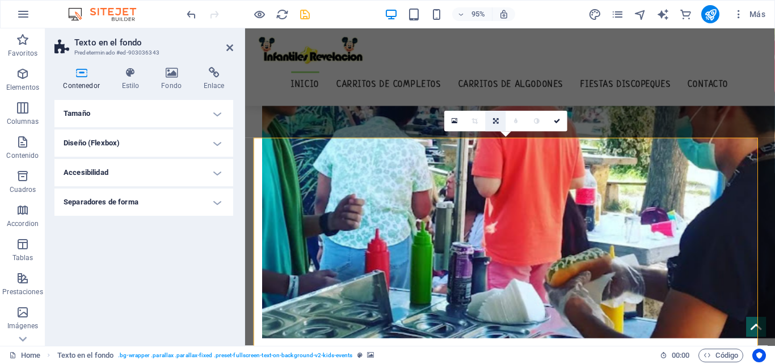
click at [497, 120] on icon at bounding box center [496, 121] width 6 height 6
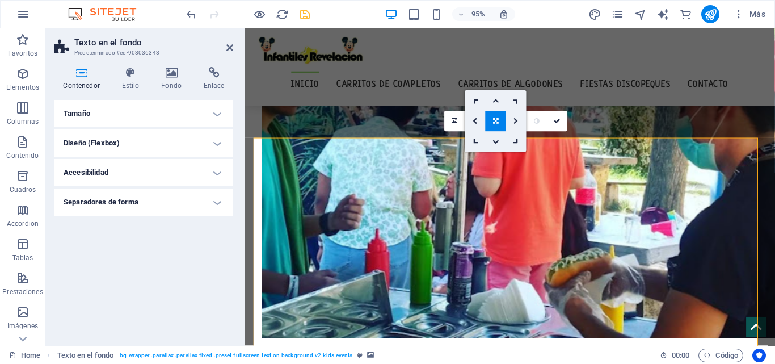
click at [492, 123] on link at bounding box center [496, 121] width 20 height 20
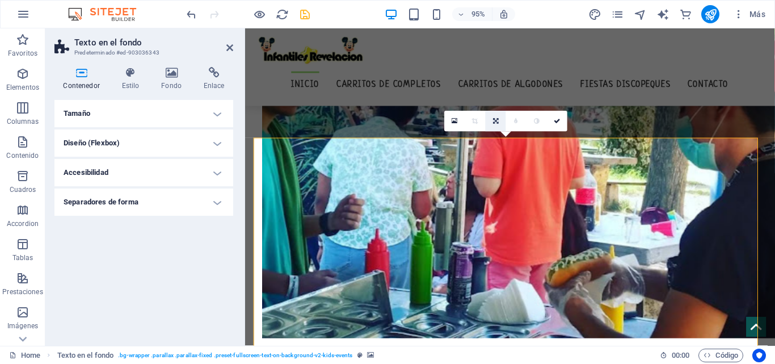
click at [489, 119] on link at bounding box center [496, 121] width 20 height 20
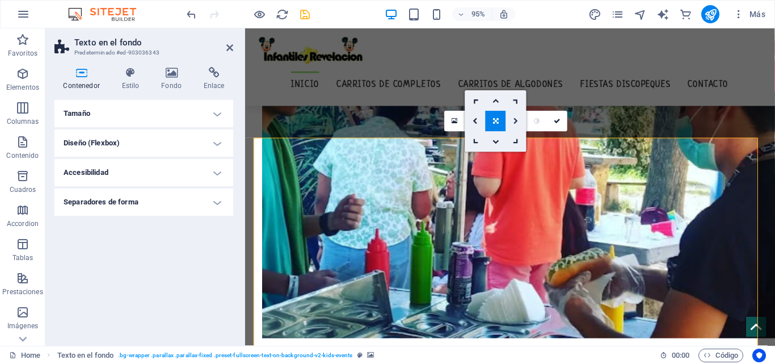
click at [512, 121] on link at bounding box center [516, 121] width 20 height 20
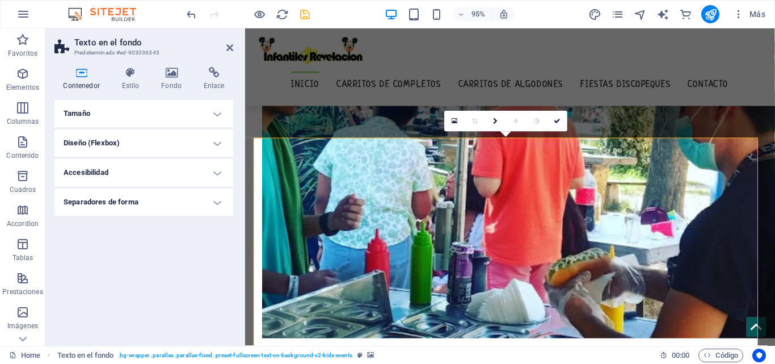
click at [512, 121] on link at bounding box center [516, 121] width 20 height 20
click at [497, 123] on icon at bounding box center [495, 121] width 5 height 6
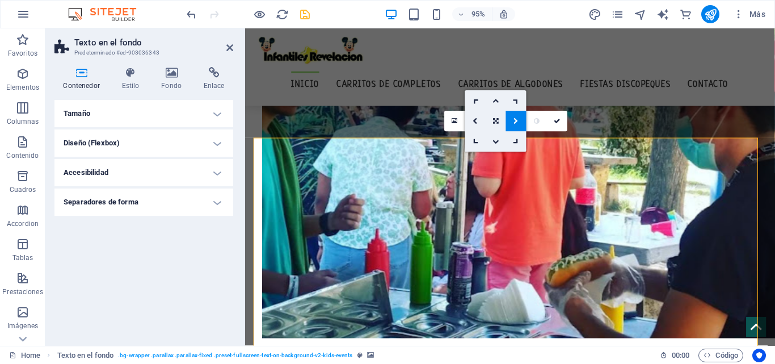
click at [515, 120] on icon at bounding box center [516, 121] width 5 height 6
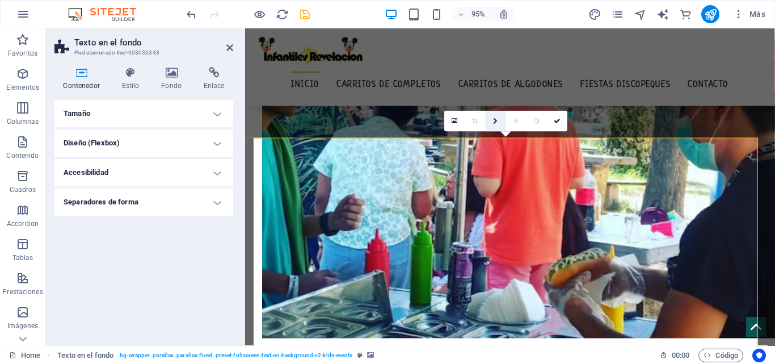
click at [497, 120] on icon at bounding box center [495, 121] width 5 height 6
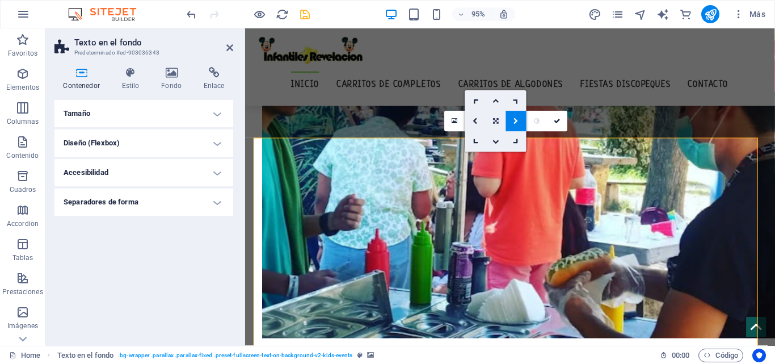
click at [496, 124] on icon at bounding box center [496, 121] width 6 height 6
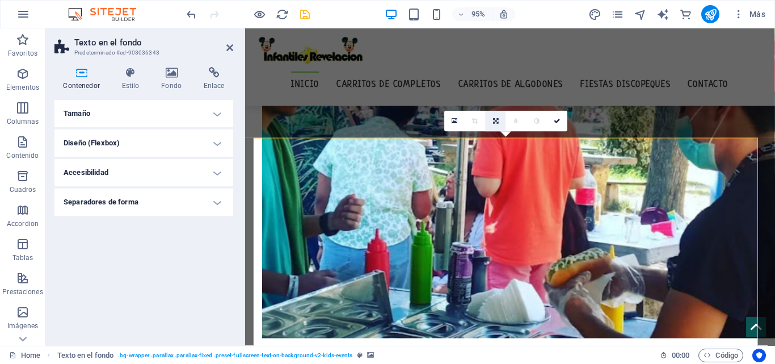
click at [496, 124] on icon at bounding box center [496, 121] width 6 height 6
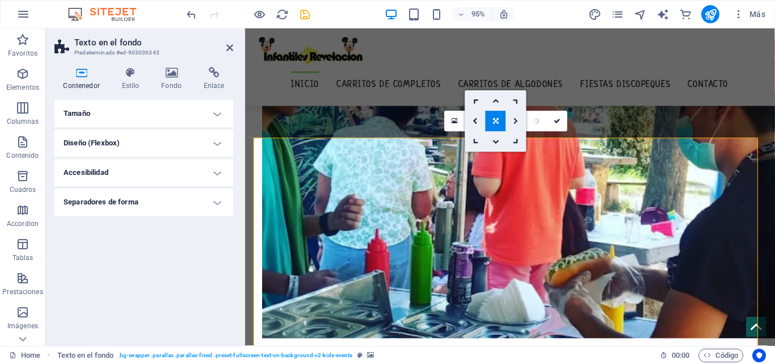
click at [515, 122] on icon at bounding box center [516, 121] width 5 height 6
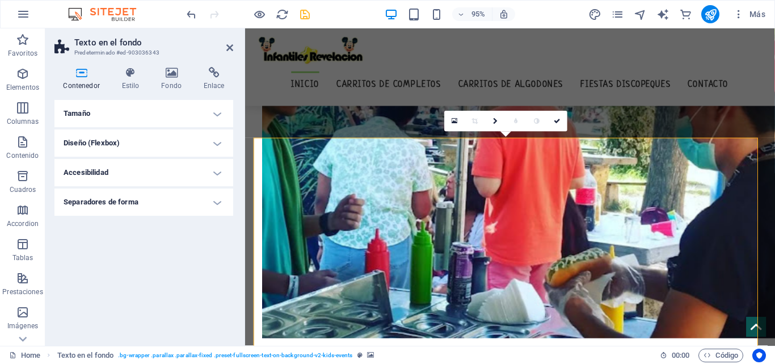
click at [515, 122] on icon at bounding box center [516, 121] width 4 height 6
click at [487, 122] on link at bounding box center [496, 121] width 20 height 20
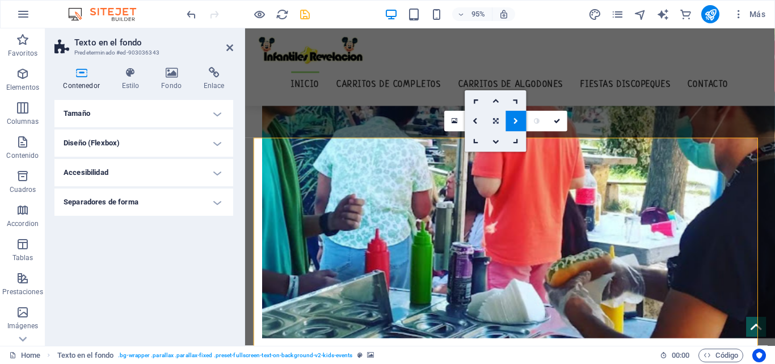
click at [489, 121] on link at bounding box center [496, 121] width 20 height 20
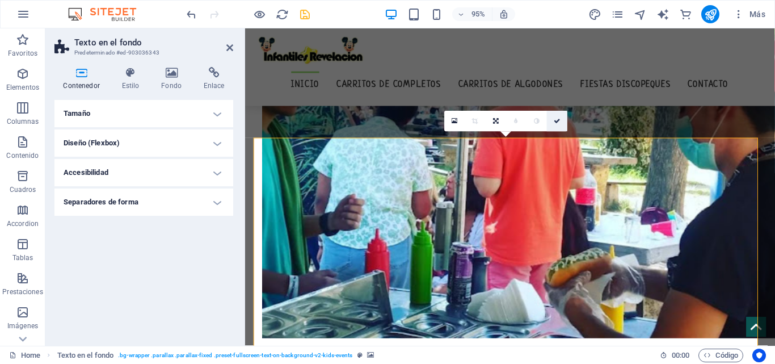
click at [560, 124] on icon at bounding box center [557, 121] width 7 height 6
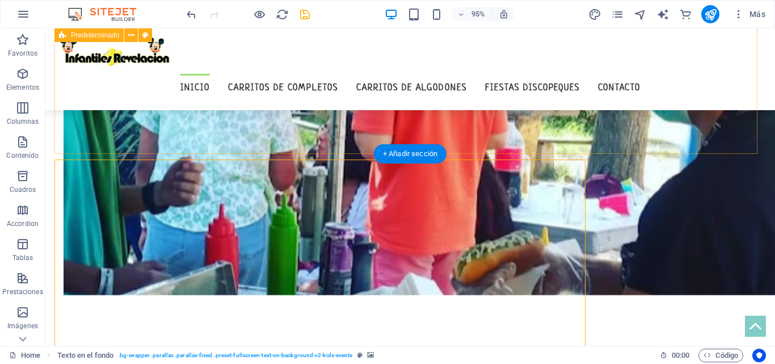
scroll to position [933, 0]
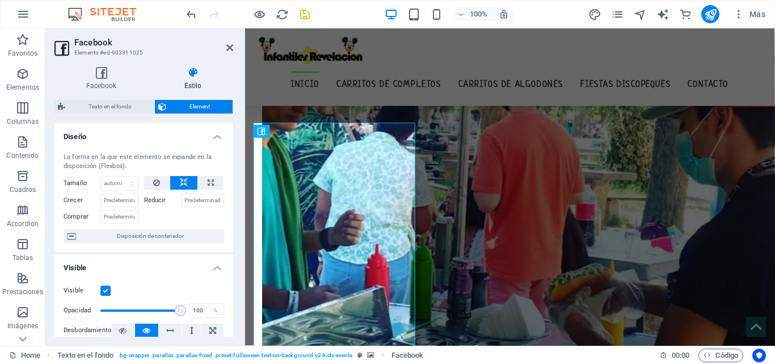
scroll to position [949, 0]
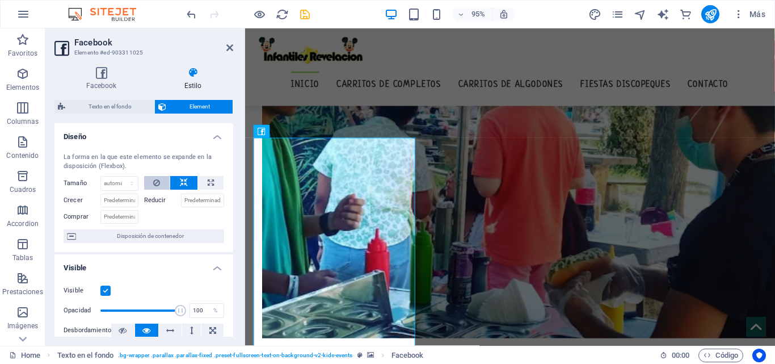
click at [157, 184] on icon at bounding box center [156, 183] width 7 height 14
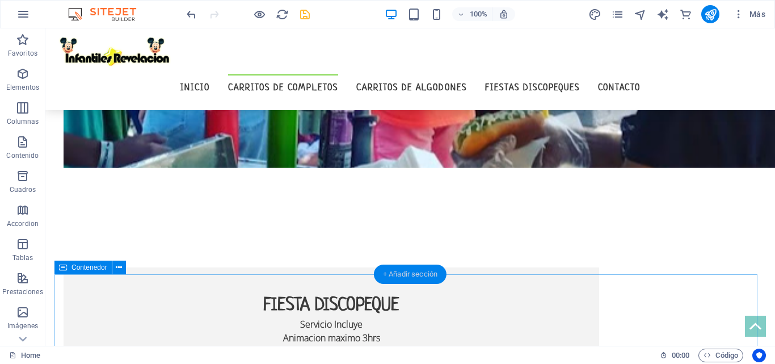
scroll to position [1098, 0]
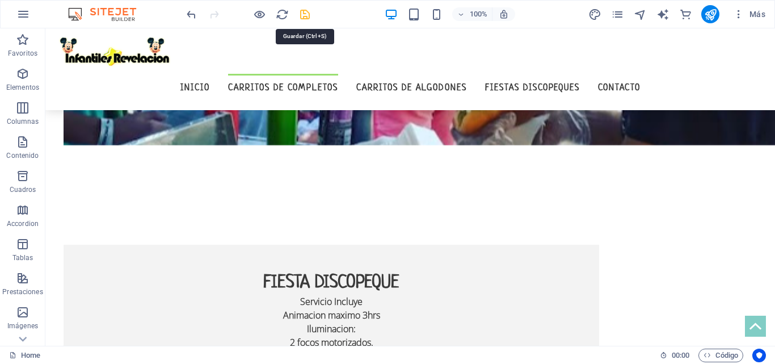
click at [310, 19] on icon "save" at bounding box center [305, 14] width 13 height 13
click at [711, 14] on icon "publish" at bounding box center [710, 14] width 13 height 13
